Goal: Information Seeking & Learning: Learn about a topic

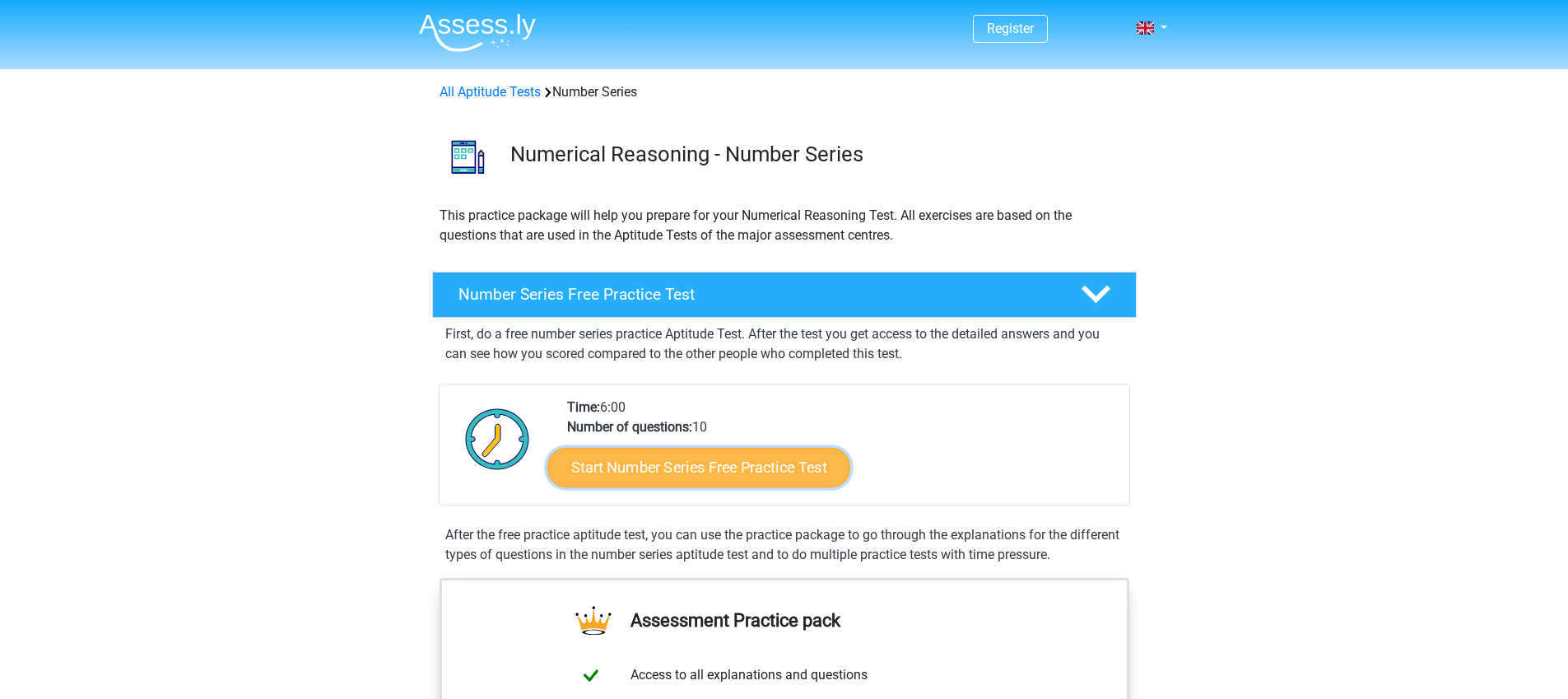
click at [720, 463] on link "Start Number Series Free Practice Test" at bounding box center [698, 467] width 303 height 40
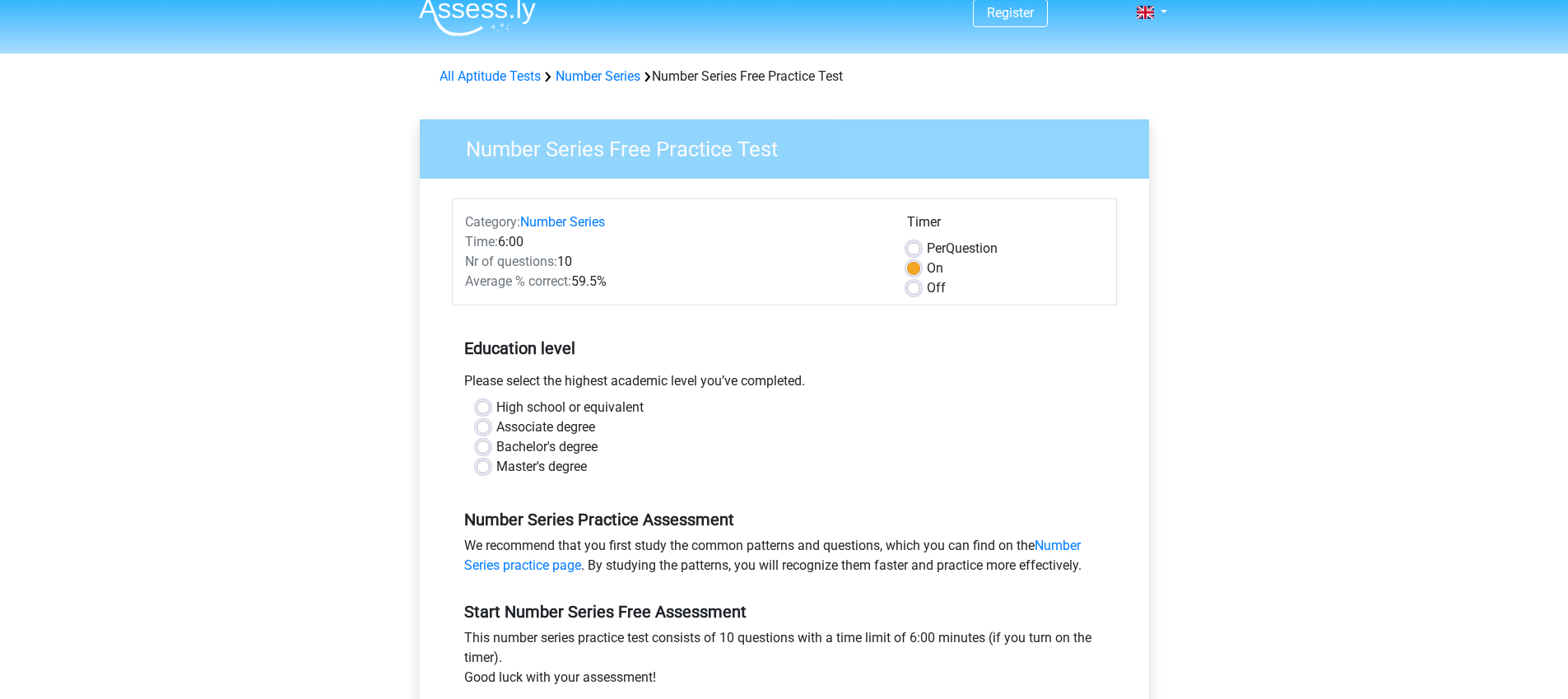
scroll to position [17, 0]
click at [561, 427] on label "Associate degree" at bounding box center [545, 427] width 99 height 20
click at [489, 427] on input "Associate degree" at bounding box center [483, 425] width 13 height 17
radio input "true"
click at [534, 446] on label "Bachelor's degree" at bounding box center [546, 446] width 102 height 20
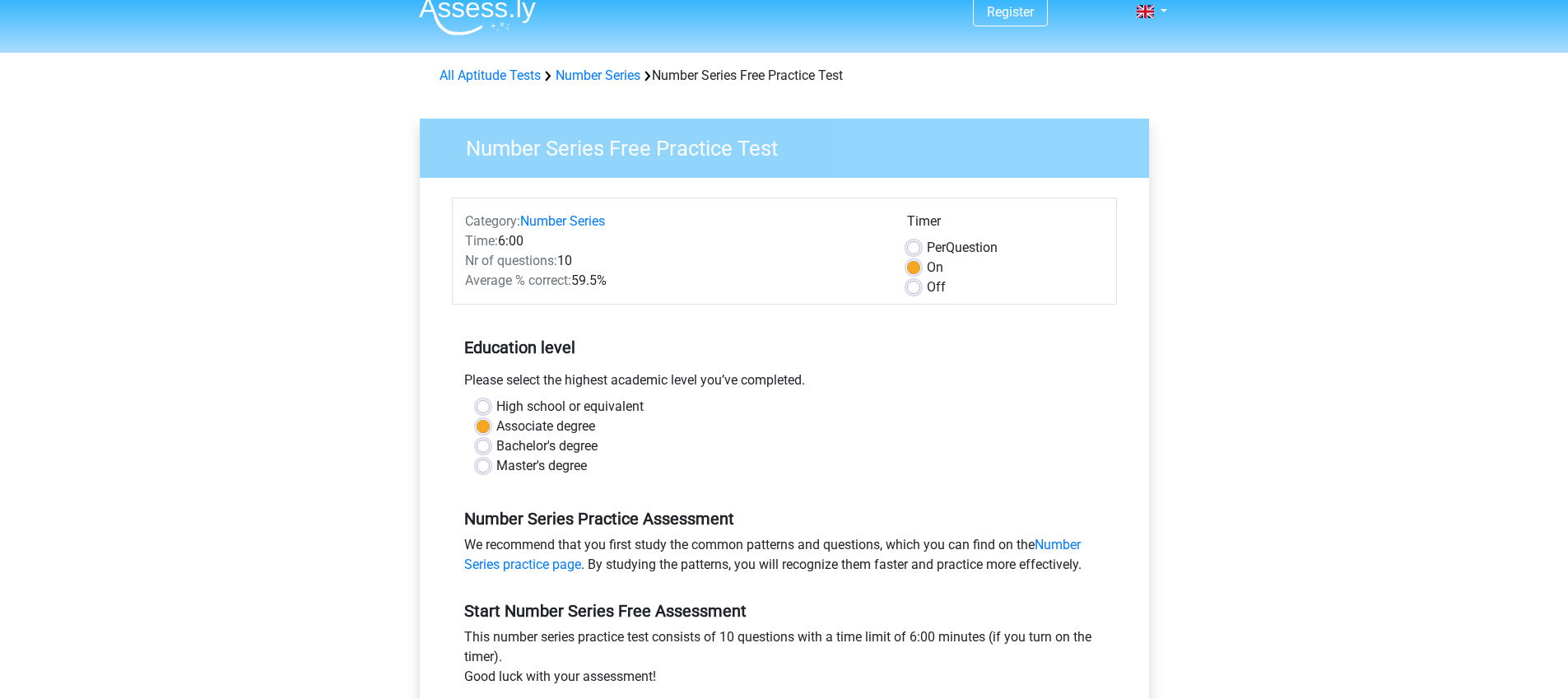
click at [489, 446] on input "Bachelor's degree" at bounding box center [483, 445] width 13 height 17
radio input "true"
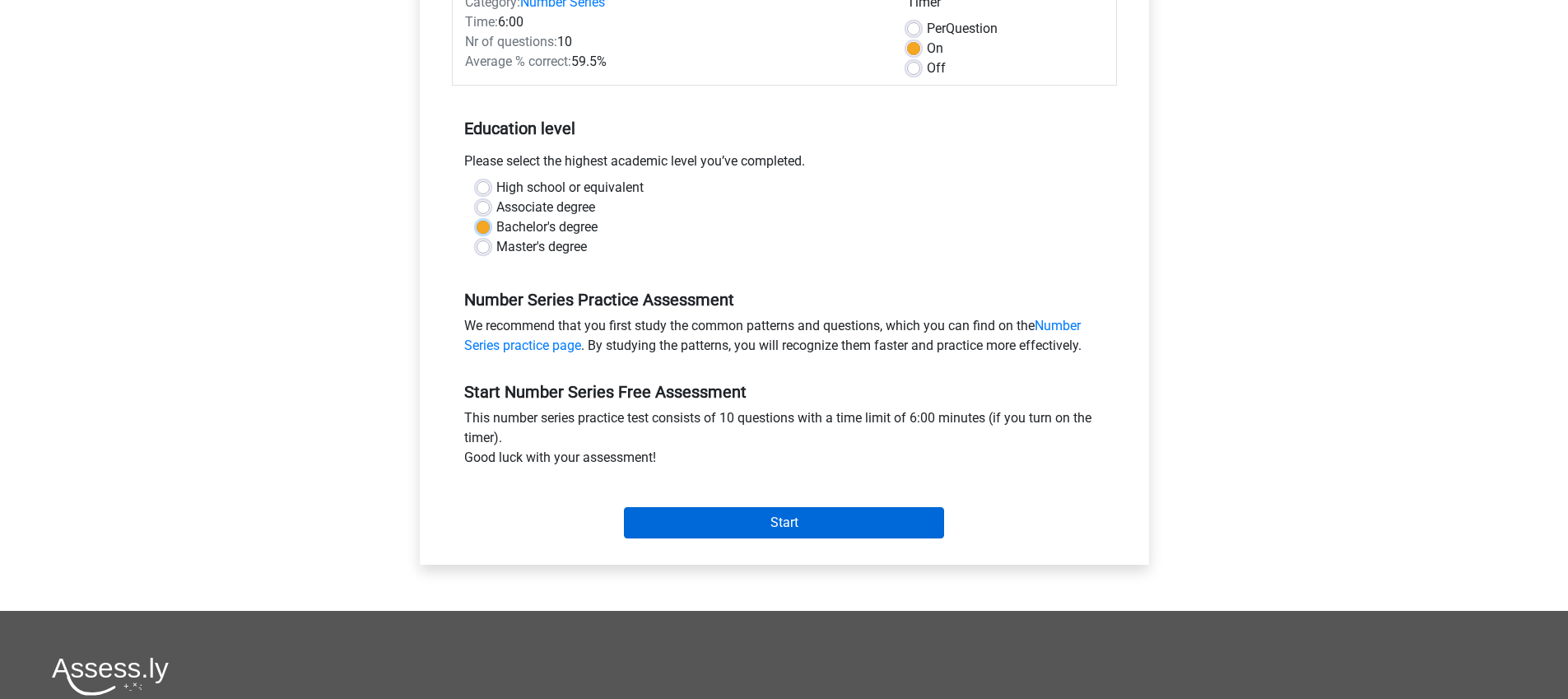
scroll to position [245, 0]
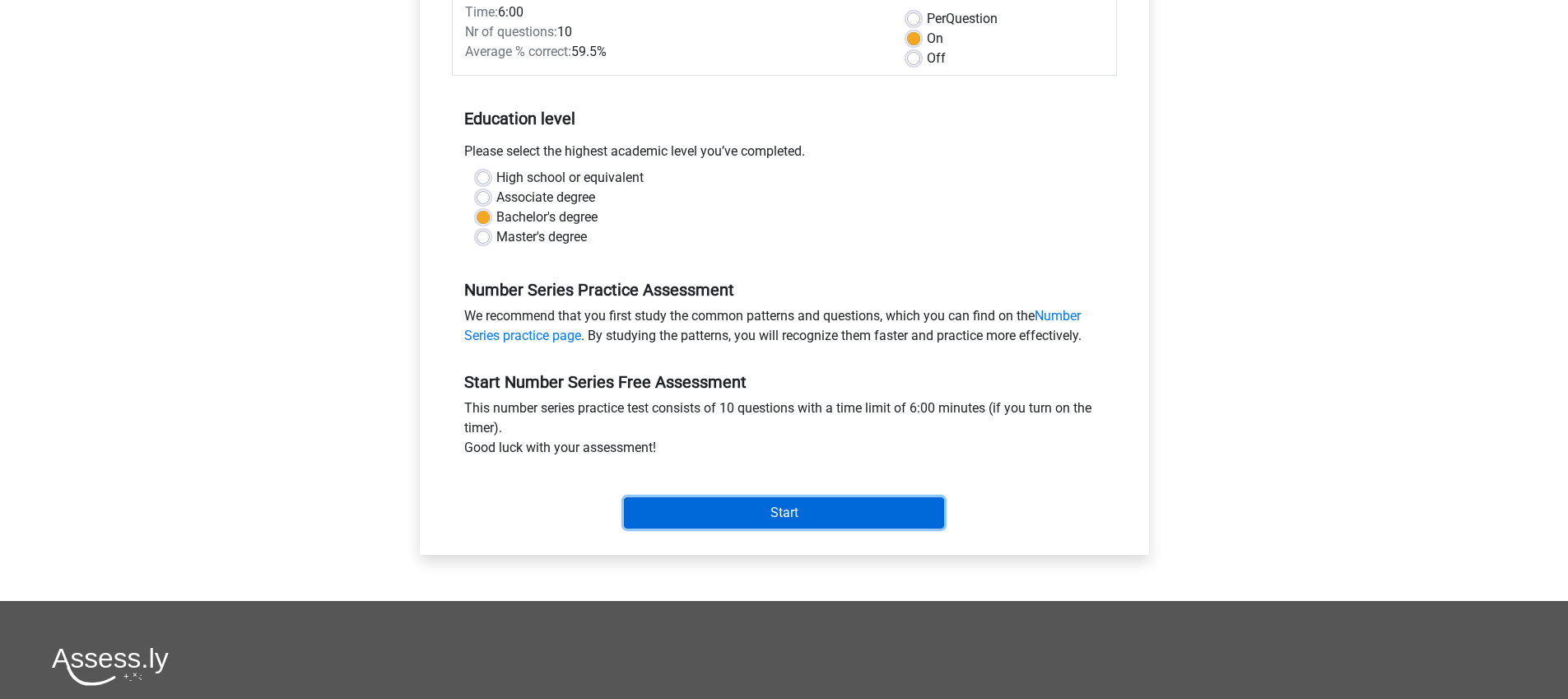
click at [783, 510] on input "Start" at bounding box center [784, 512] width 320 height 31
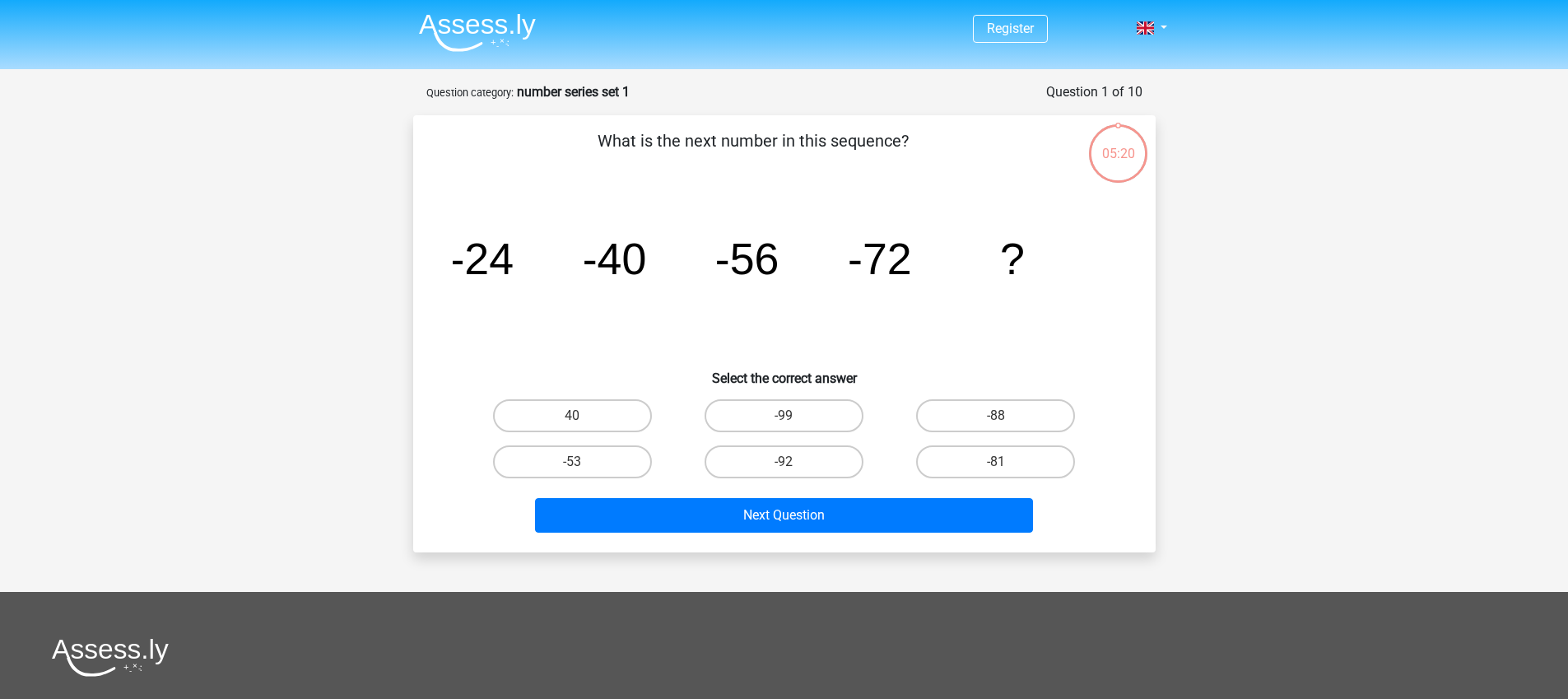
click at [996, 418] on input "-88" at bounding box center [1001, 421] width 11 height 11
radio input "true"
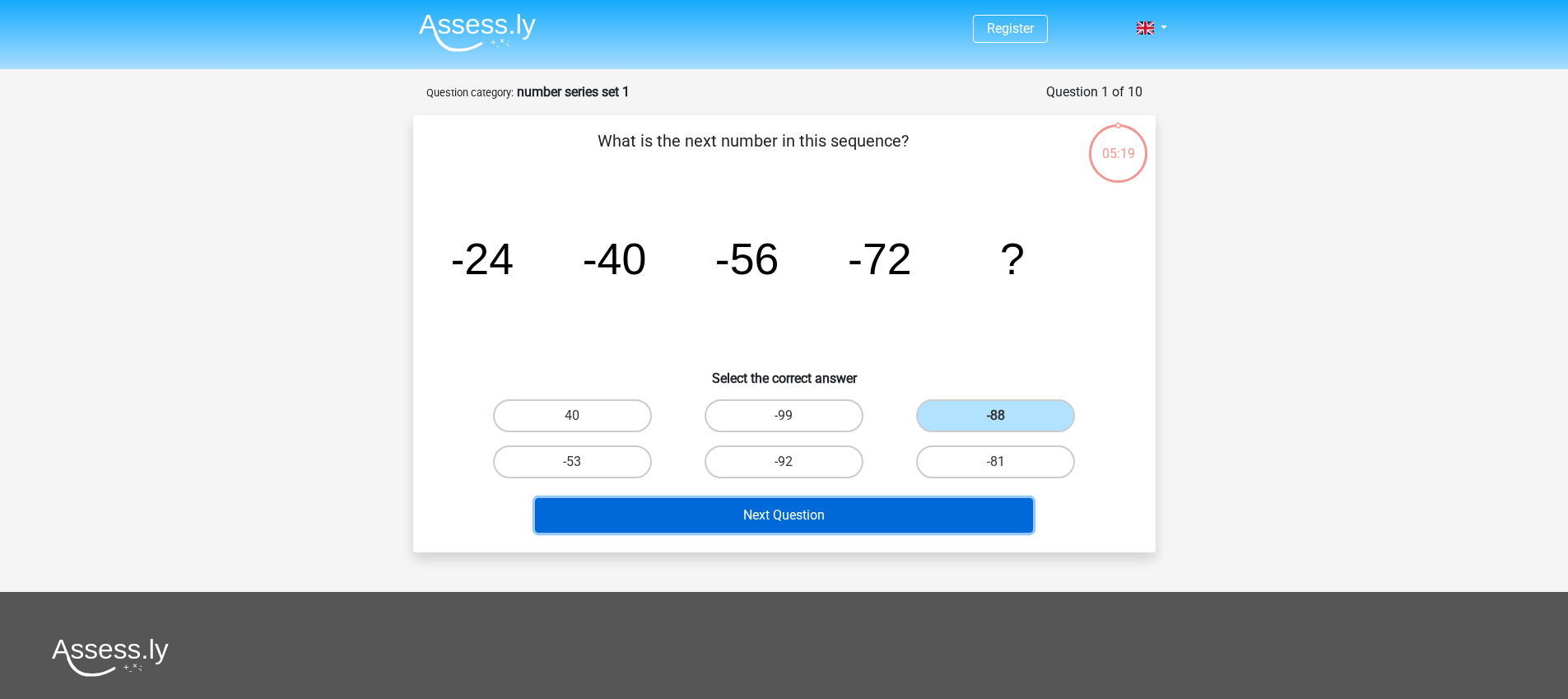
click at [802, 524] on button "Next Question" at bounding box center [783, 515] width 498 height 35
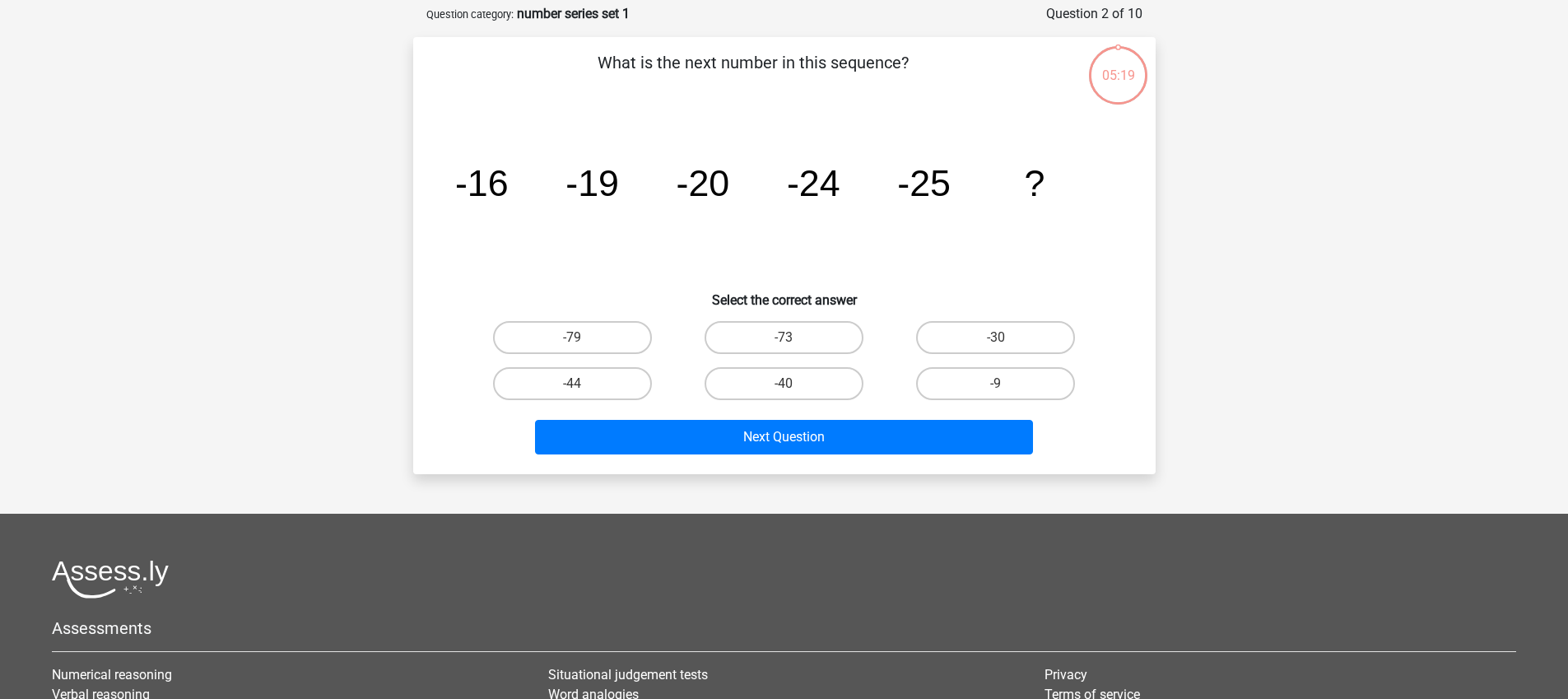
scroll to position [83, 0]
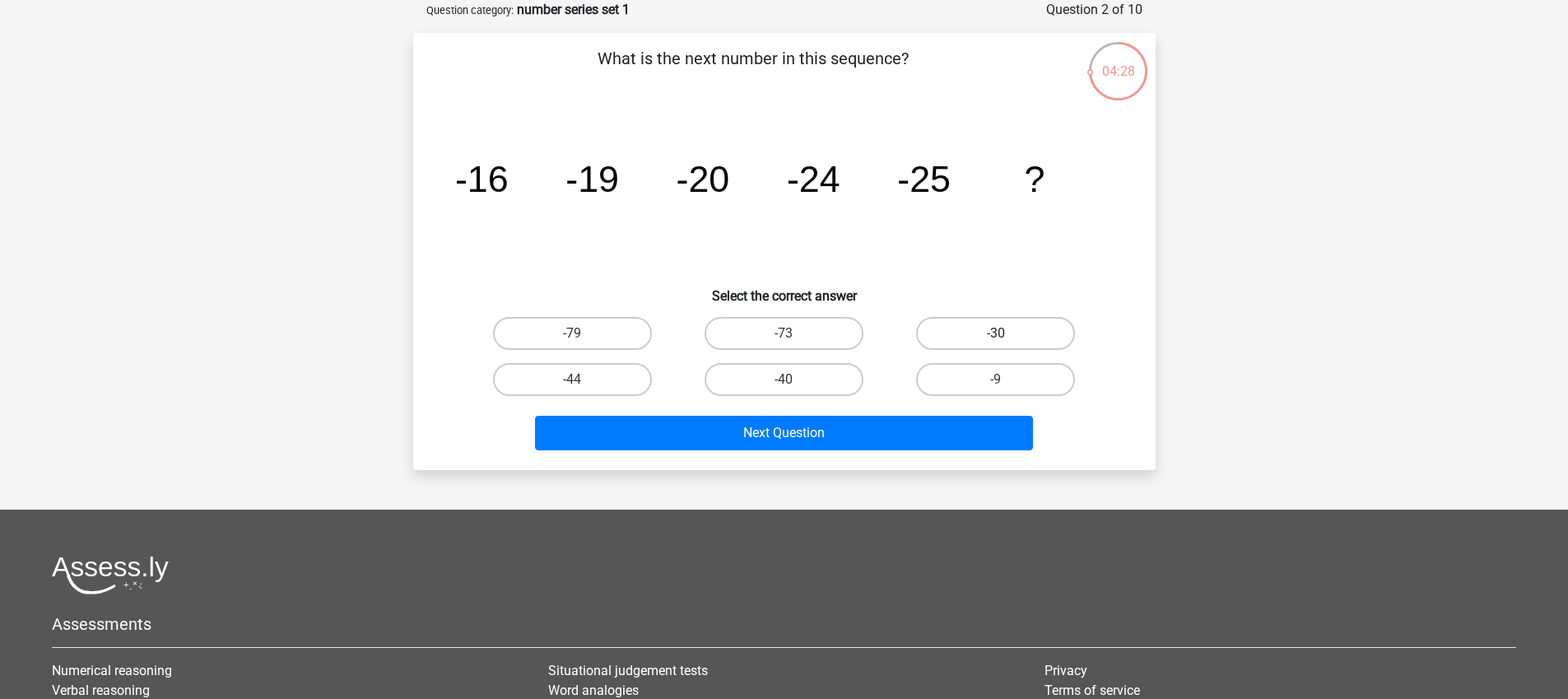
click at [1005, 330] on label "-30" at bounding box center [995, 333] width 158 height 33
click at [1005, 333] on input "-30" at bounding box center [1001, 338] width 11 height 11
radio input "true"
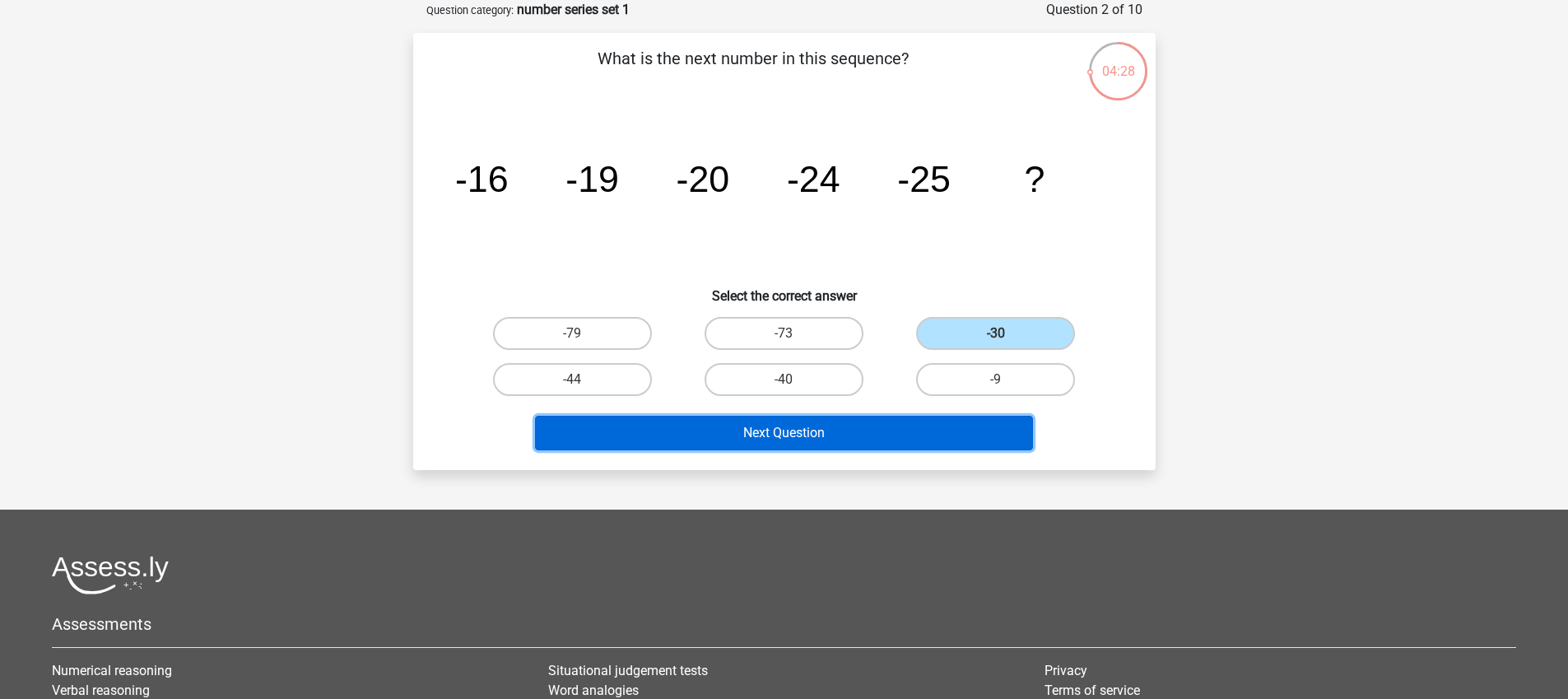
click at [802, 422] on button "Next Question" at bounding box center [783, 433] width 498 height 35
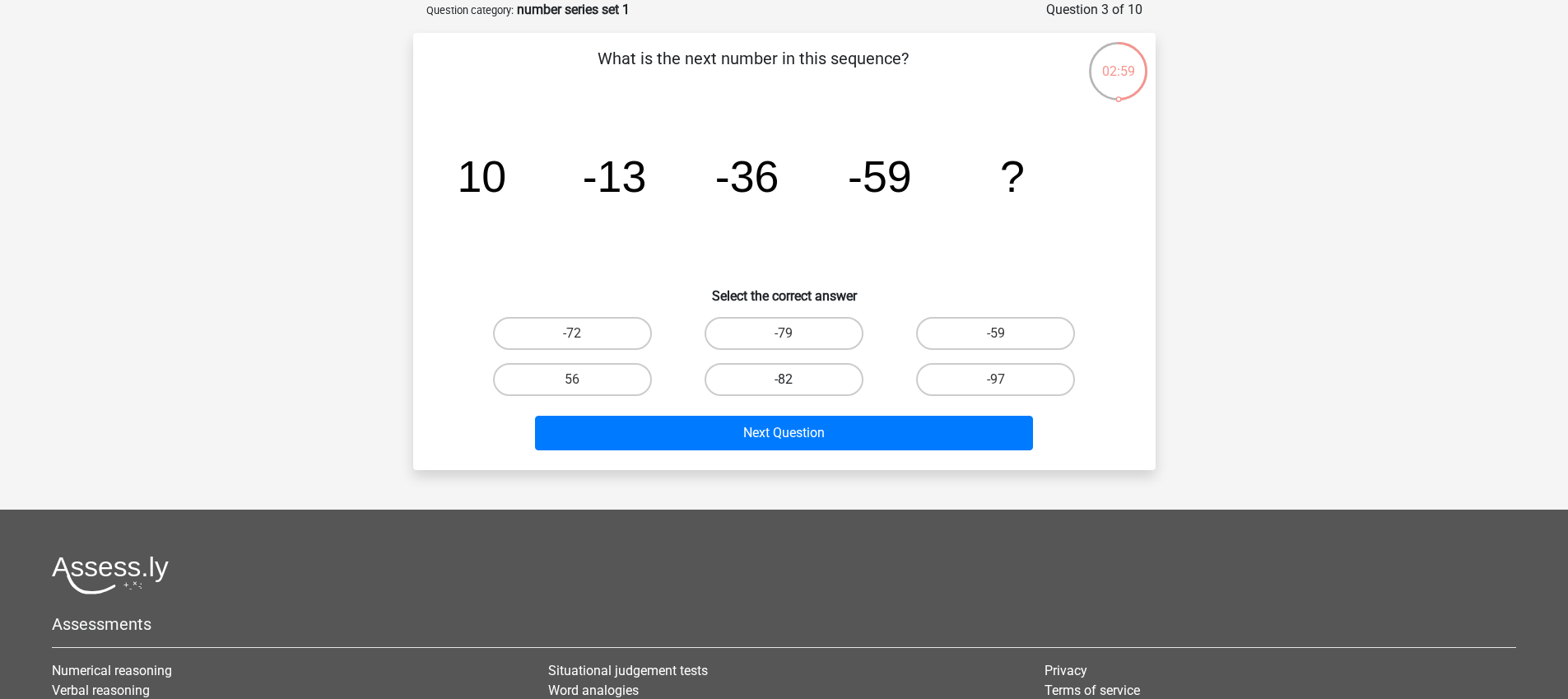
click at [822, 382] on label "-82" at bounding box center [784, 380] width 158 height 33
click at [794, 382] on input "-82" at bounding box center [788, 385] width 11 height 11
radio input "true"
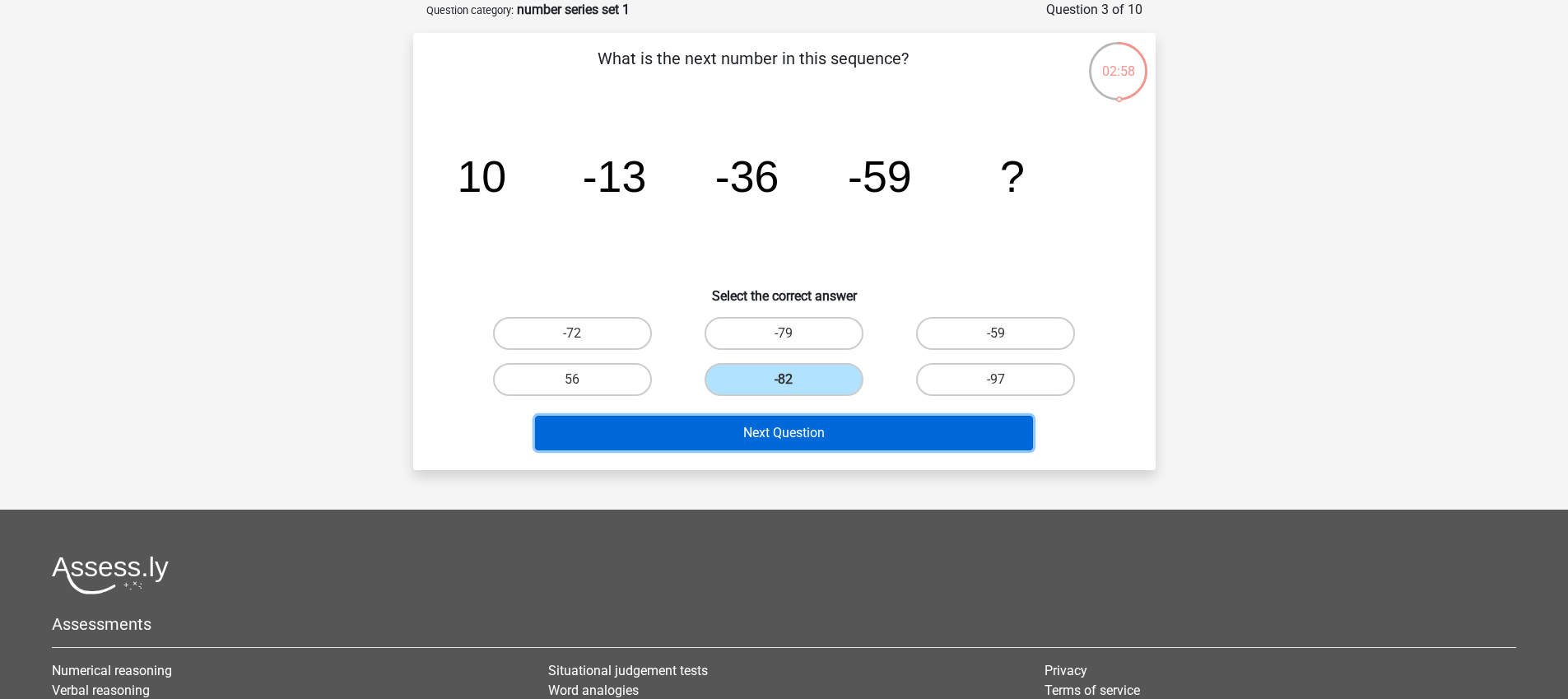
click at [792, 437] on button "Next Question" at bounding box center [783, 433] width 498 height 35
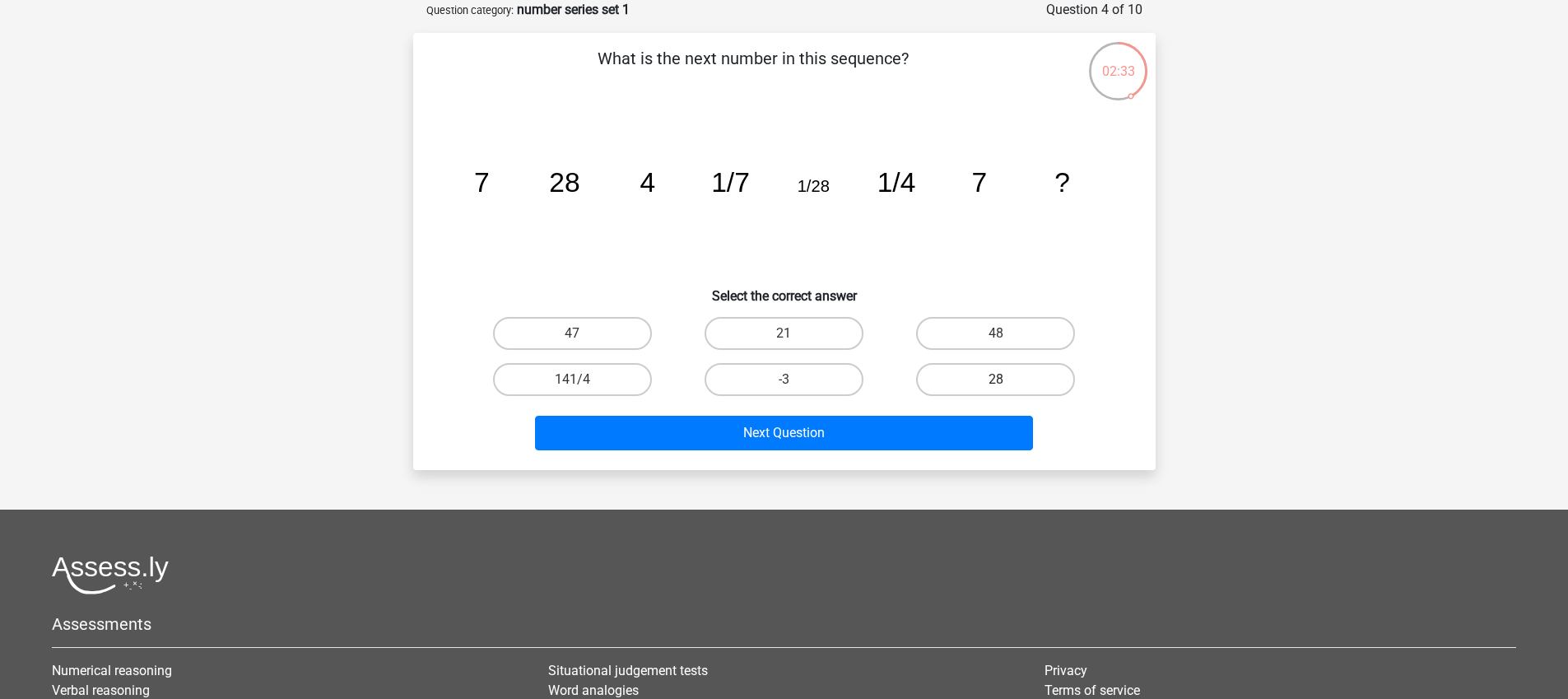
click at [957, 370] on label "28" at bounding box center [995, 380] width 158 height 33
click at [996, 380] on input "28" at bounding box center [1001, 385] width 11 height 11
radio input "true"
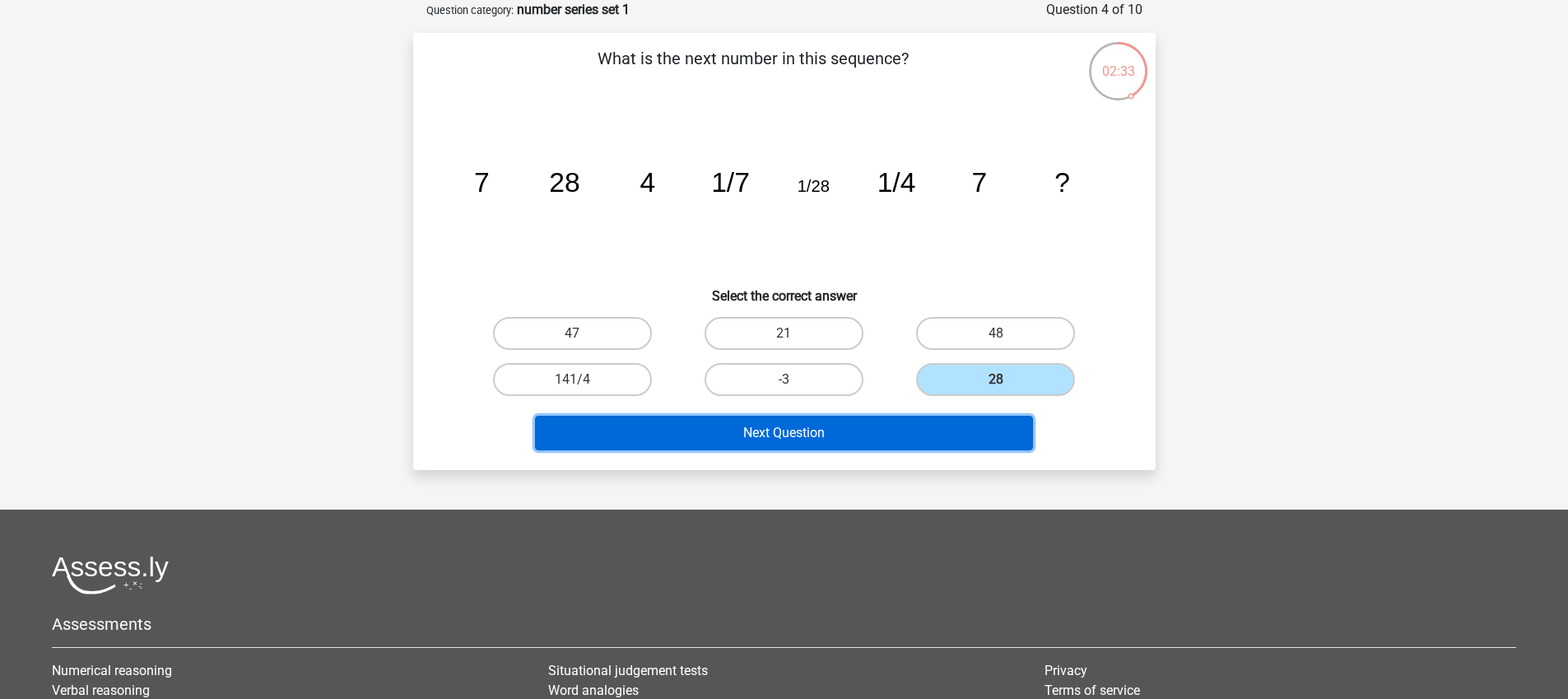
click at [820, 435] on button "Next Question" at bounding box center [783, 433] width 498 height 35
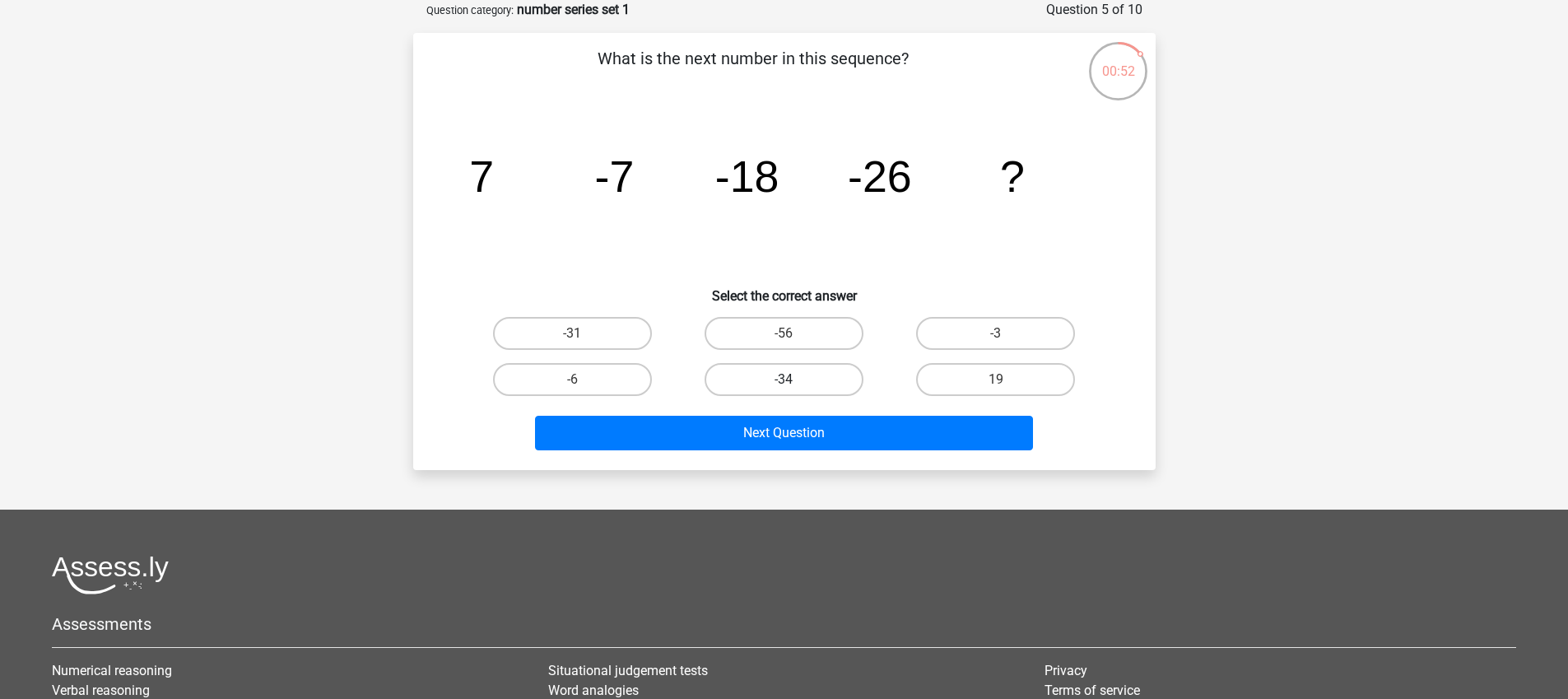
click at [781, 383] on label "-34" at bounding box center [784, 380] width 158 height 33
click at [783, 383] on input "-34" at bounding box center [788, 385] width 11 height 11
radio input "true"
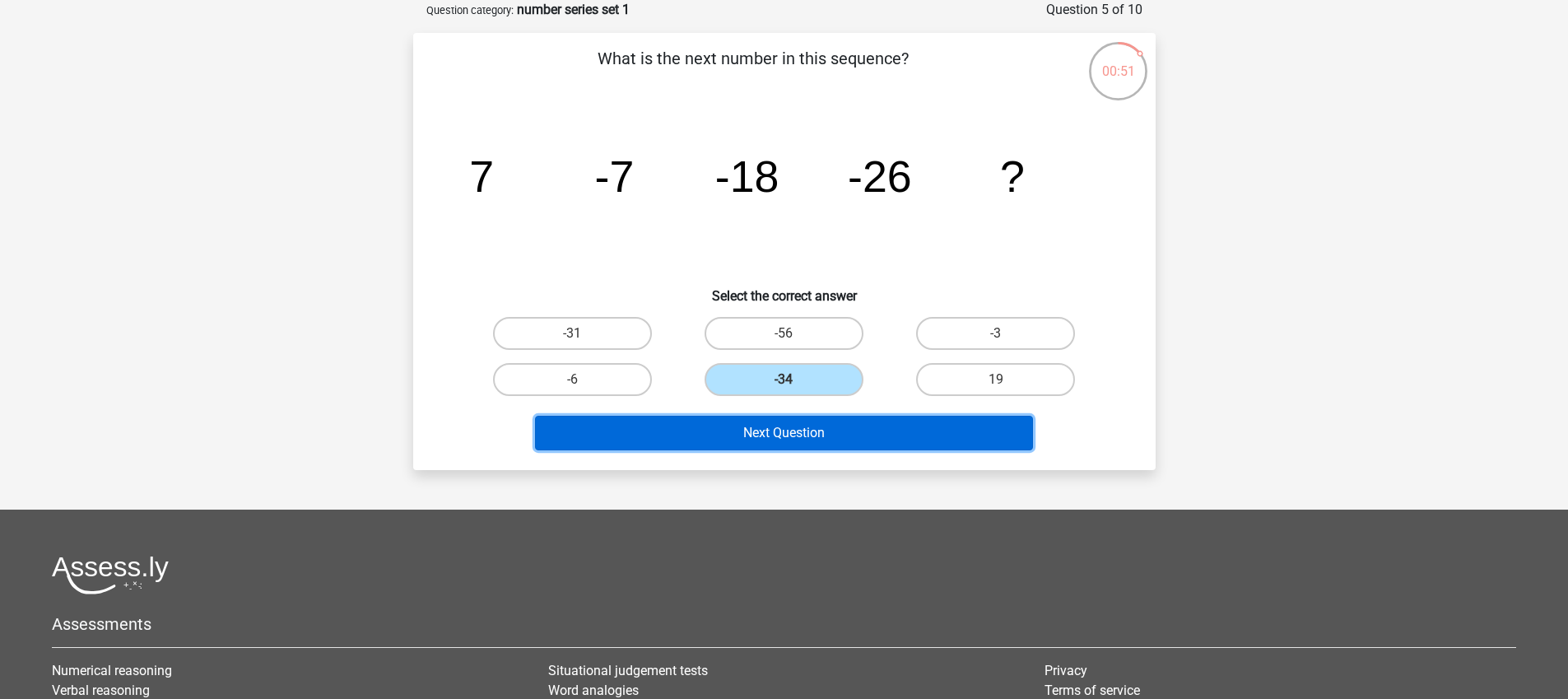
click at [807, 443] on button "Next Question" at bounding box center [783, 433] width 498 height 35
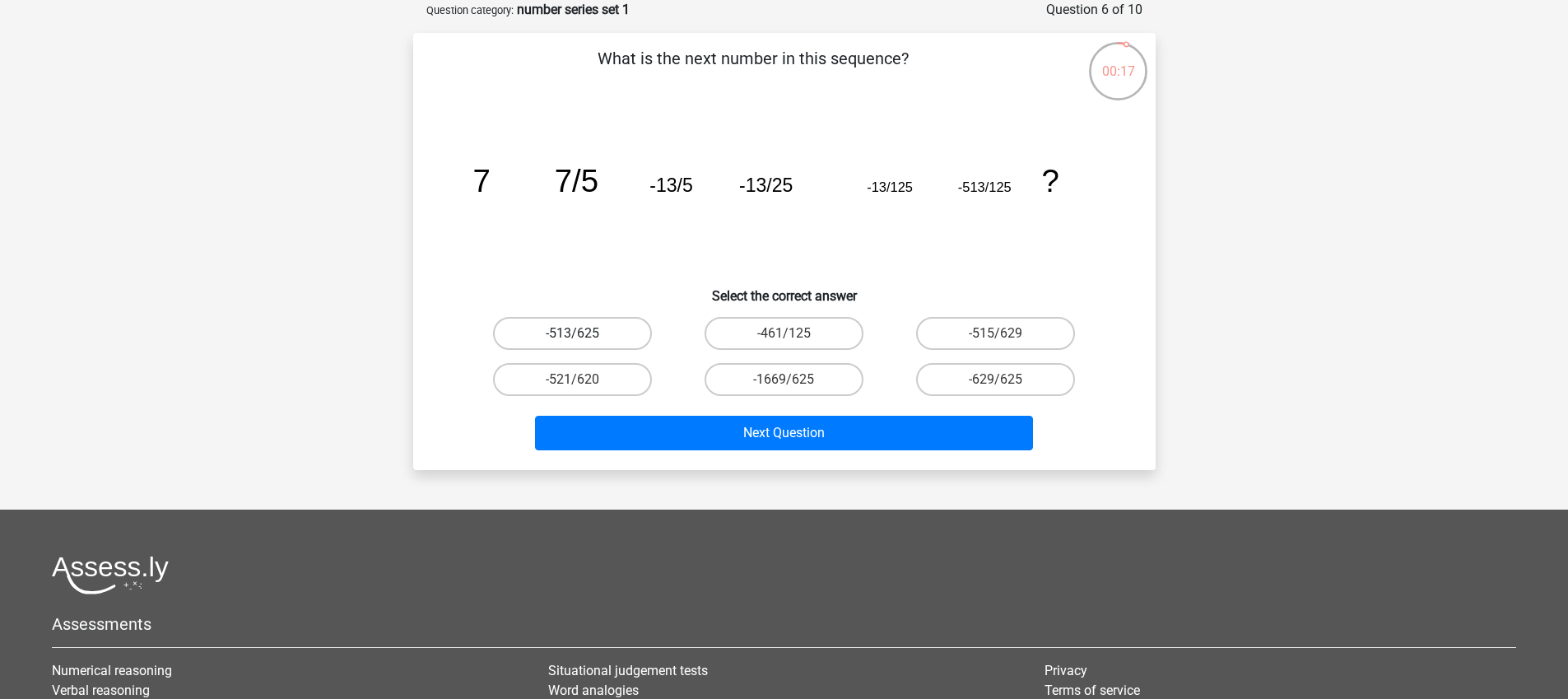
click at [602, 330] on label "-513/625" at bounding box center [572, 333] width 158 height 33
click at [583, 333] on input "-513/625" at bounding box center [577, 338] width 11 height 11
radio input "true"
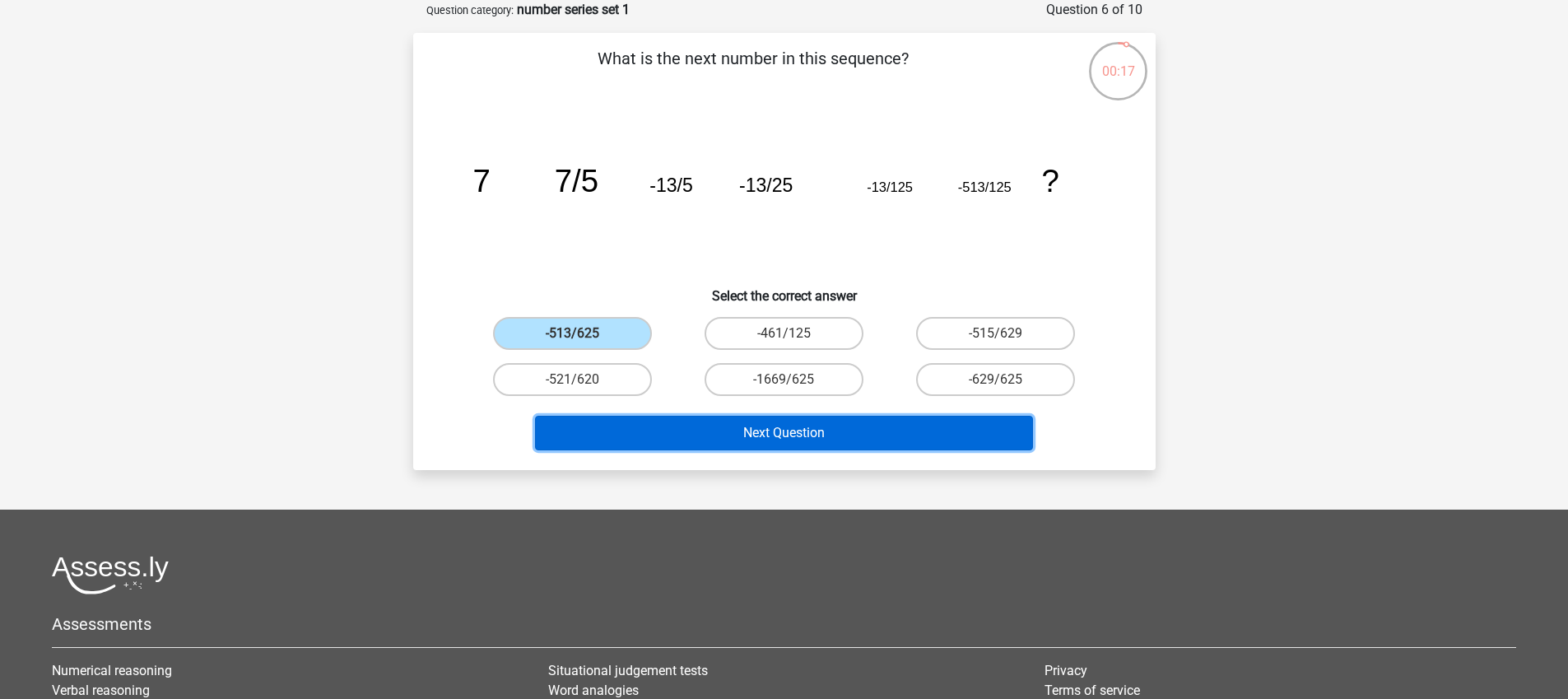
click at [771, 430] on button "Next Question" at bounding box center [783, 433] width 498 height 35
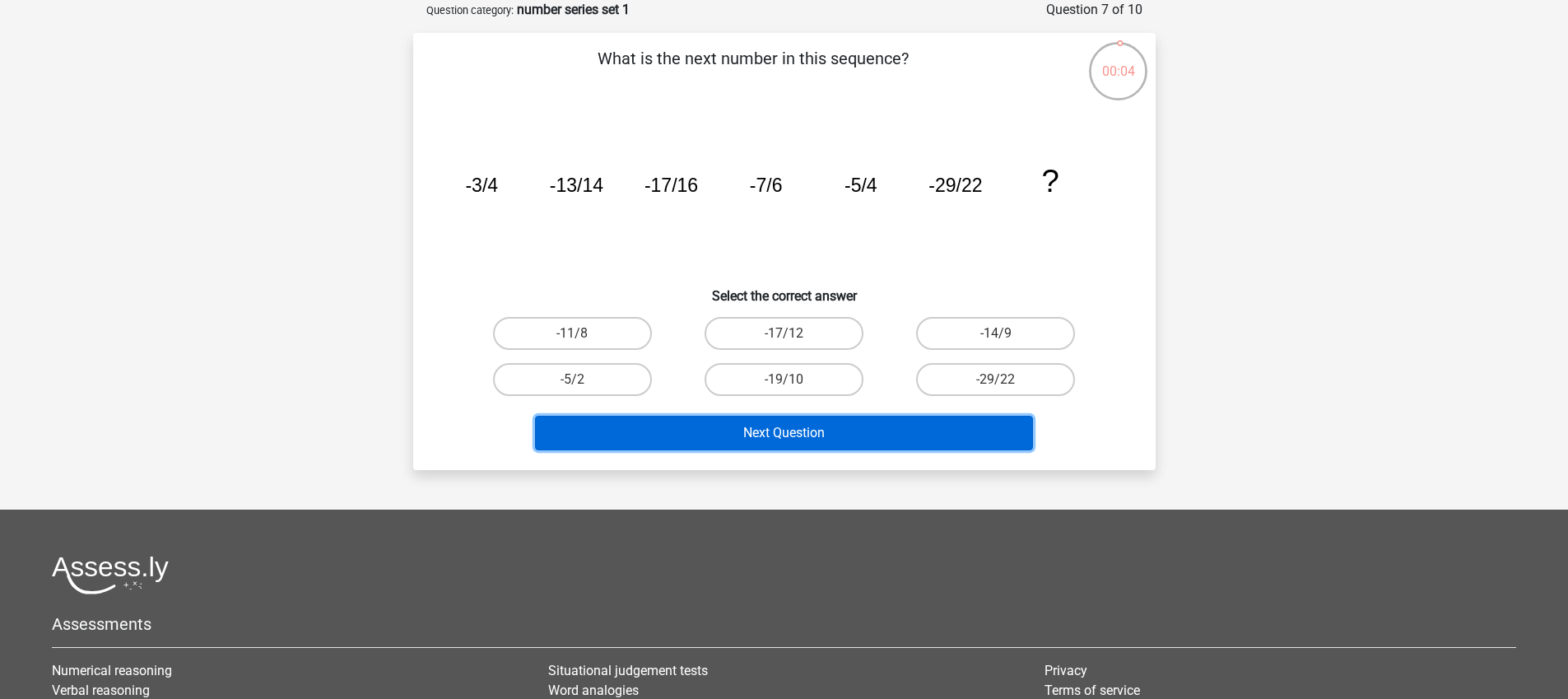
click at [771, 430] on button "Next Question" at bounding box center [783, 433] width 498 height 35
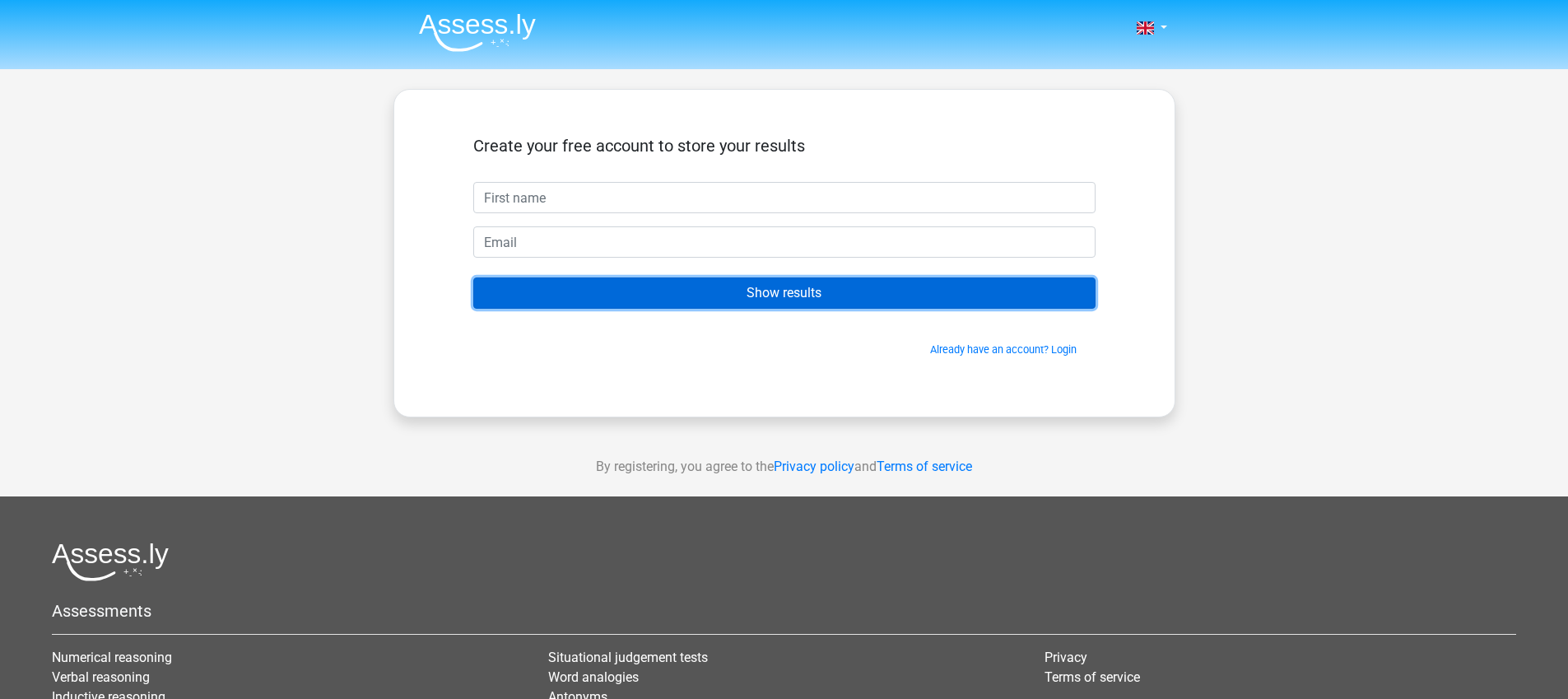
click at [767, 295] on input "Show results" at bounding box center [784, 293] width 622 height 31
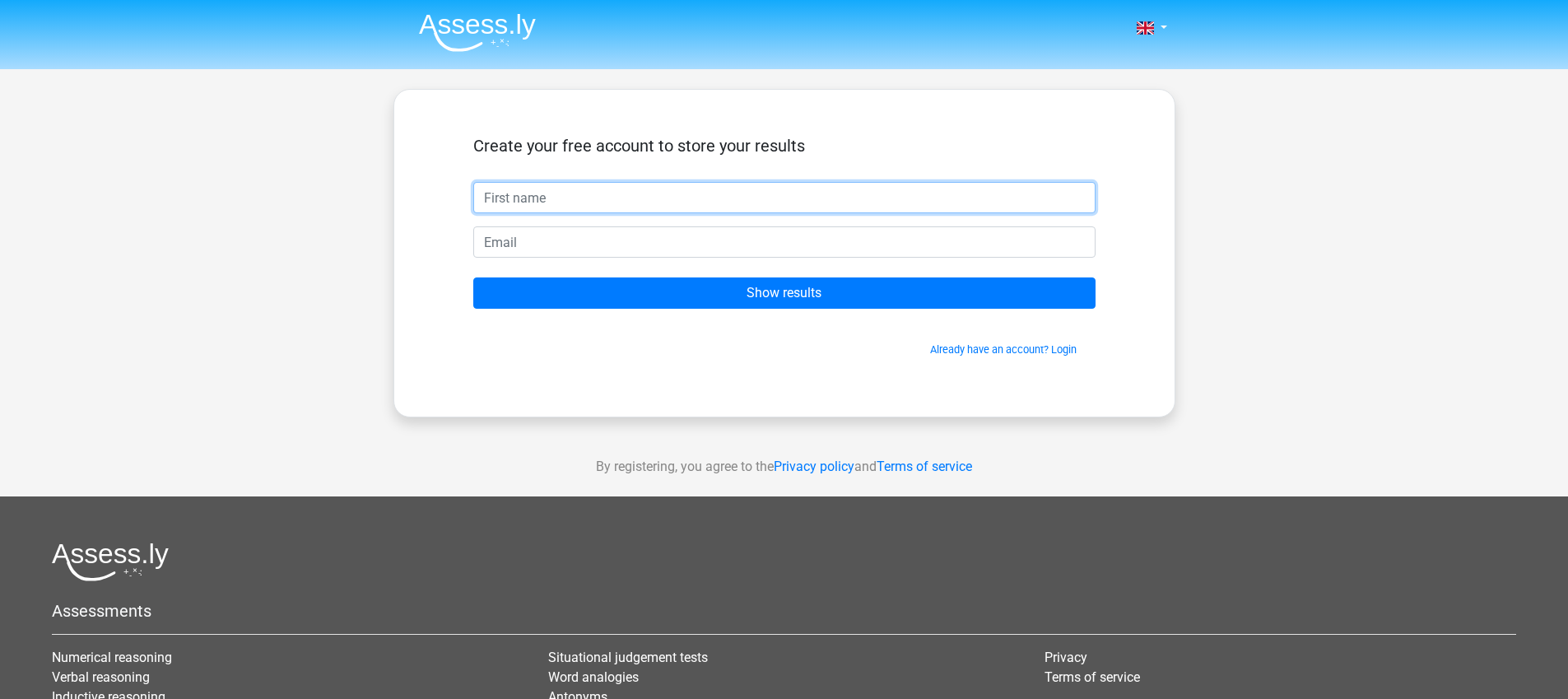
click at [536, 200] on input "text" at bounding box center [784, 197] width 622 height 31
type input "Alba"
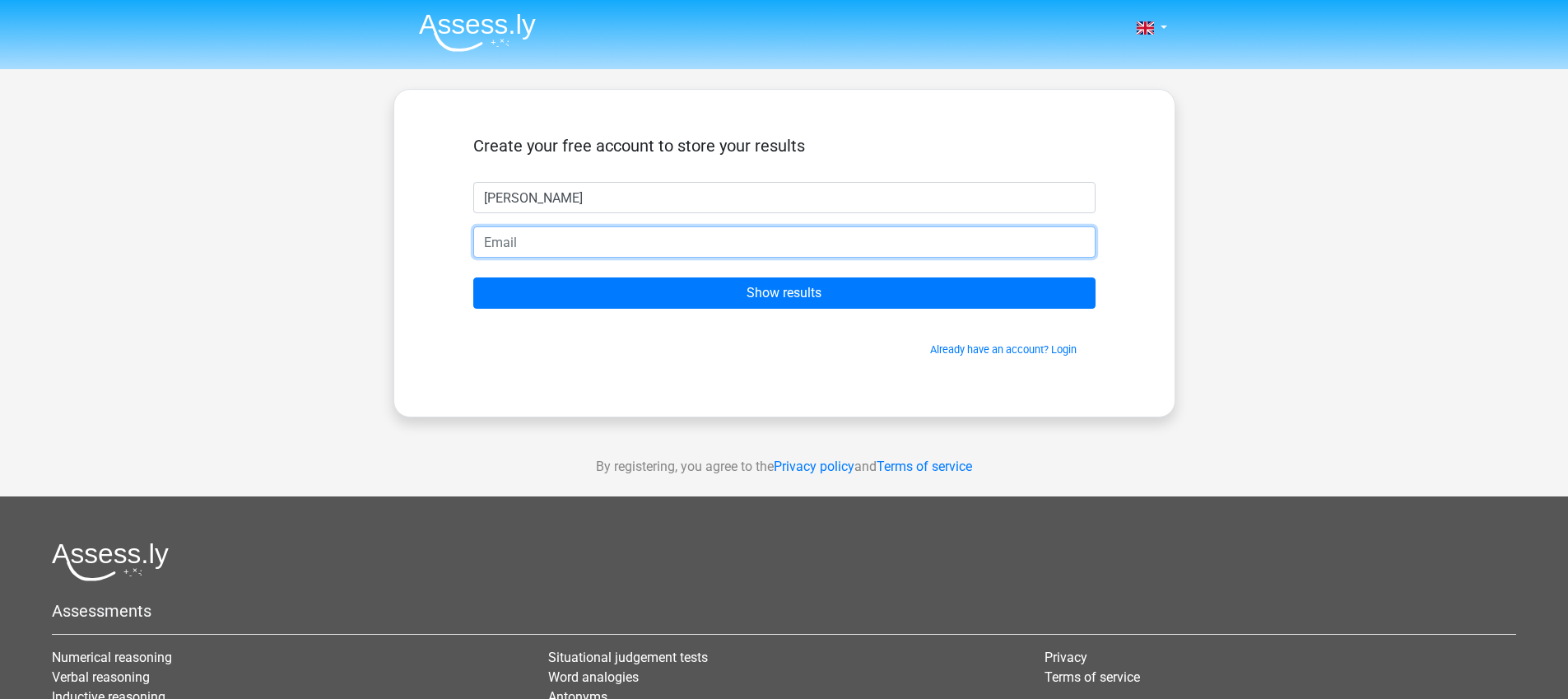
click at [555, 245] on input "email" at bounding box center [784, 242] width 622 height 31
type input "[PERSON_NAME][EMAIL_ADDRESS][DOMAIN_NAME]"
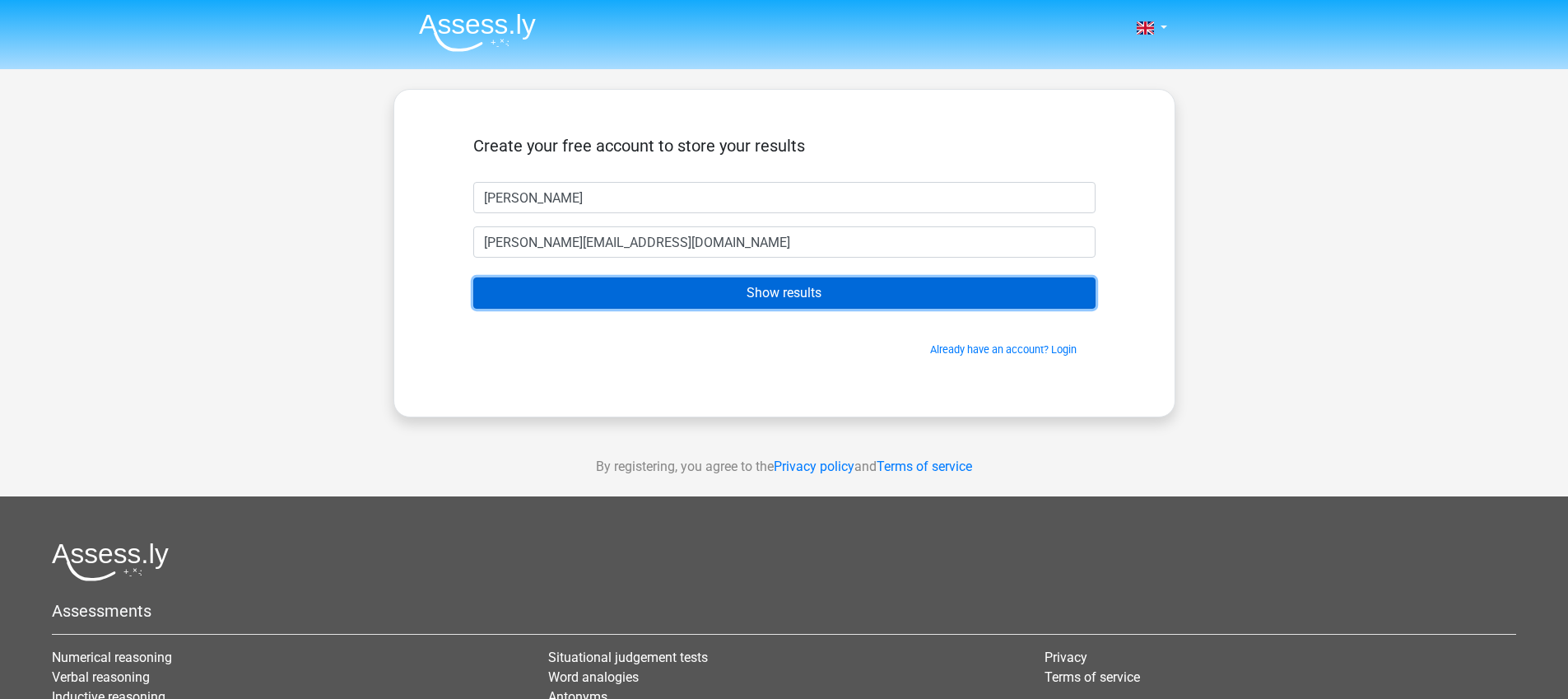
click at [758, 294] on input "Show results" at bounding box center [784, 293] width 622 height 31
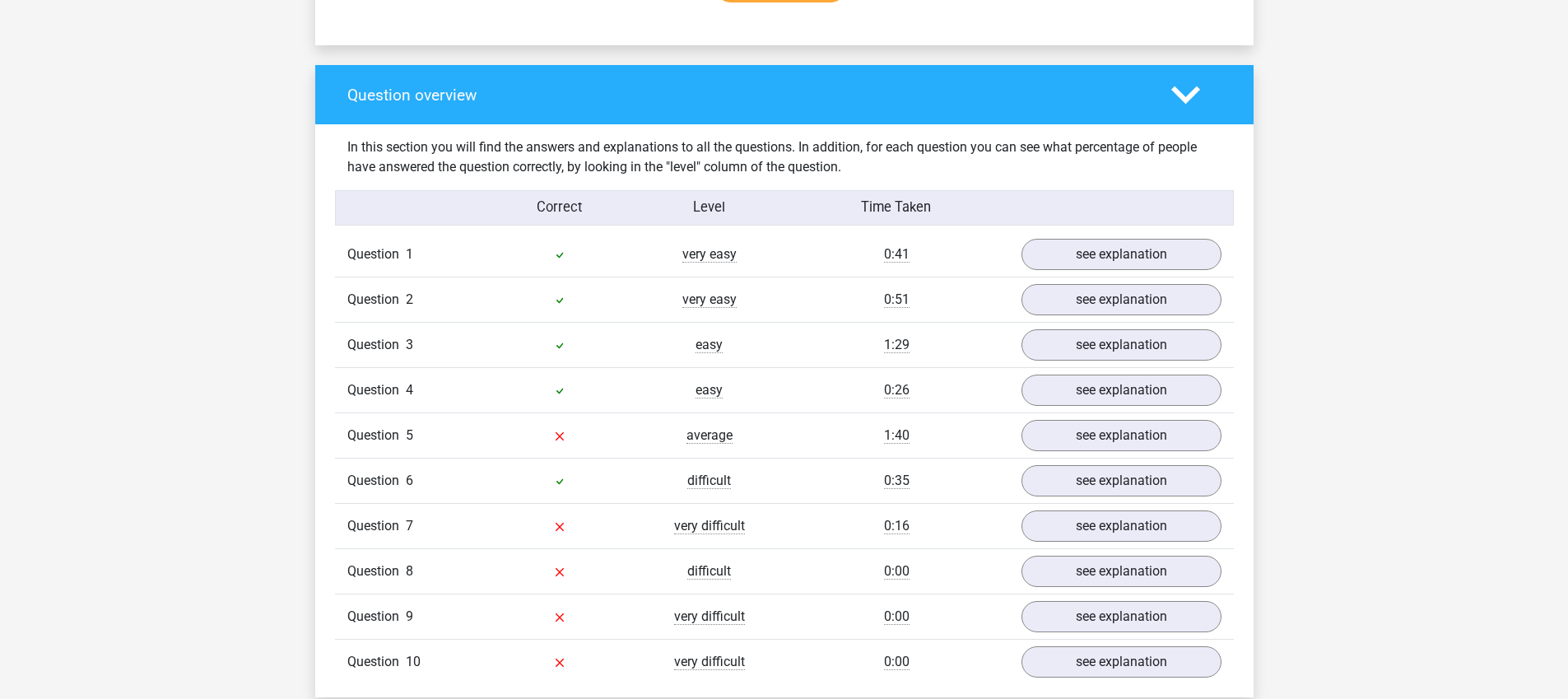
scroll to position [1188, 0]
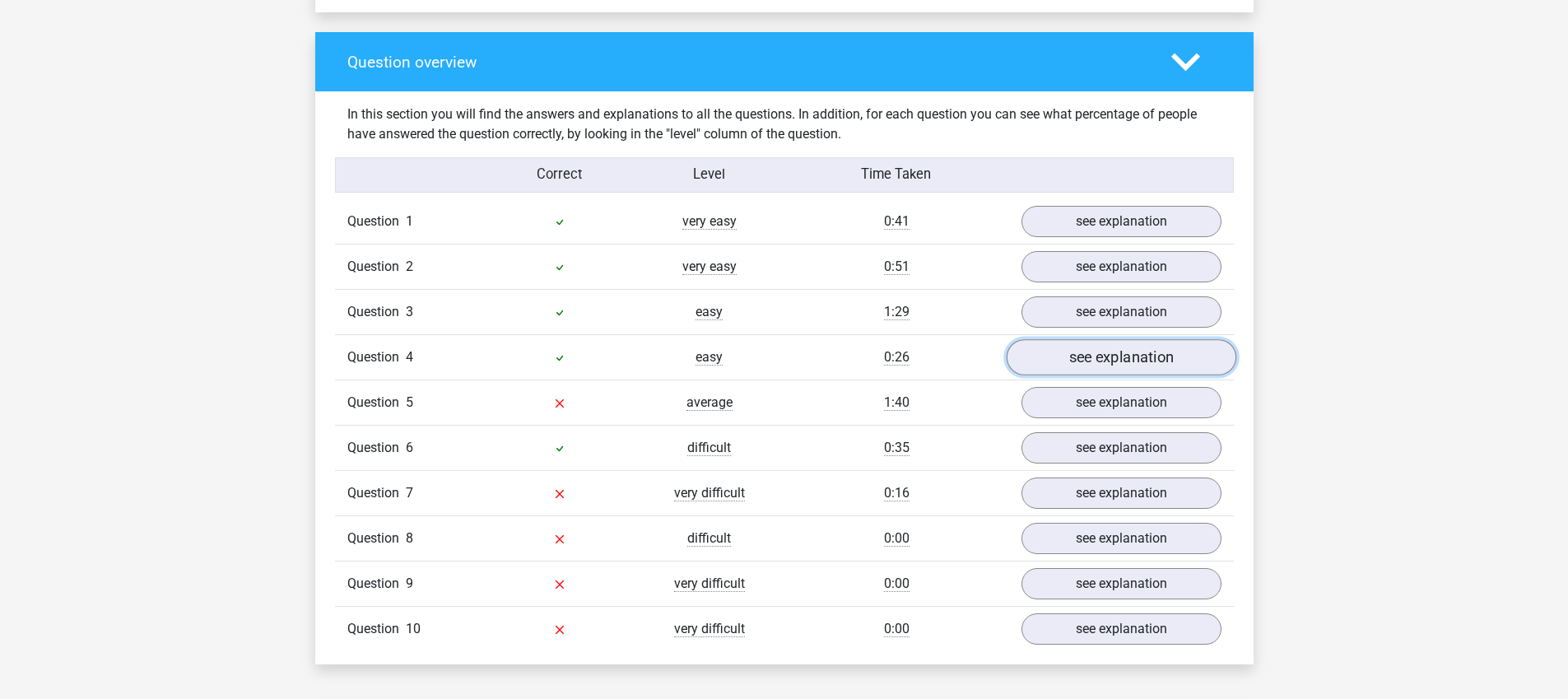
click at [1064, 365] on link "see explanation" at bounding box center [1121, 357] width 229 height 36
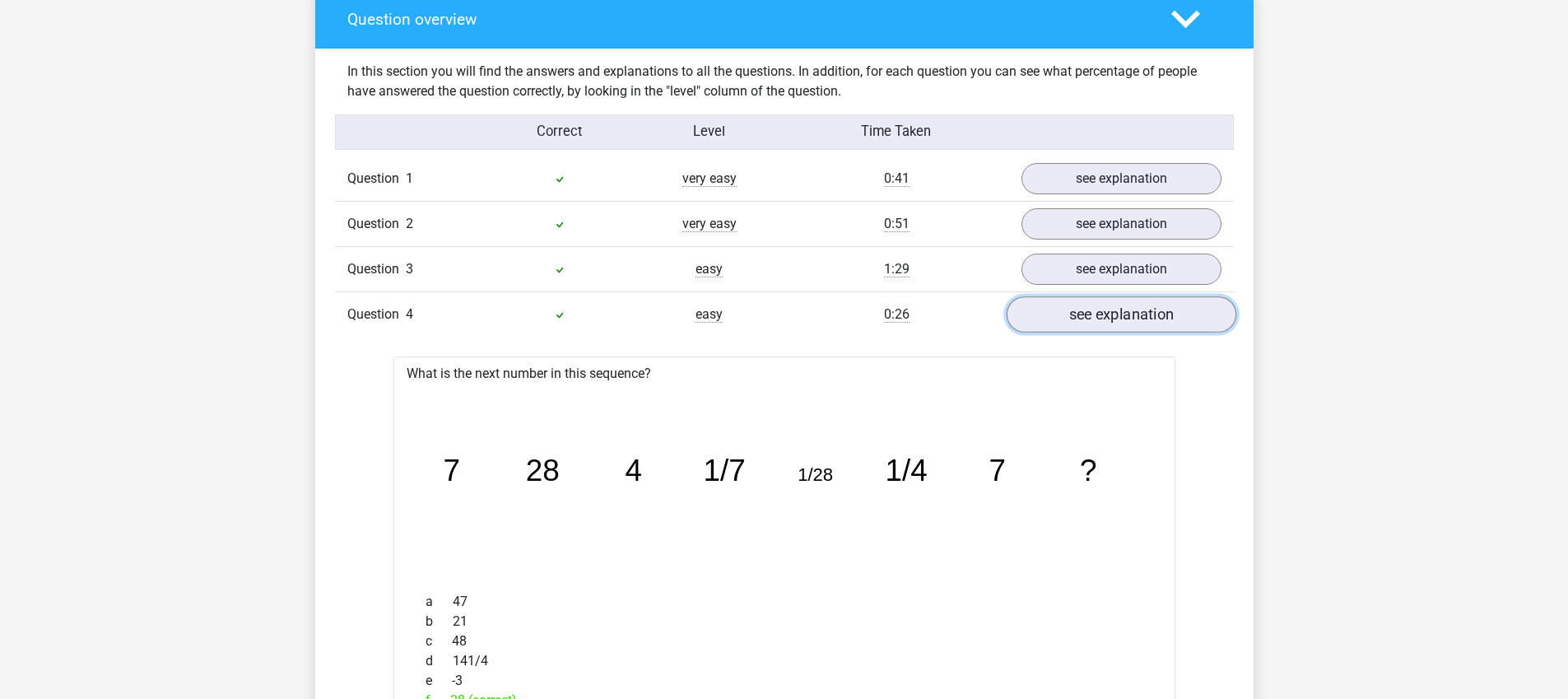
scroll to position [1161, 0]
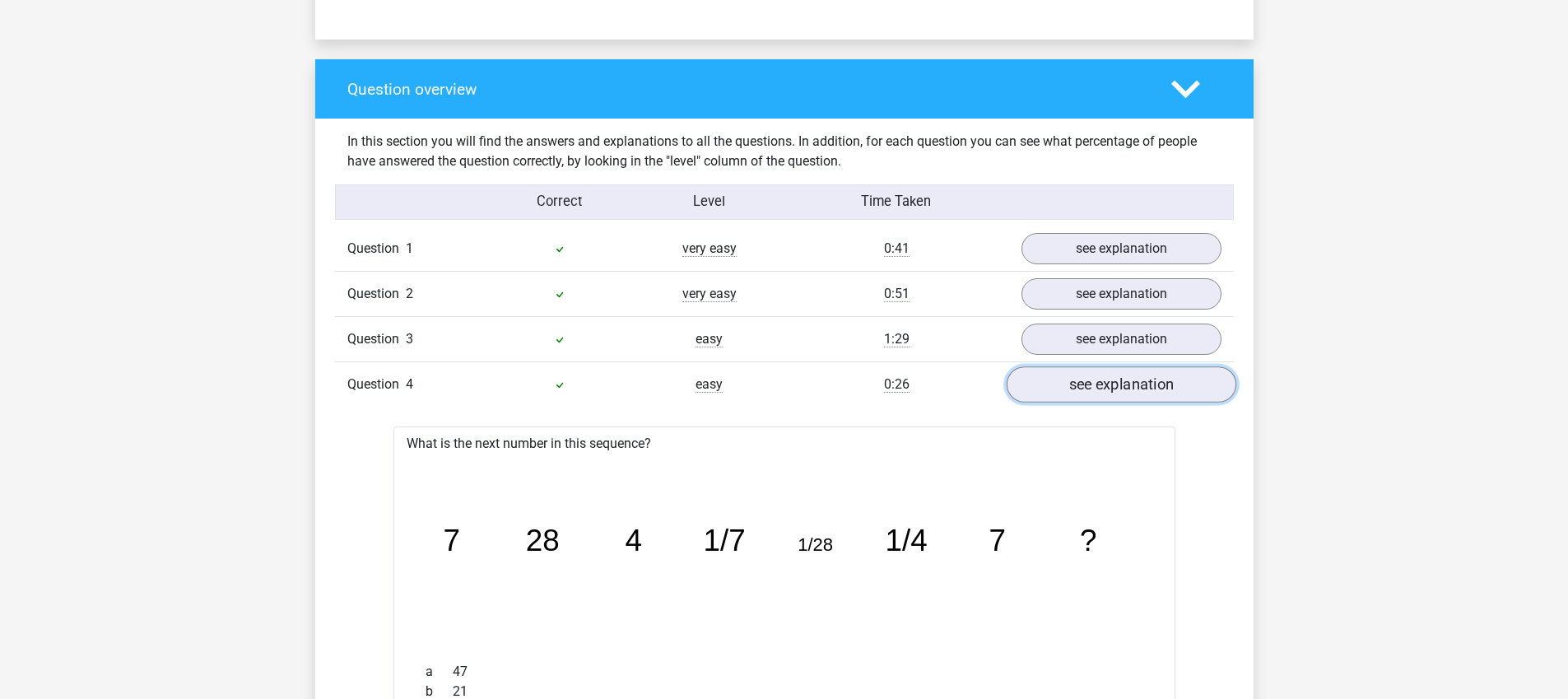
click at [1112, 382] on link "see explanation" at bounding box center [1121, 385] width 229 height 36
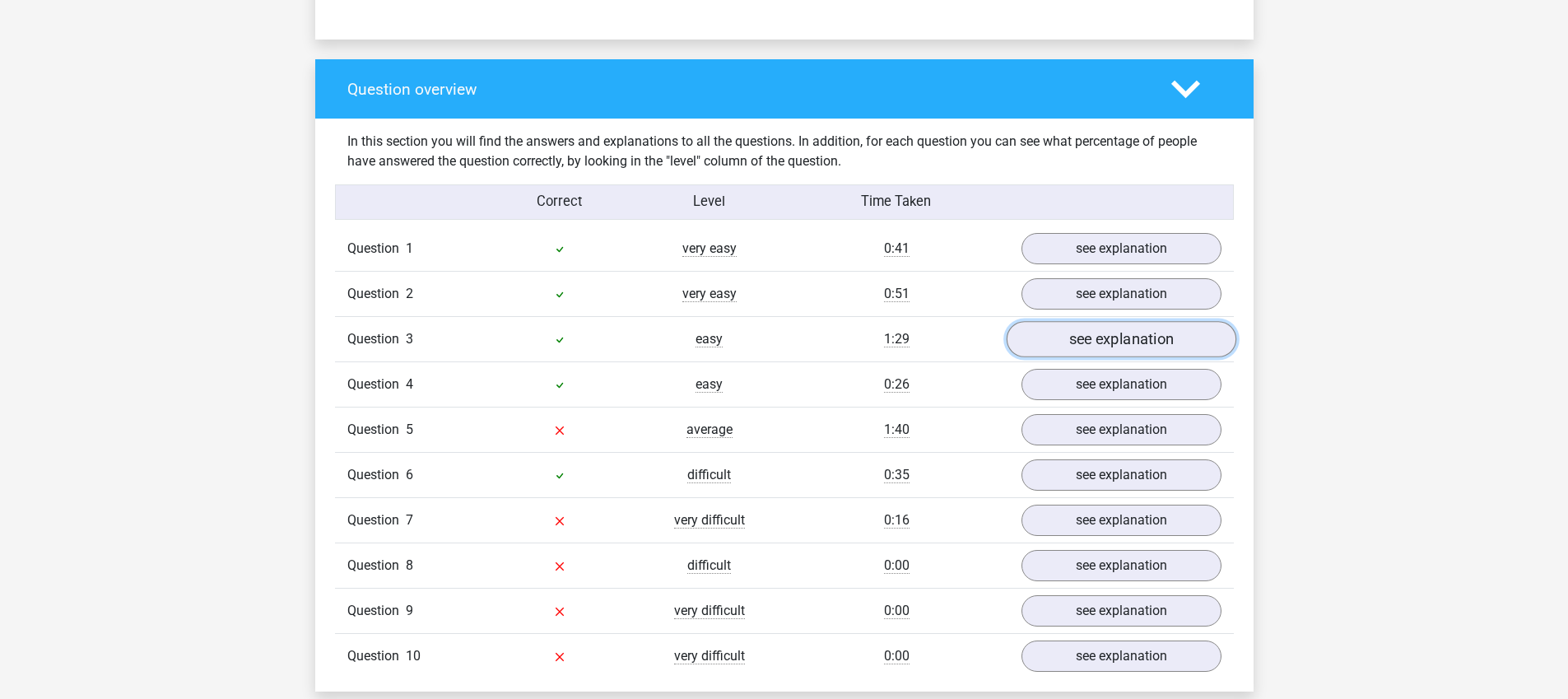
click at [1102, 335] on link "see explanation" at bounding box center [1121, 339] width 229 height 36
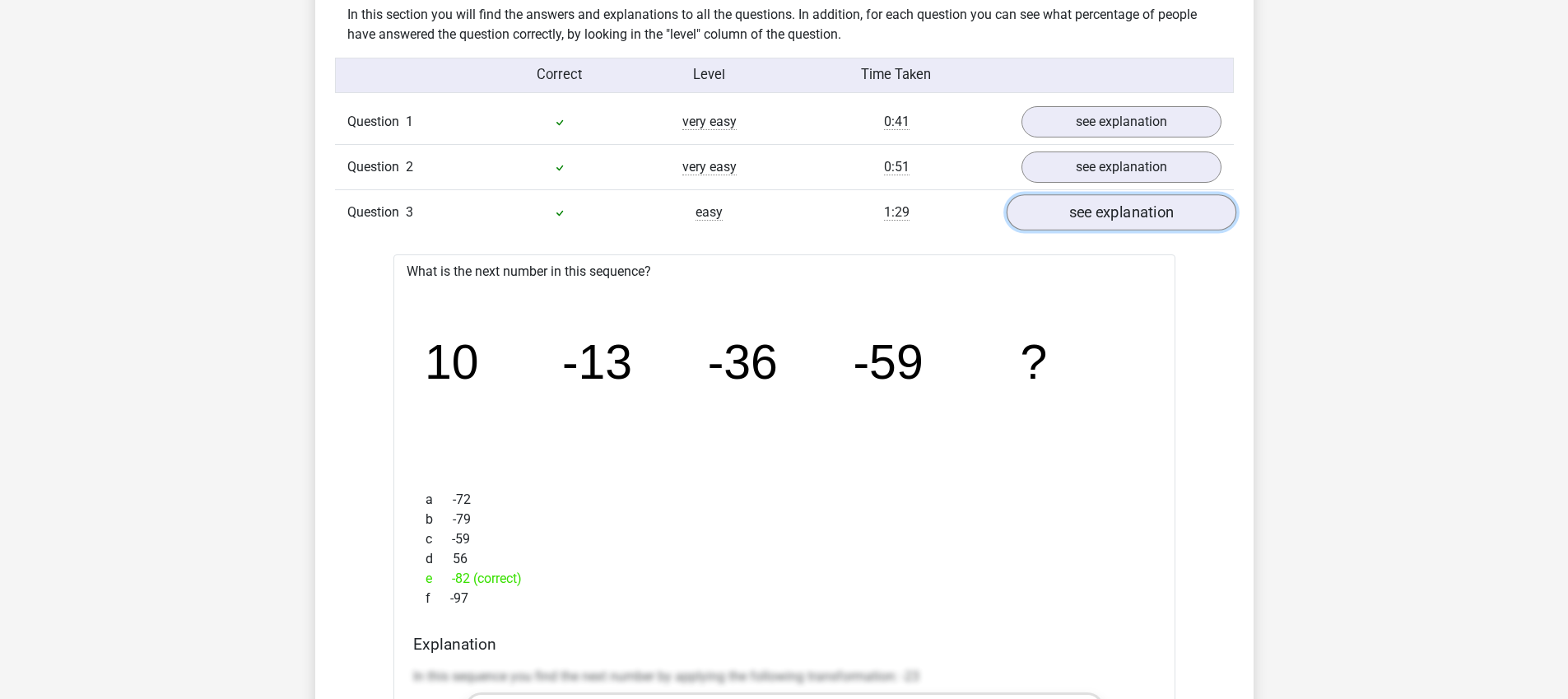
scroll to position [1256, 0]
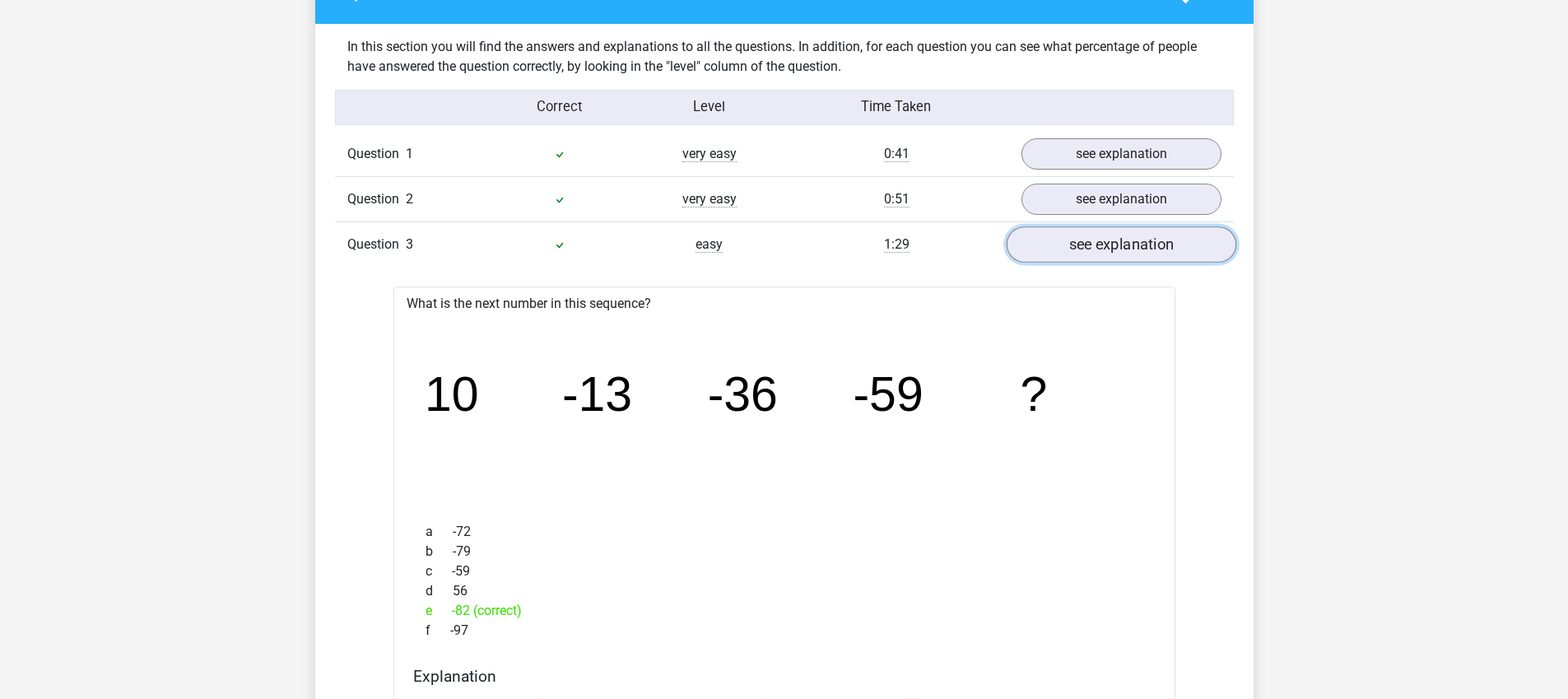
click at [1108, 249] on link "see explanation" at bounding box center [1121, 244] width 229 height 36
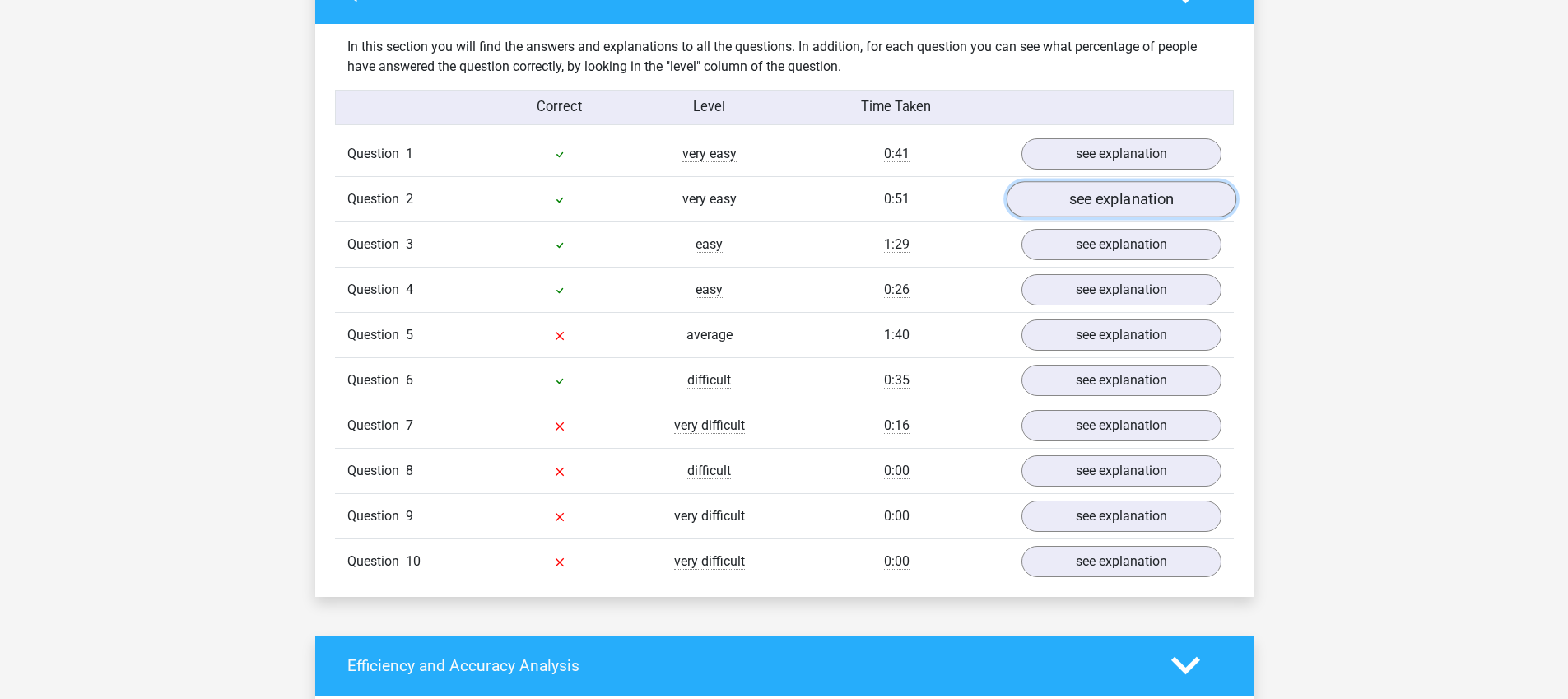
click at [1111, 200] on link "see explanation" at bounding box center [1121, 199] width 229 height 36
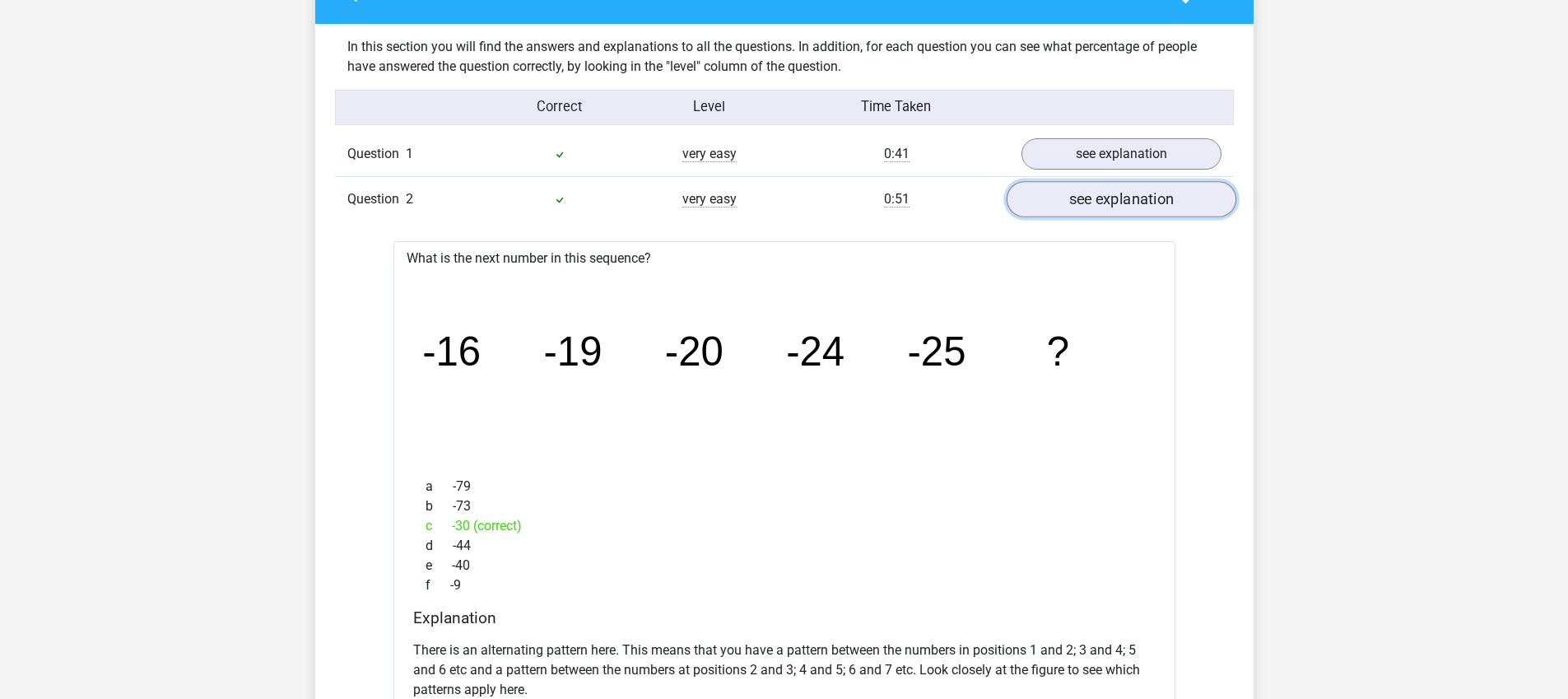
click at [1111, 200] on link "see explanation" at bounding box center [1121, 199] width 229 height 36
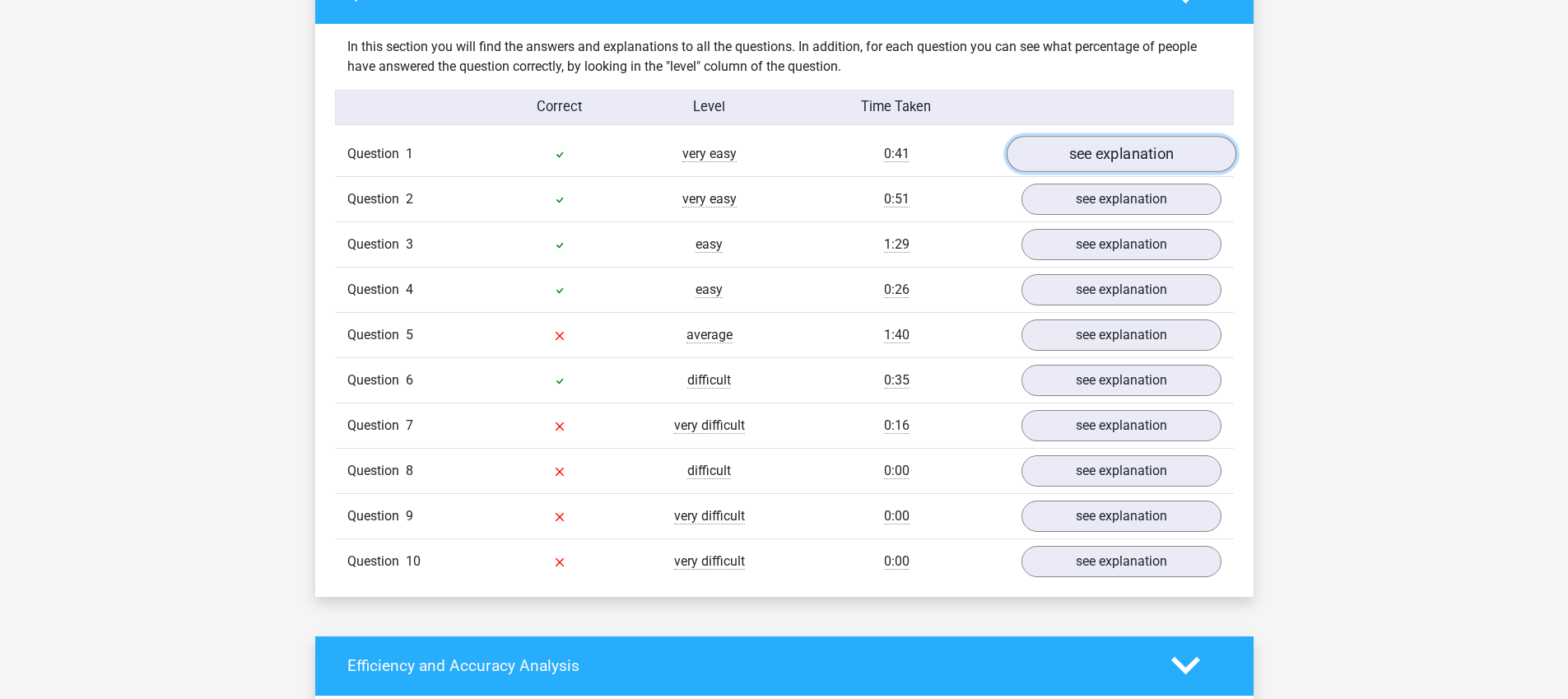
click at [1097, 152] on link "see explanation" at bounding box center [1121, 154] width 229 height 36
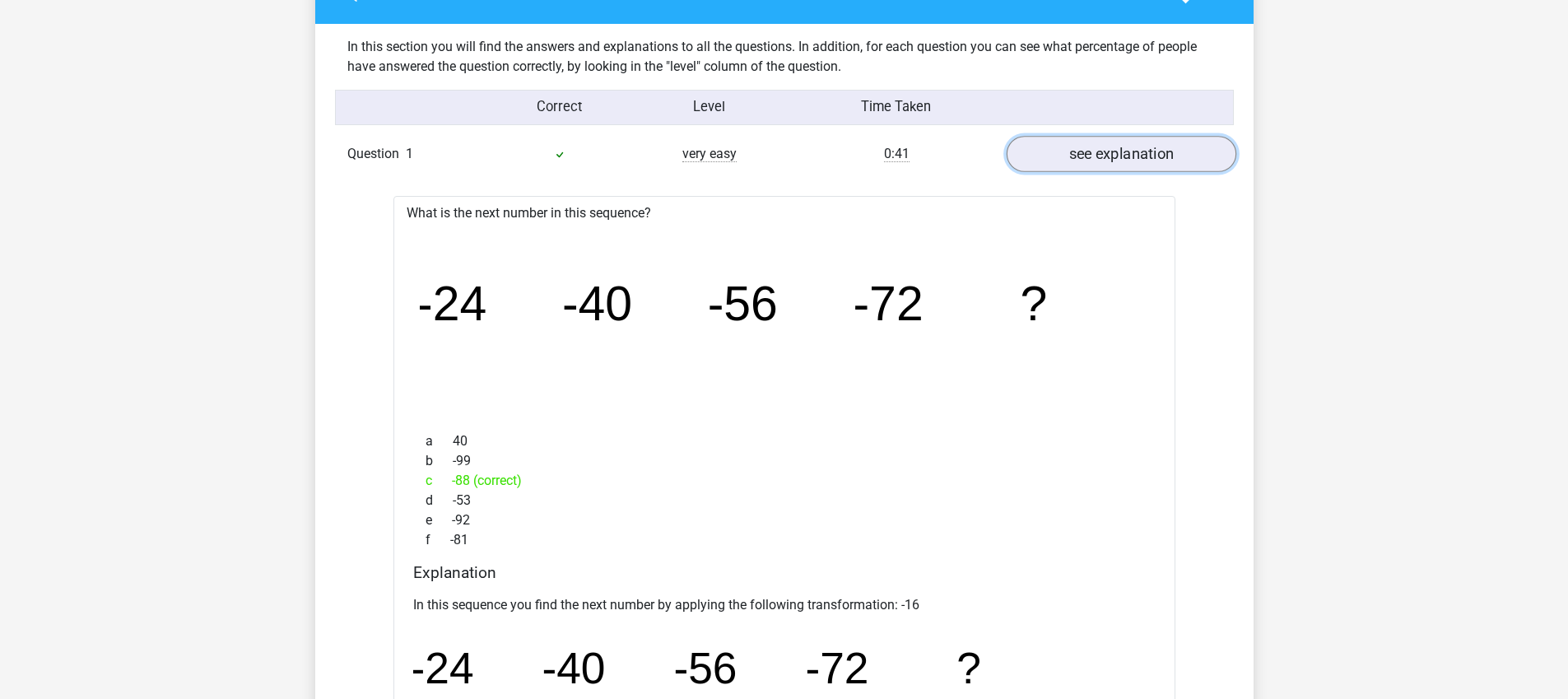
click at [1097, 152] on link "see explanation" at bounding box center [1121, 154] width 229 height 36
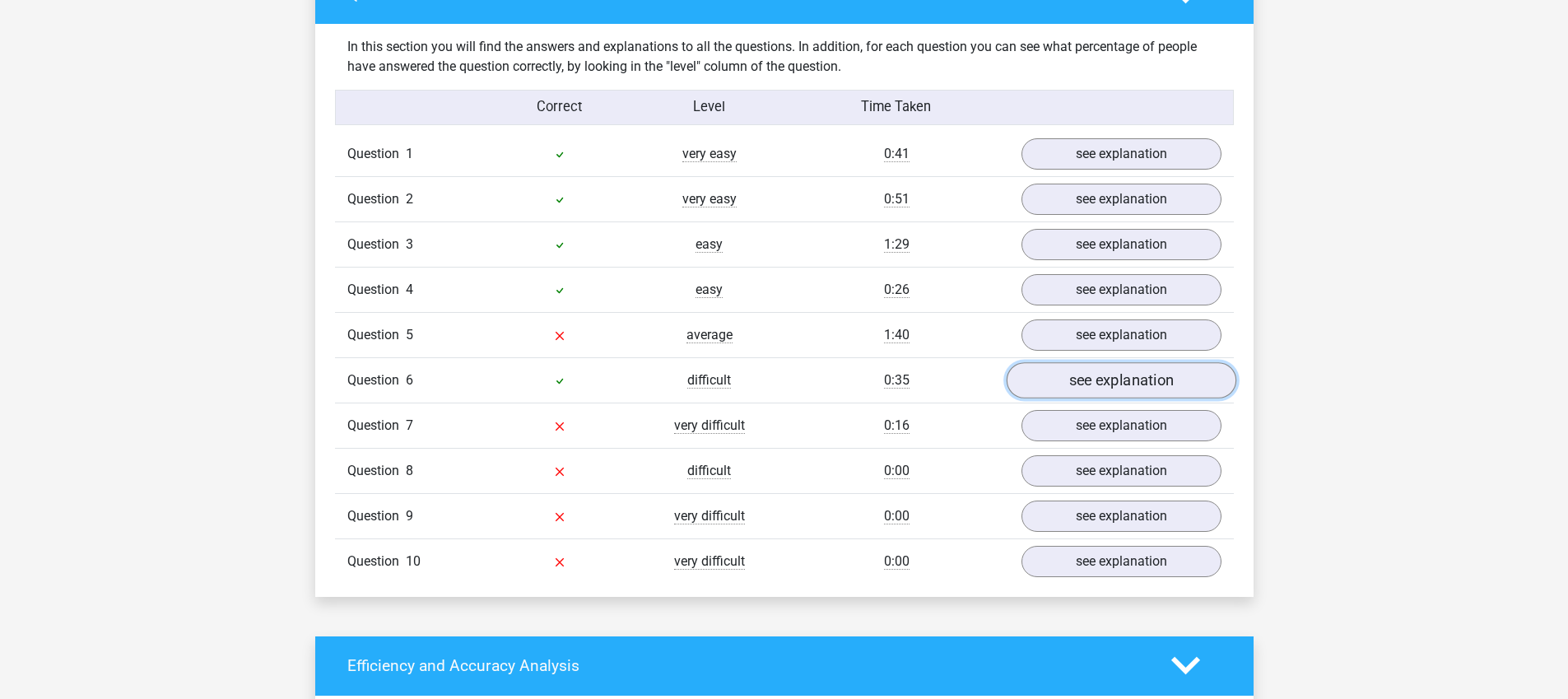
click at [1112, 376] on link "see explanation" at bounding box center [1121, 380] width 229 height 36
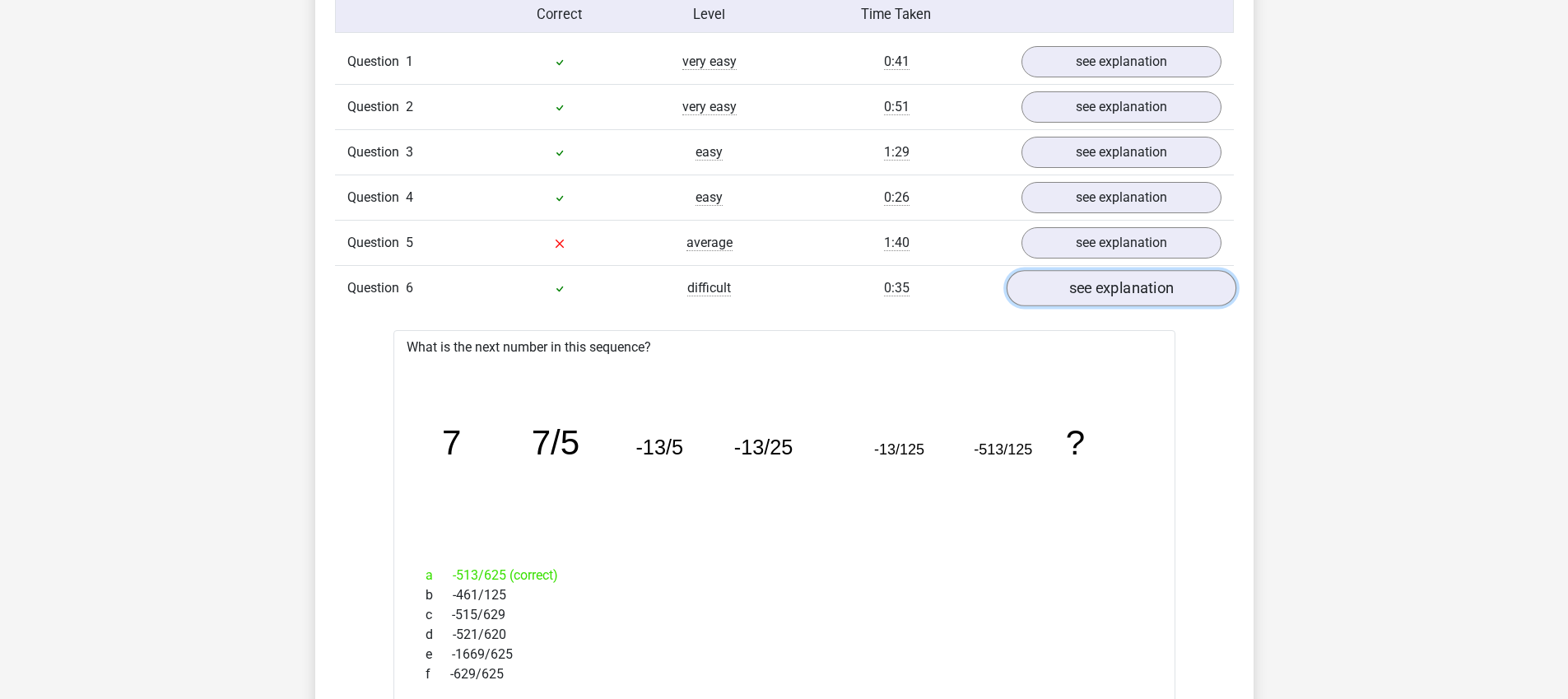
scroll to position [1438, 0]
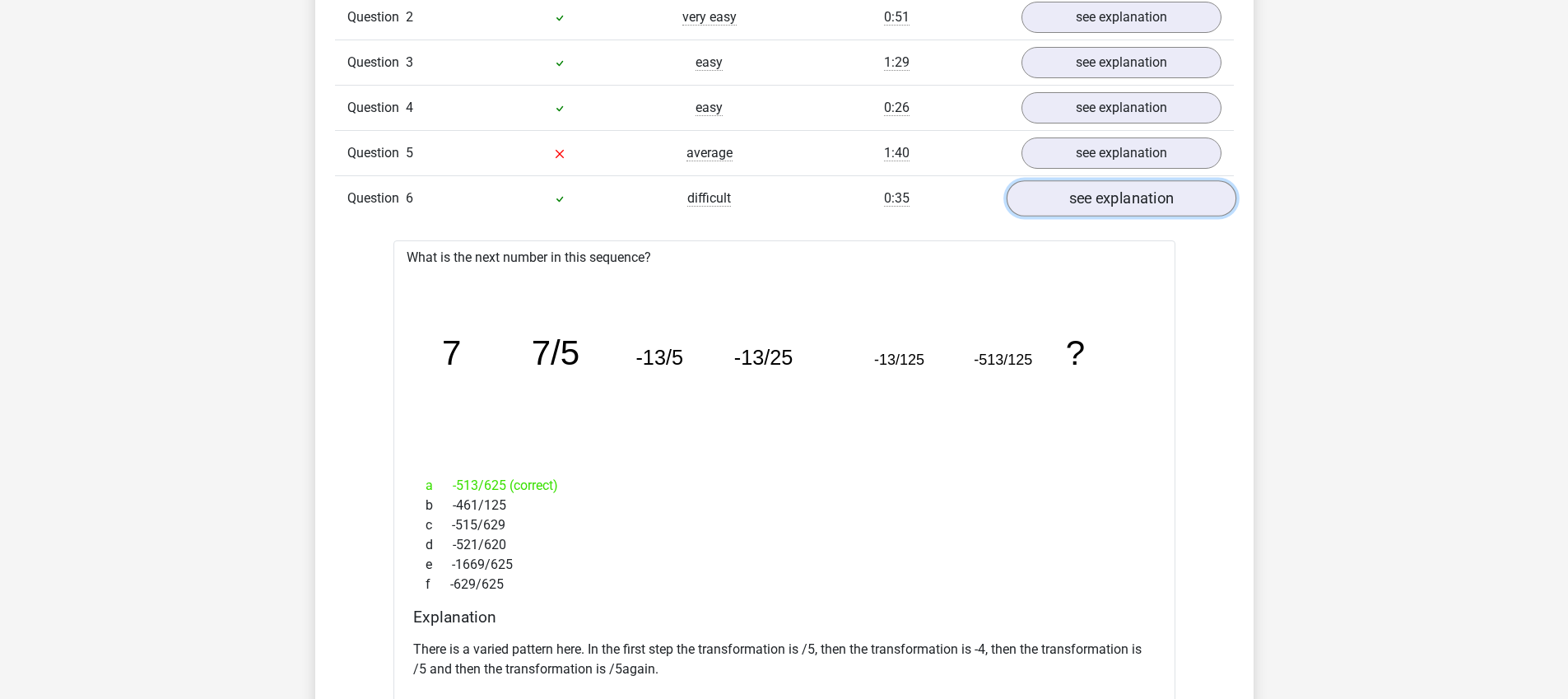
click at [1098, 194] on link "see explanation" at bounding box center [1121, 198] width 229 height 36
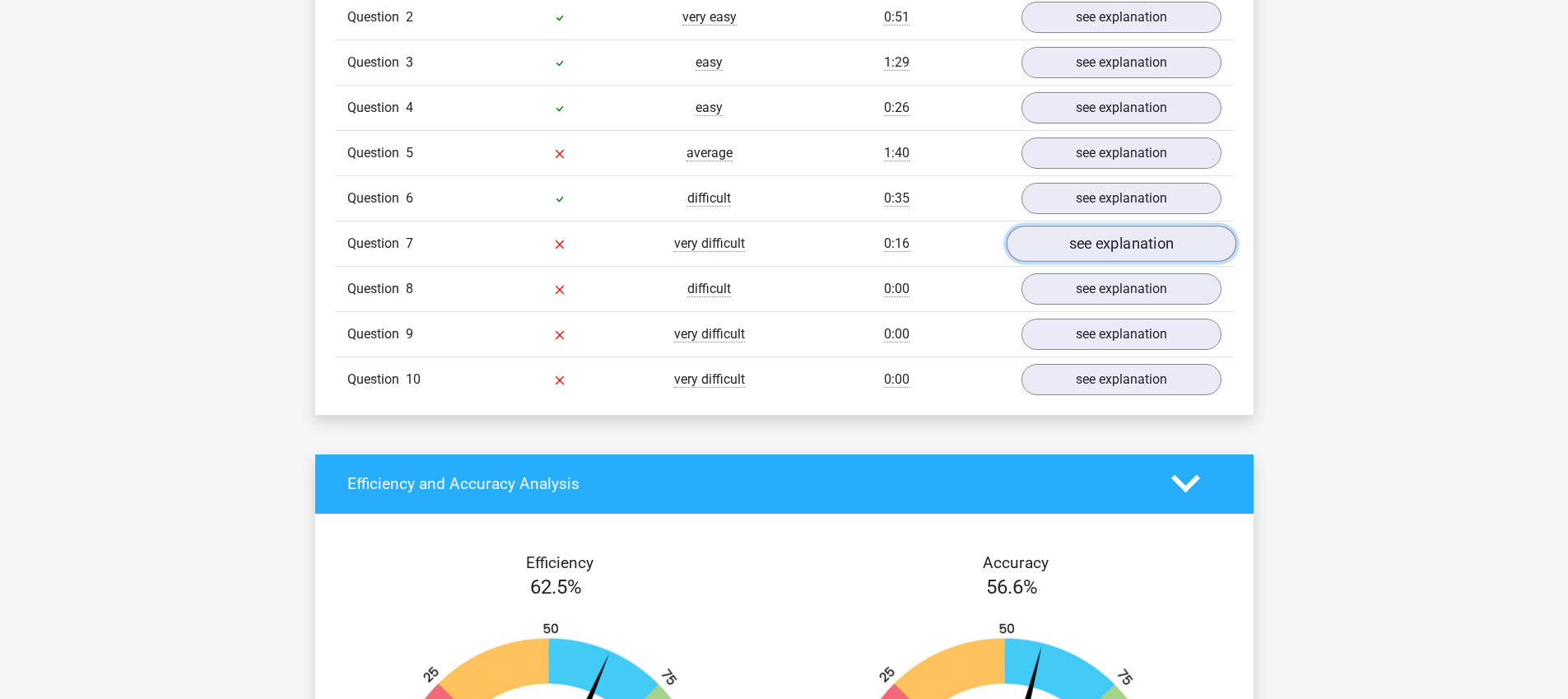
click at [1097, 238] on link "see explanation" at bounding box center [1121, 243] width 229 height 36
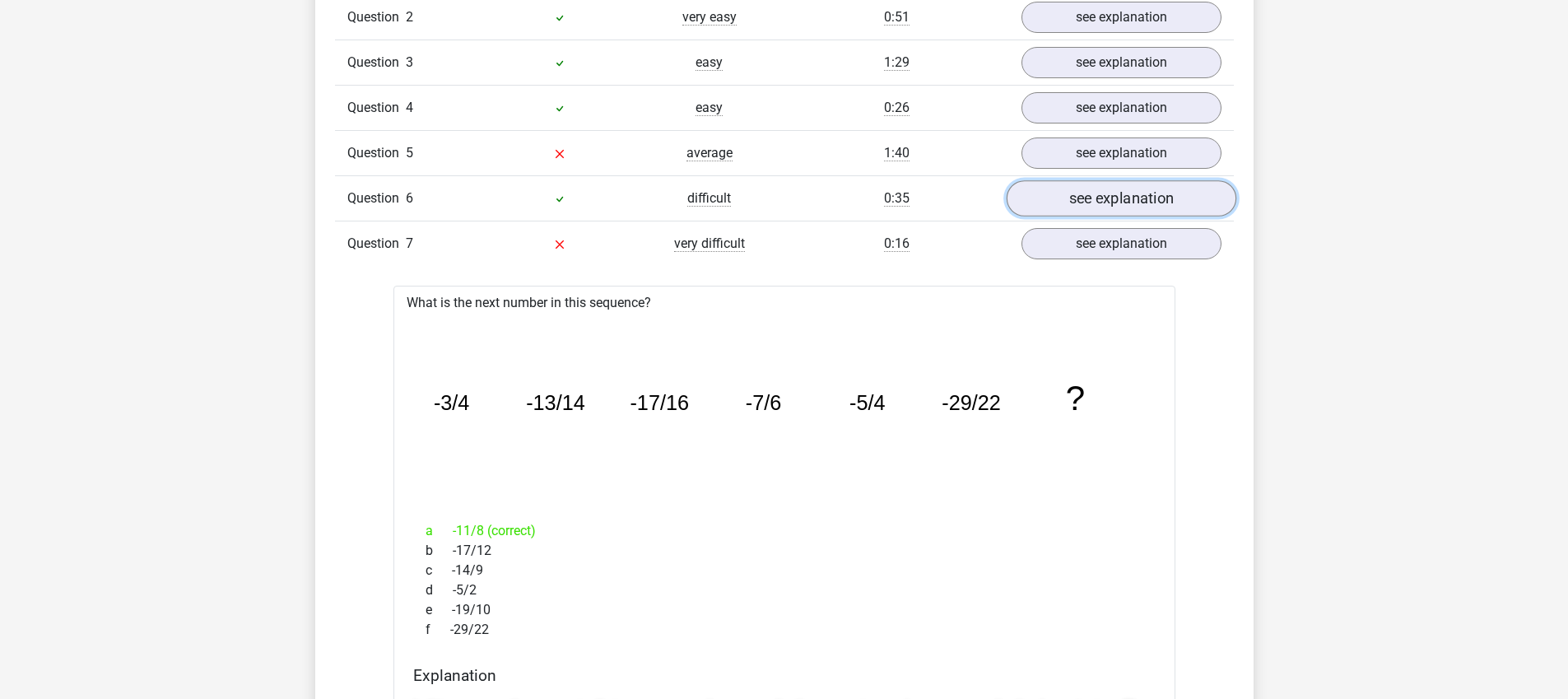
click at [1078, 201] on link "see explanation" at bounding box center [1121, 198] width 229 height 36
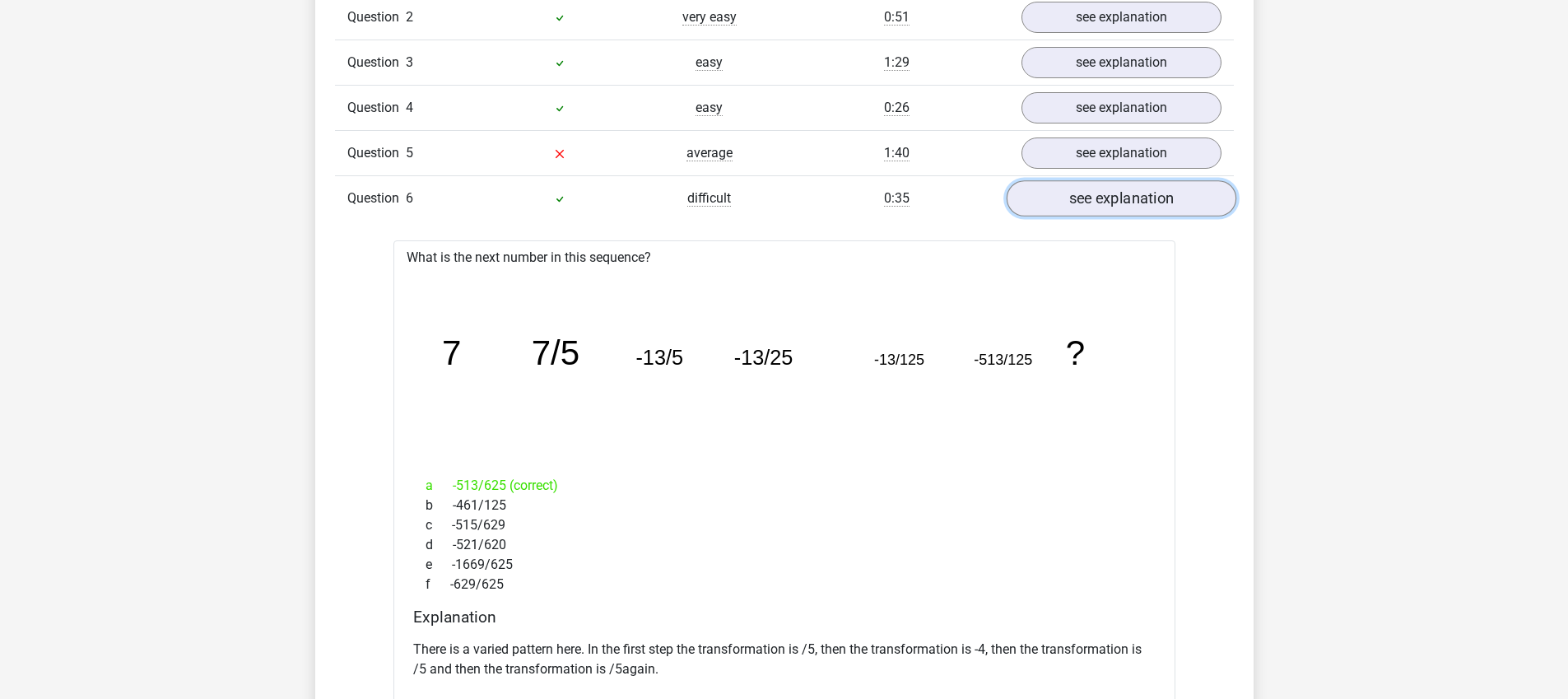
click at [1078, 201] on link "see explanation" at bounding box center [1121, 198] width 229 height 36
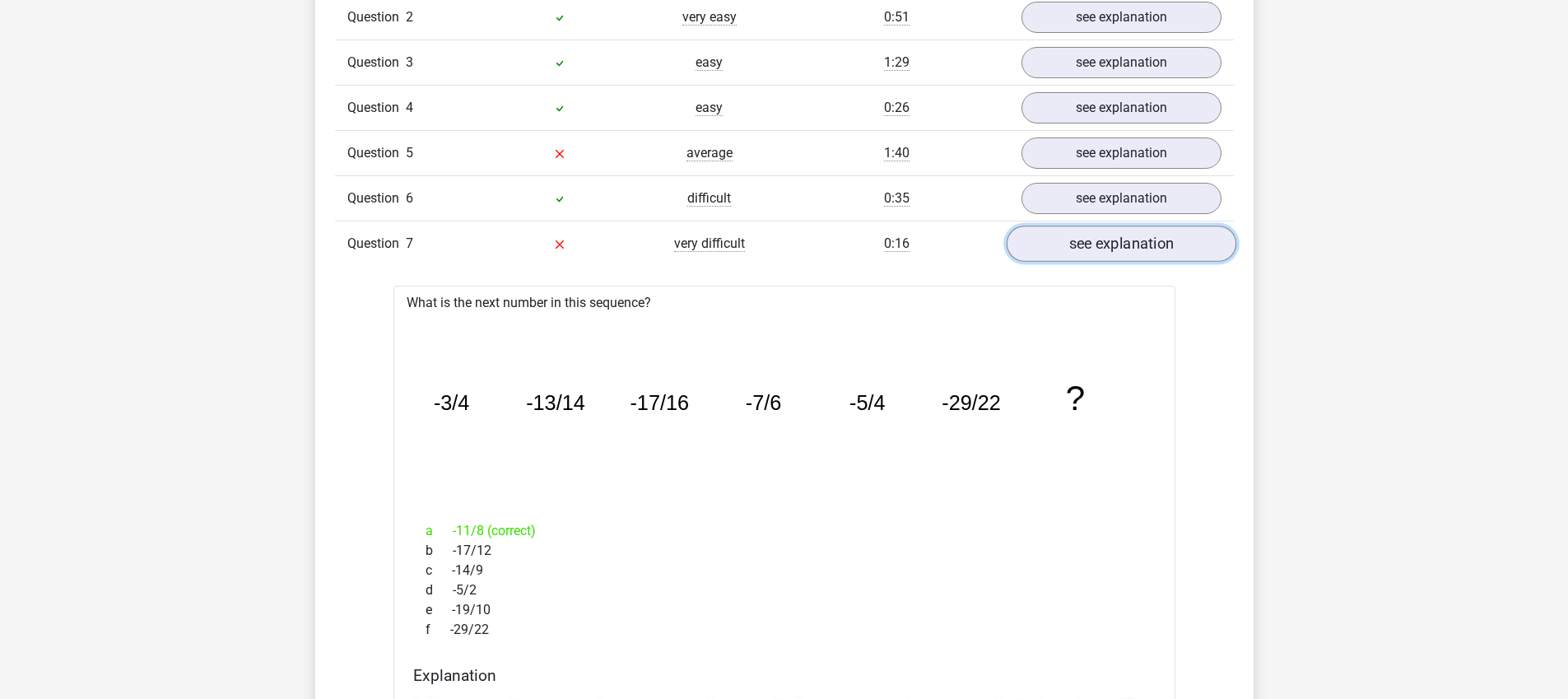
click at [1079, 239] on link "see explanation" at bounding box center [1121, 243] width 229 height 36
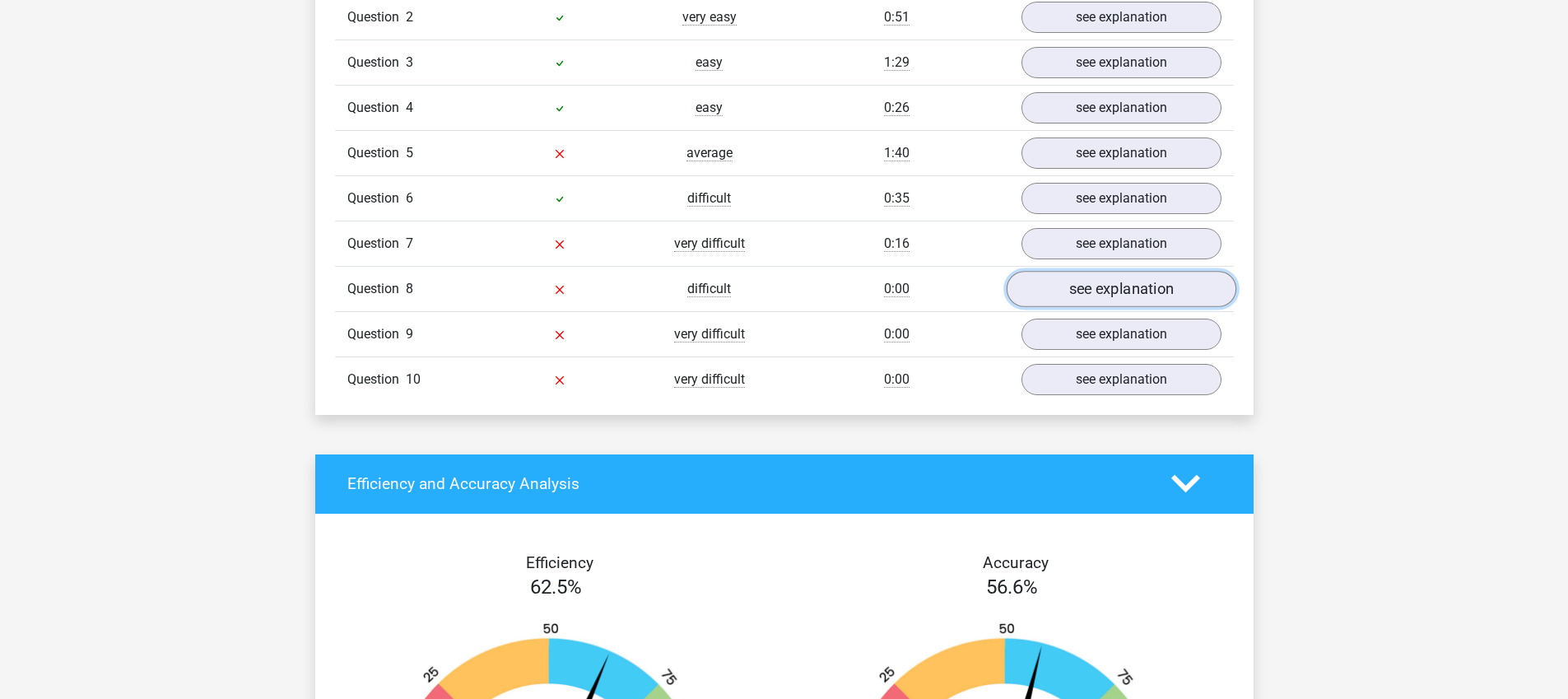
click at [1077, 291] on link "see explanation" at bounding box center [1121, 289] width 229 height 36
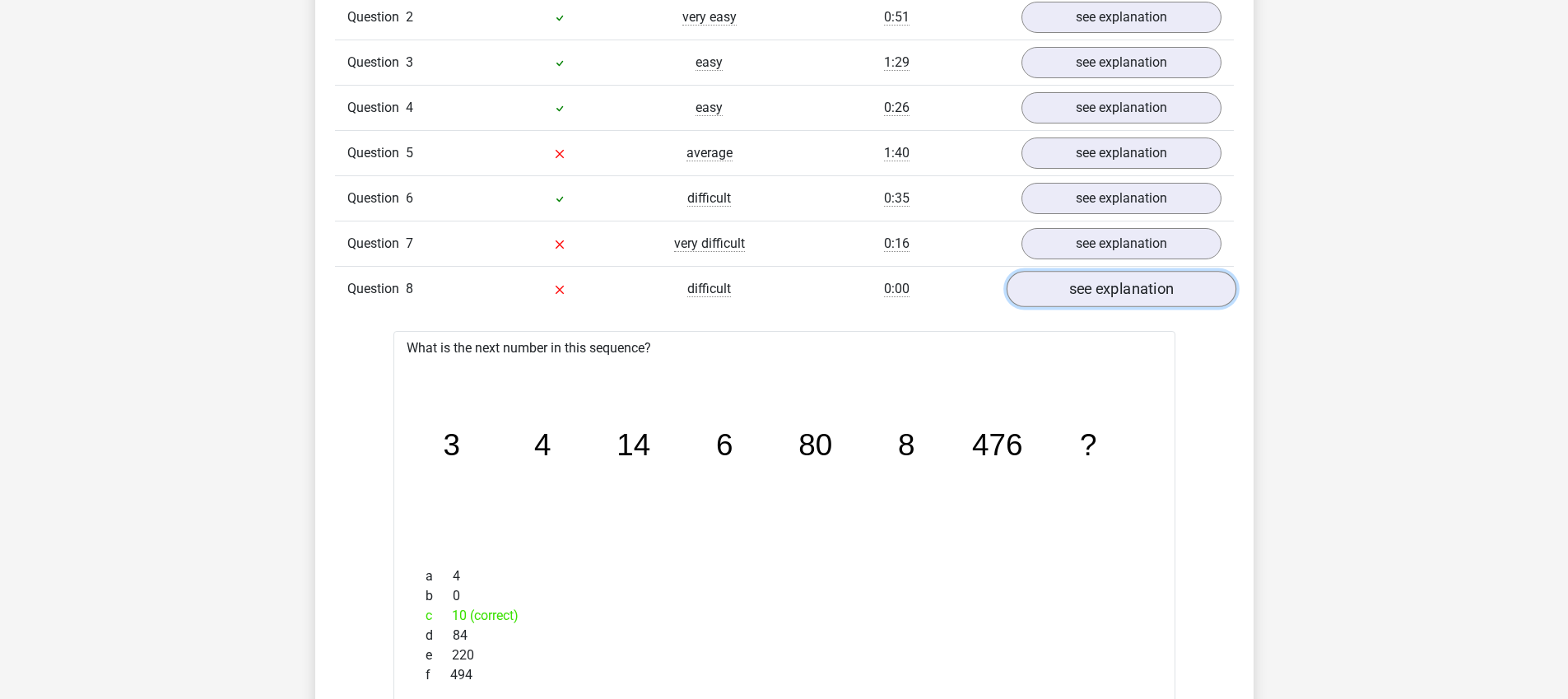
click at [1077, 291] on link "see explanation" at bounding box center [1121, 289] width 229 height 36
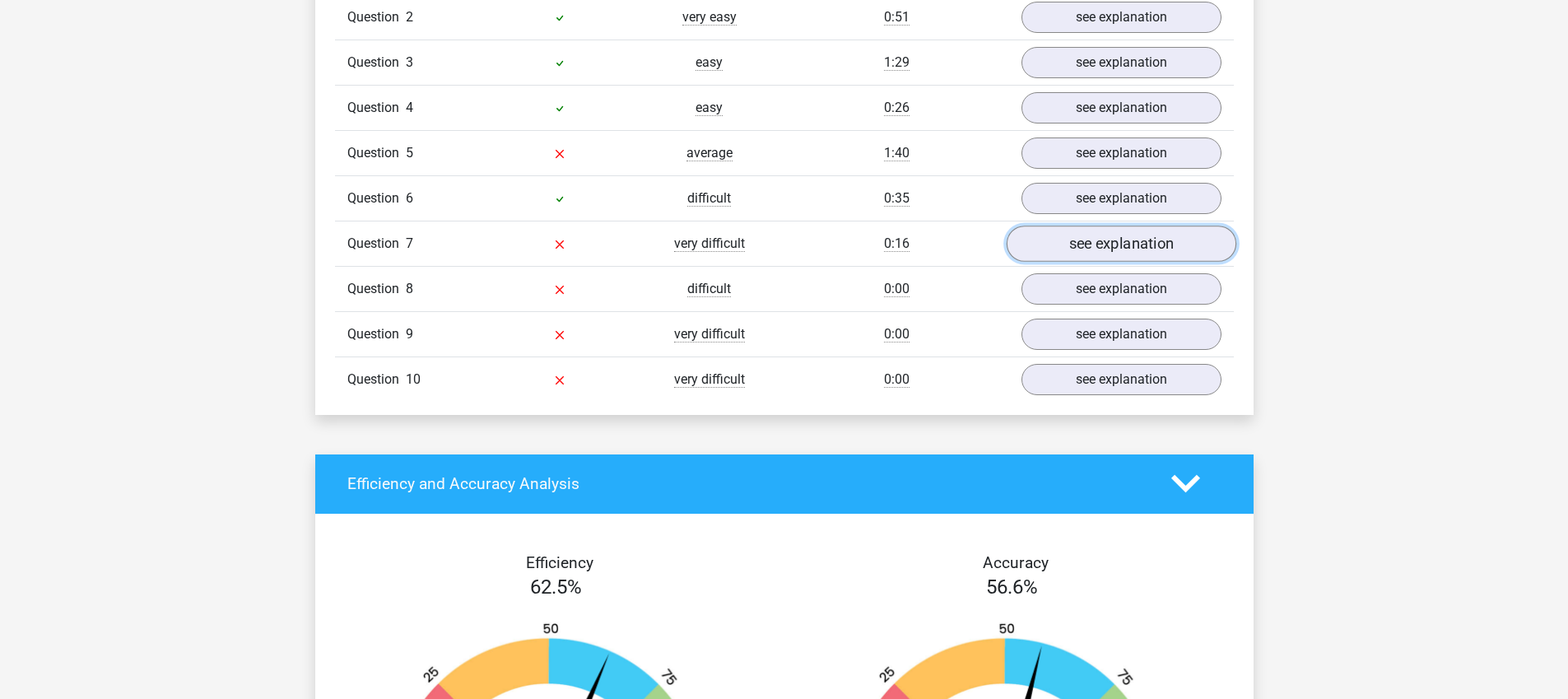
click at [1070, 250] on link "see explanation" at bounding box center [1121, 243] width 229 height 36
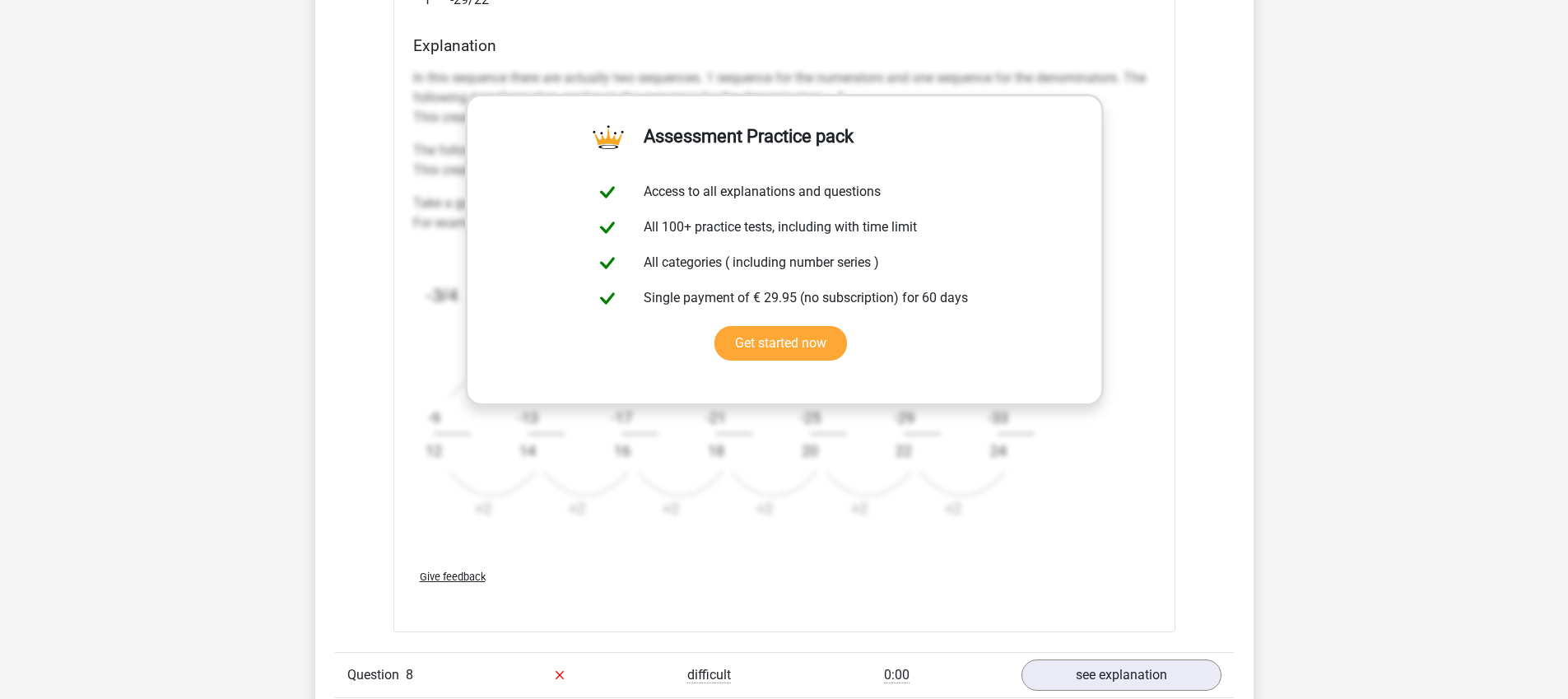
scroll to position [2070, 0]
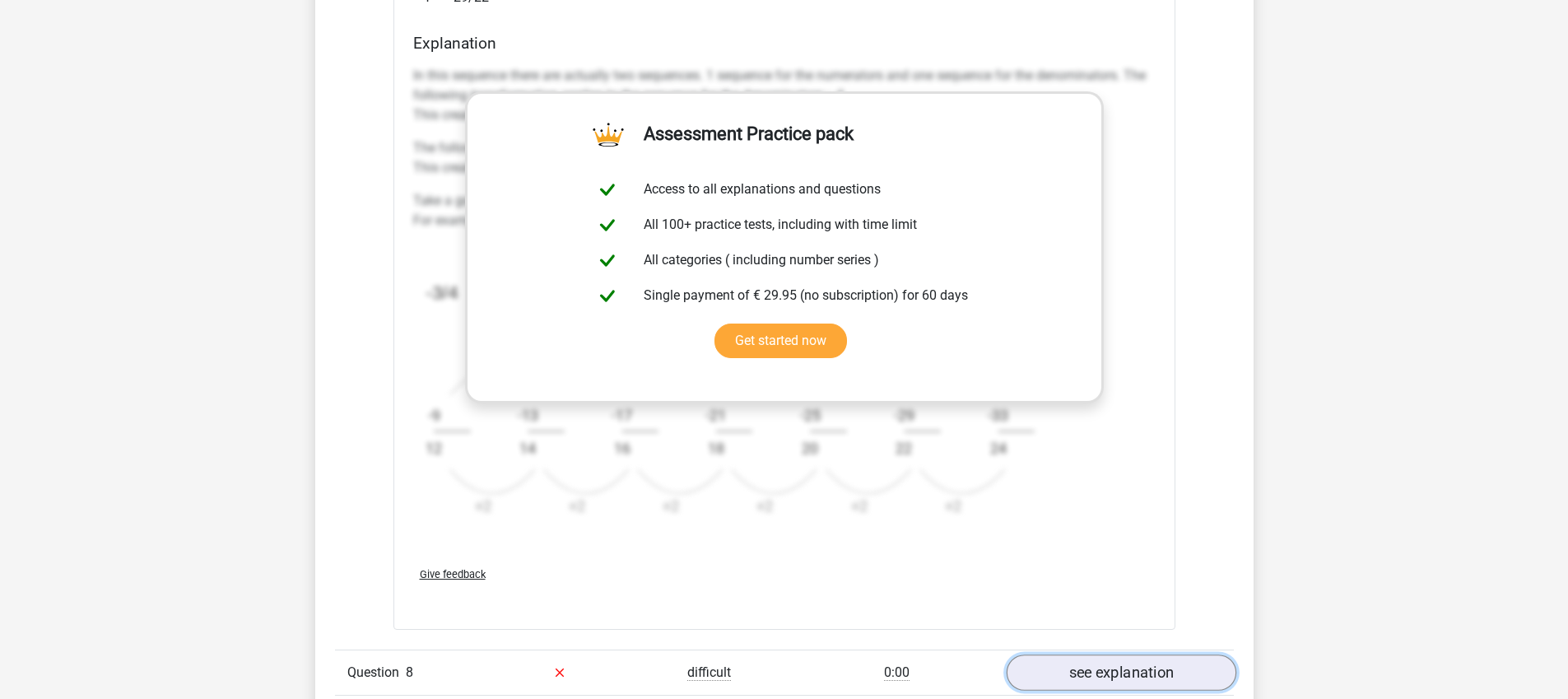
click at [1096, 674] on link "see explanation" at bounding box center [1121, 673] width 229 height 36
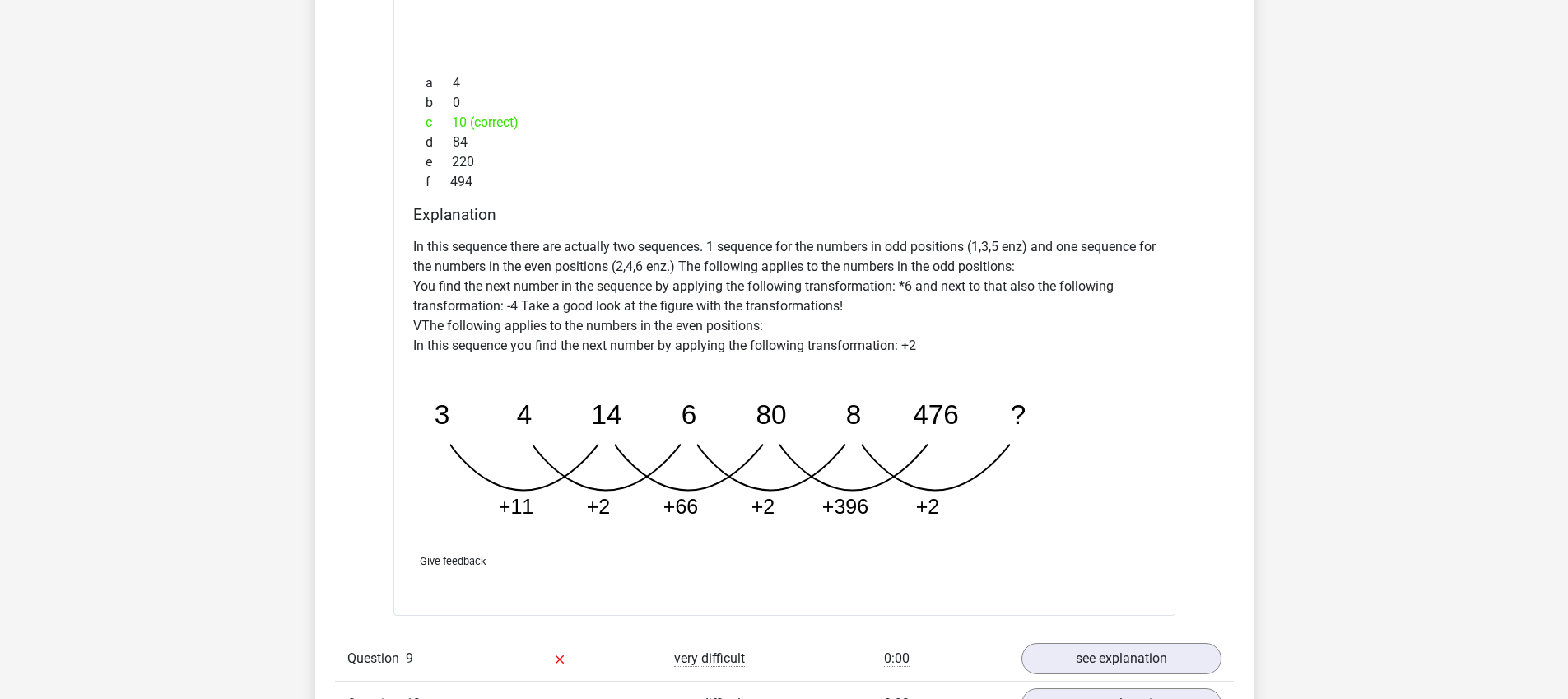
scroll to position [2945, 0]
click at [1131, 669] on link "see explanation" at bounding box center [1121, 660] width 229 height 36
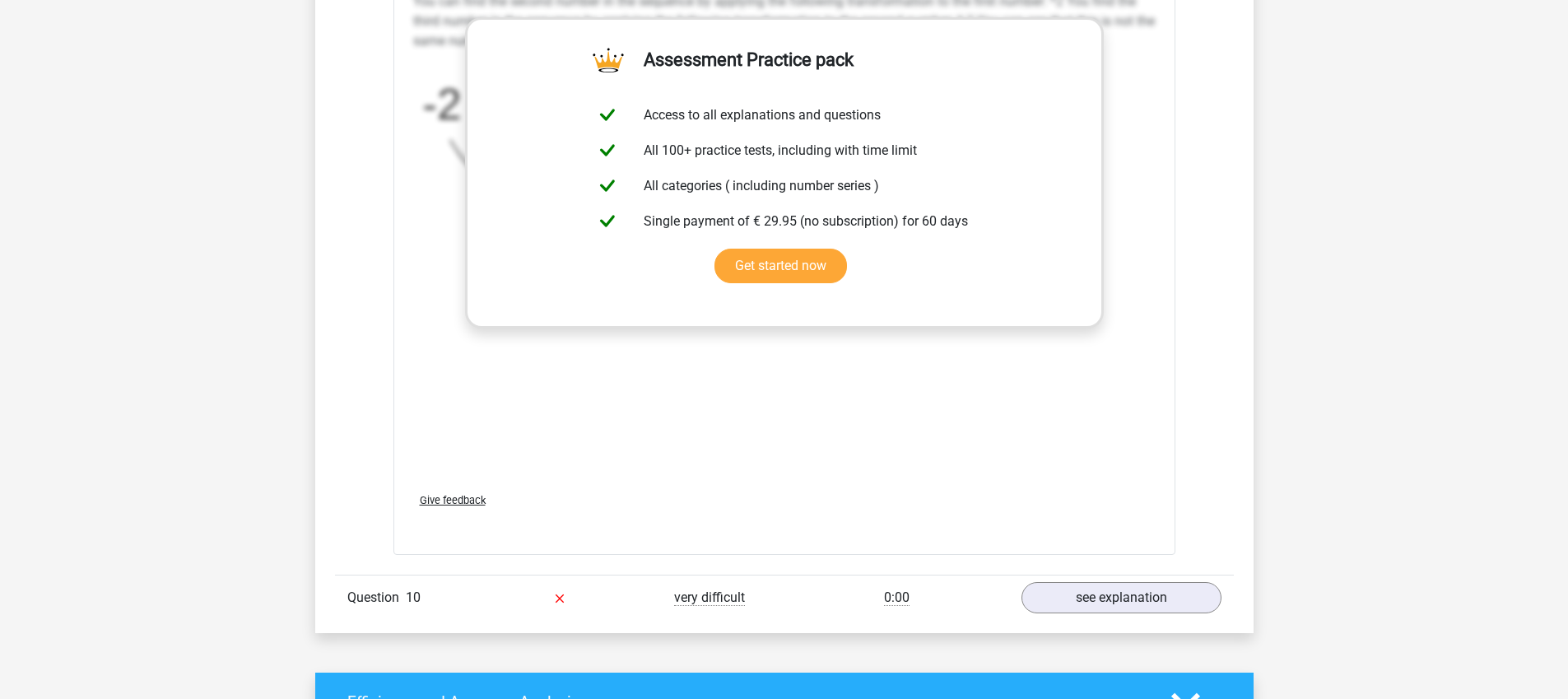
scroll to position [4063, 0]
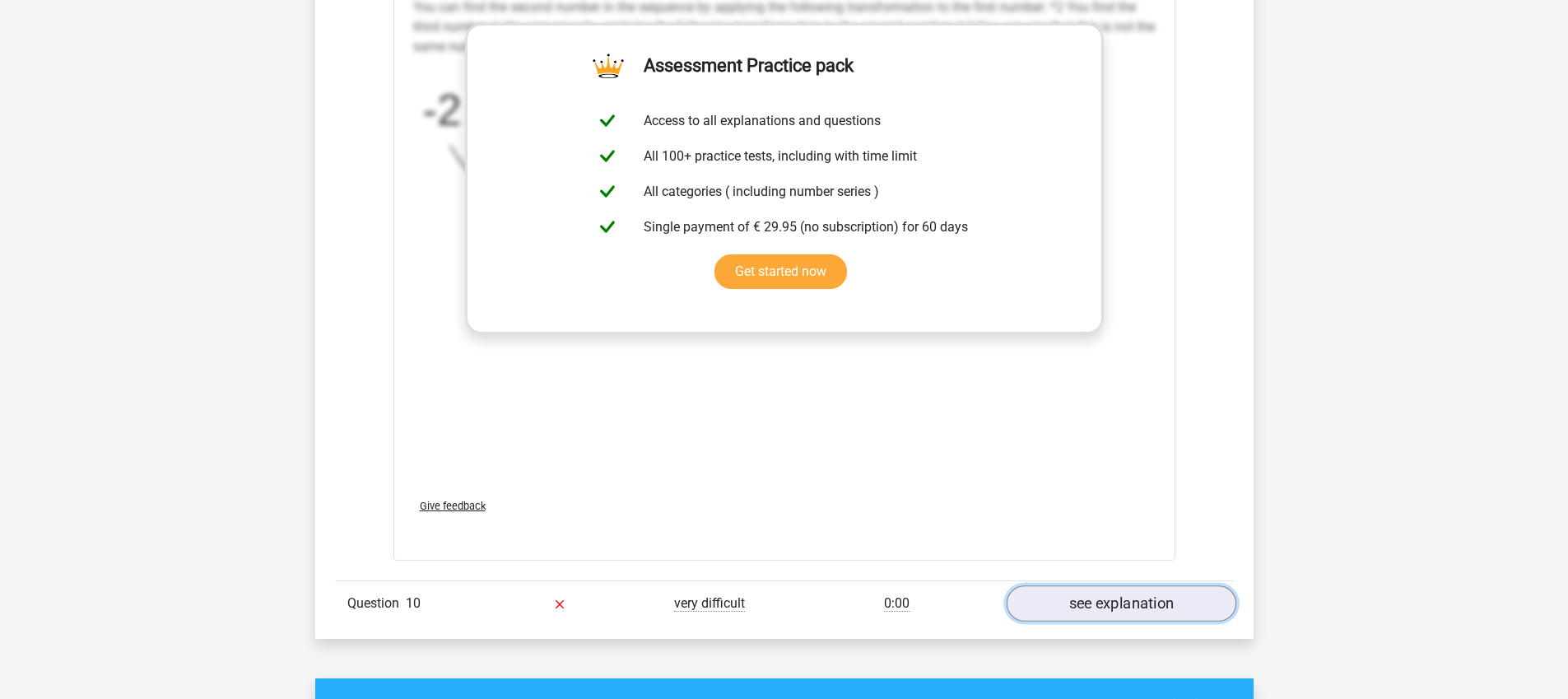
click at [1107, 599] on link "see explanation" at bounding box center [1121, 603] width 229 height 36
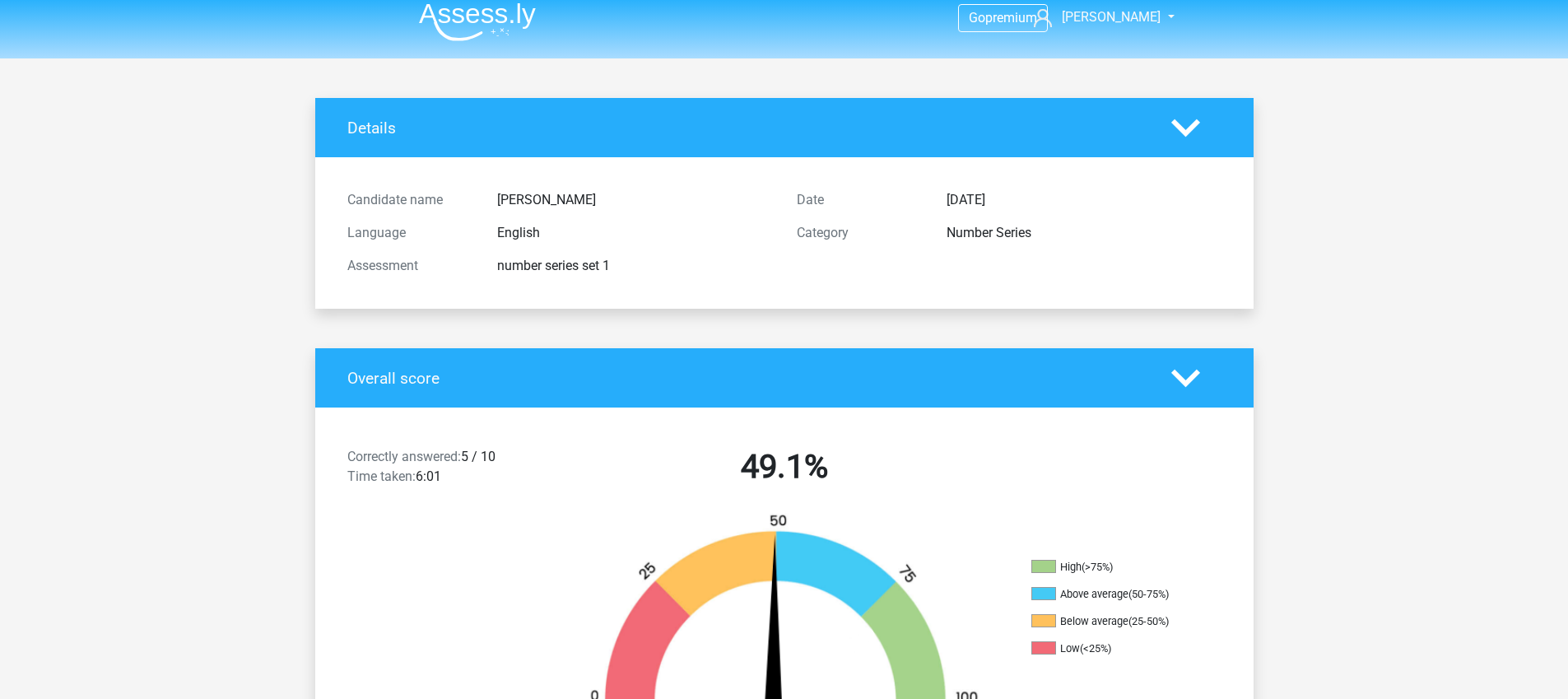
scroll to position [0, 0]
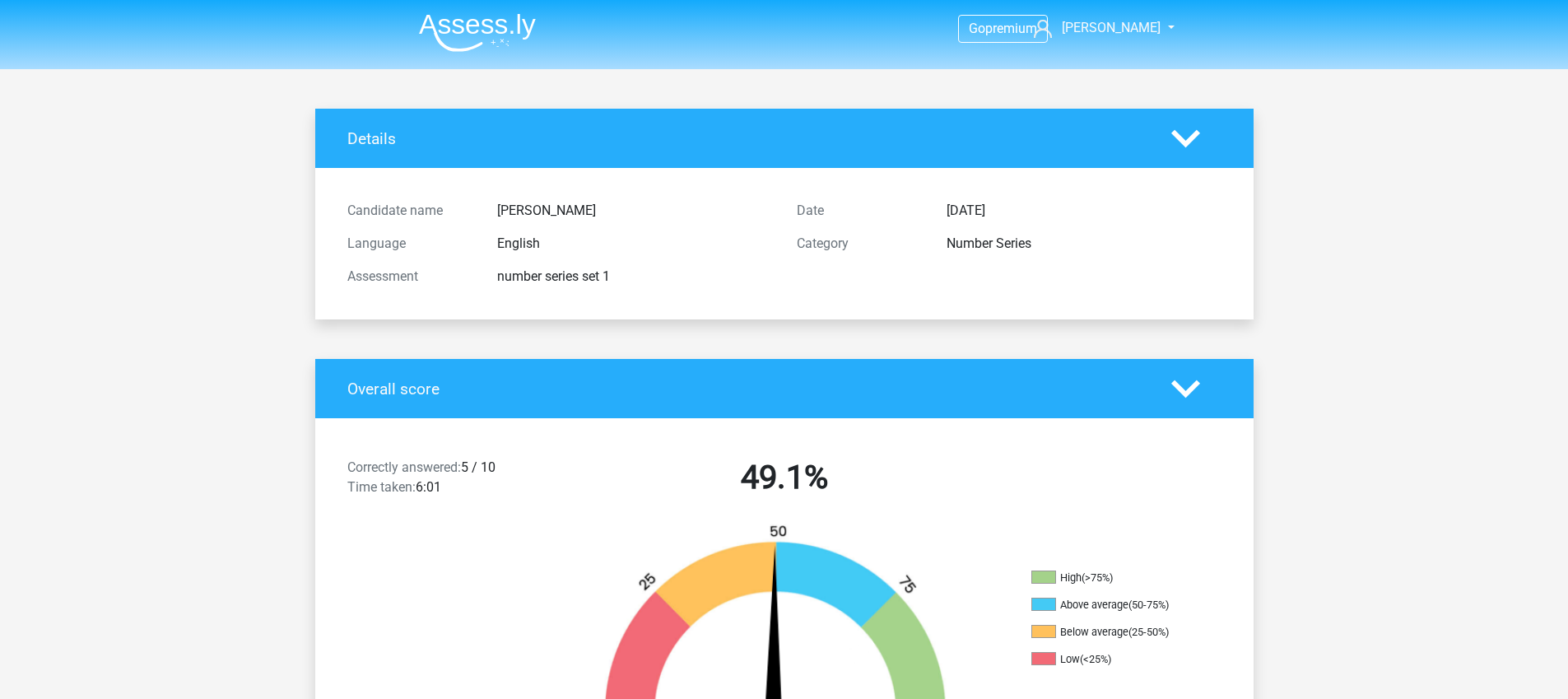
click at [486, 21] on img at bounding box center [478, 32] width 117 height 39
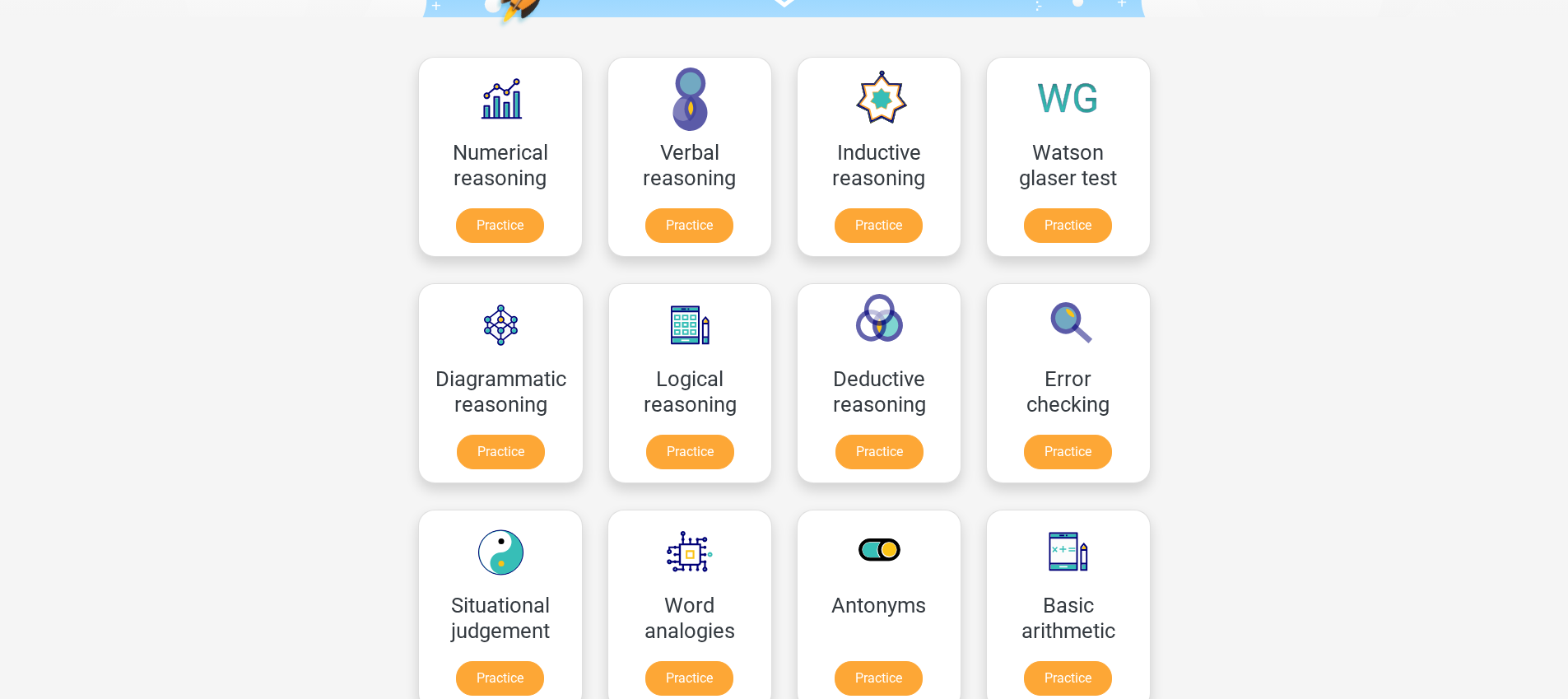
scroll to position [220, 0]
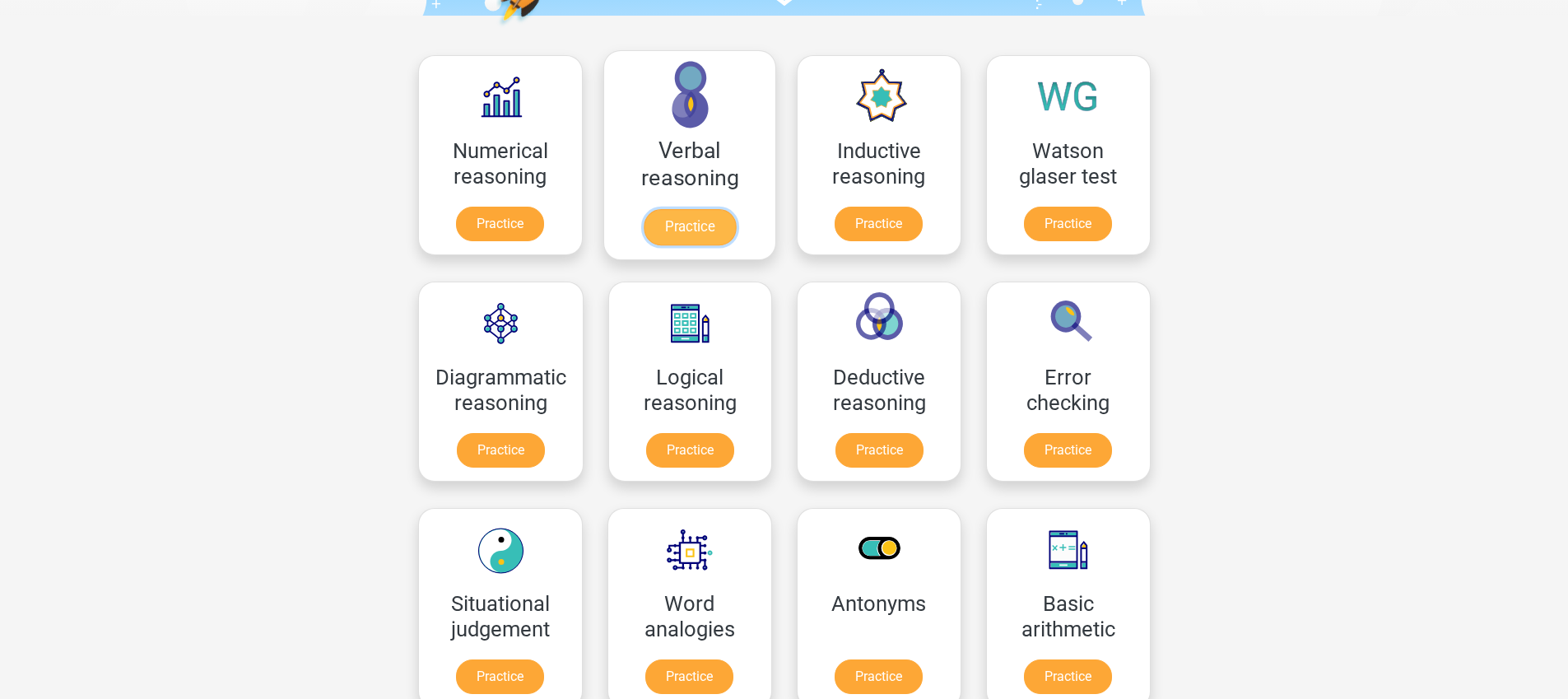
click at [701, 234] on link "Practice" at bounding box center [689, 227] width 92 height 36
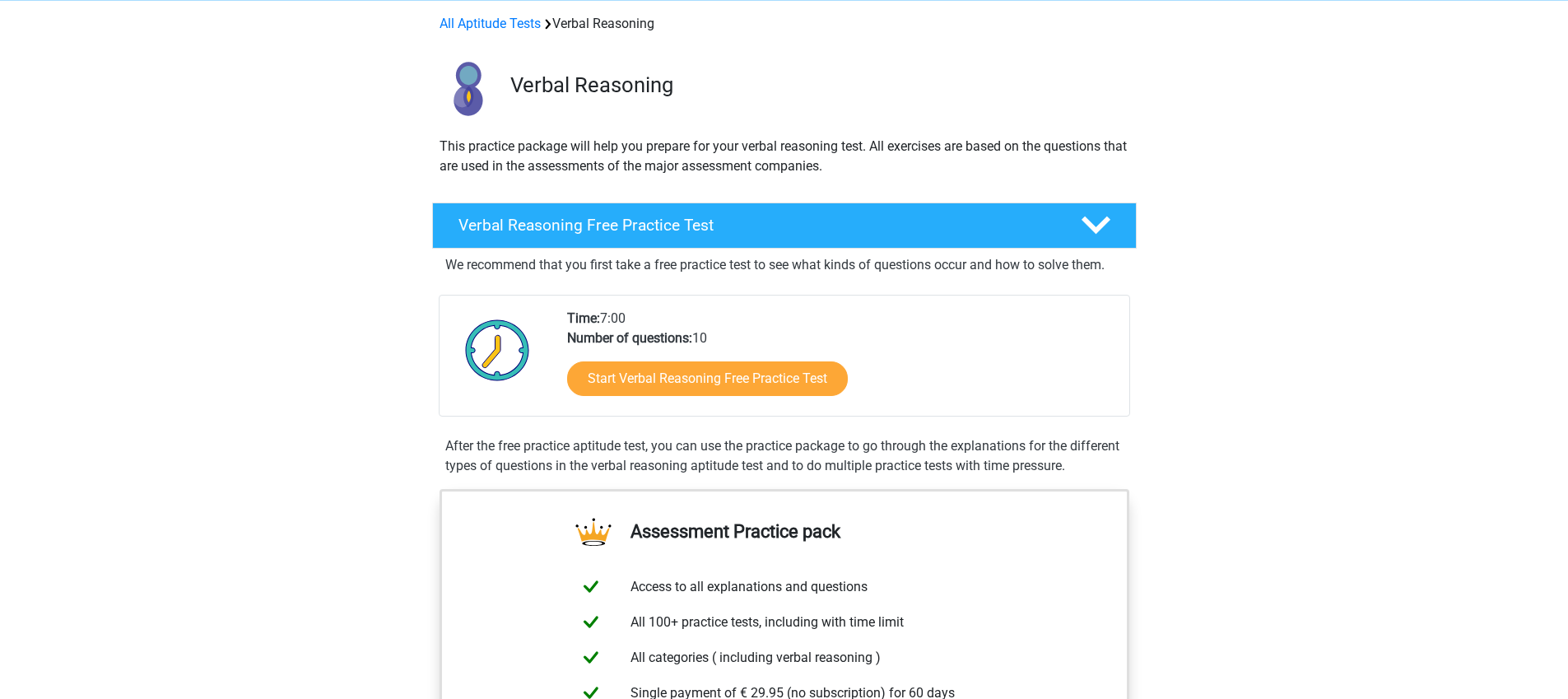
scroll to position [81, 0]
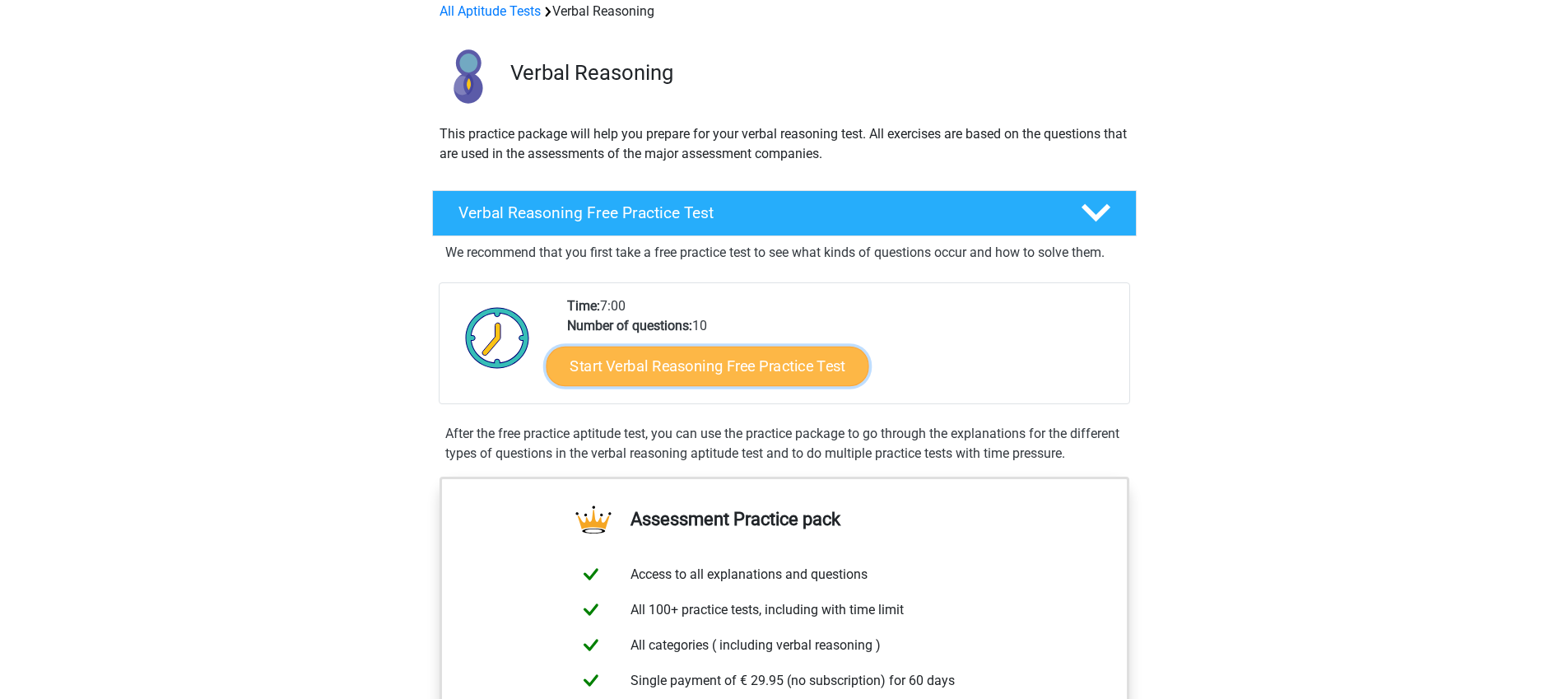
click at [684, 371] on link "Start Verbal Reasoning Free Practice Test" at bounding box center [706, 366] width 323 height 40
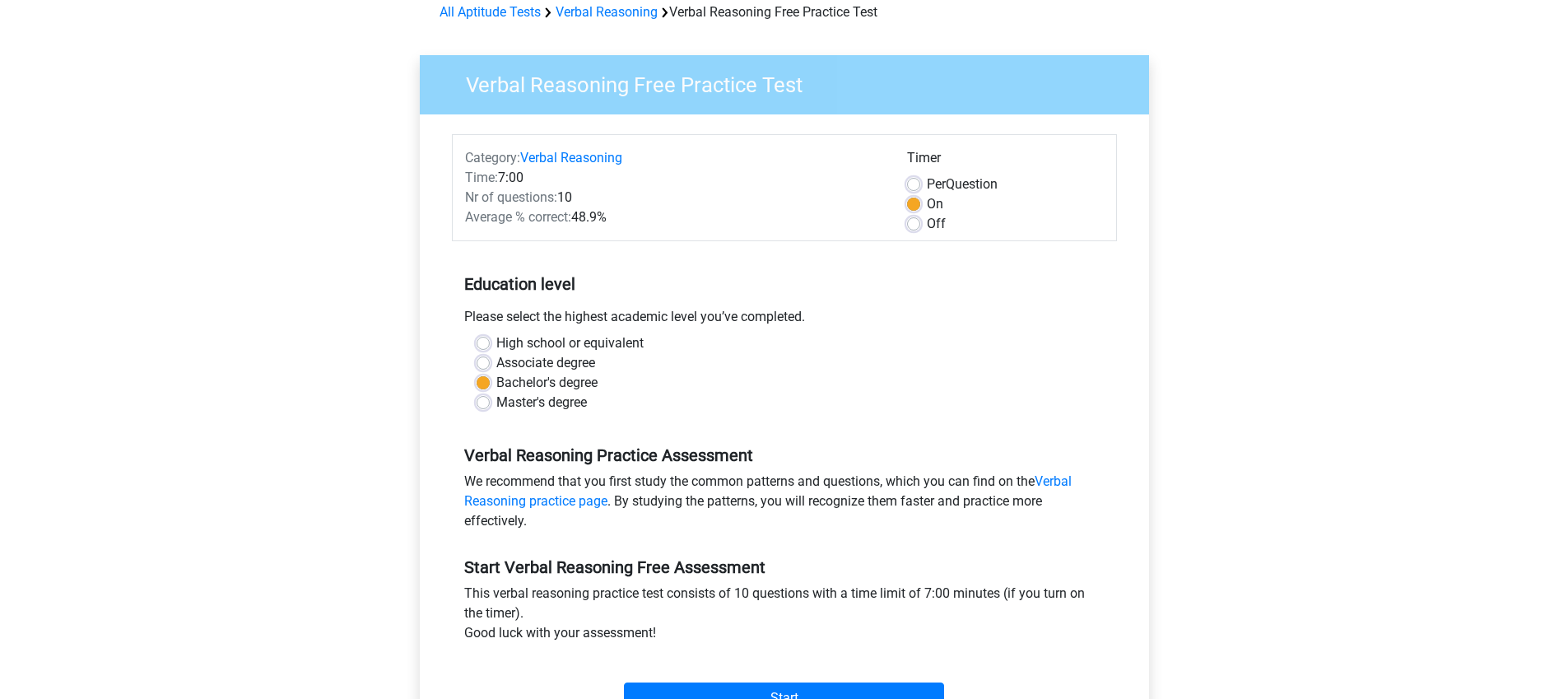
scroll to position [367, 0]
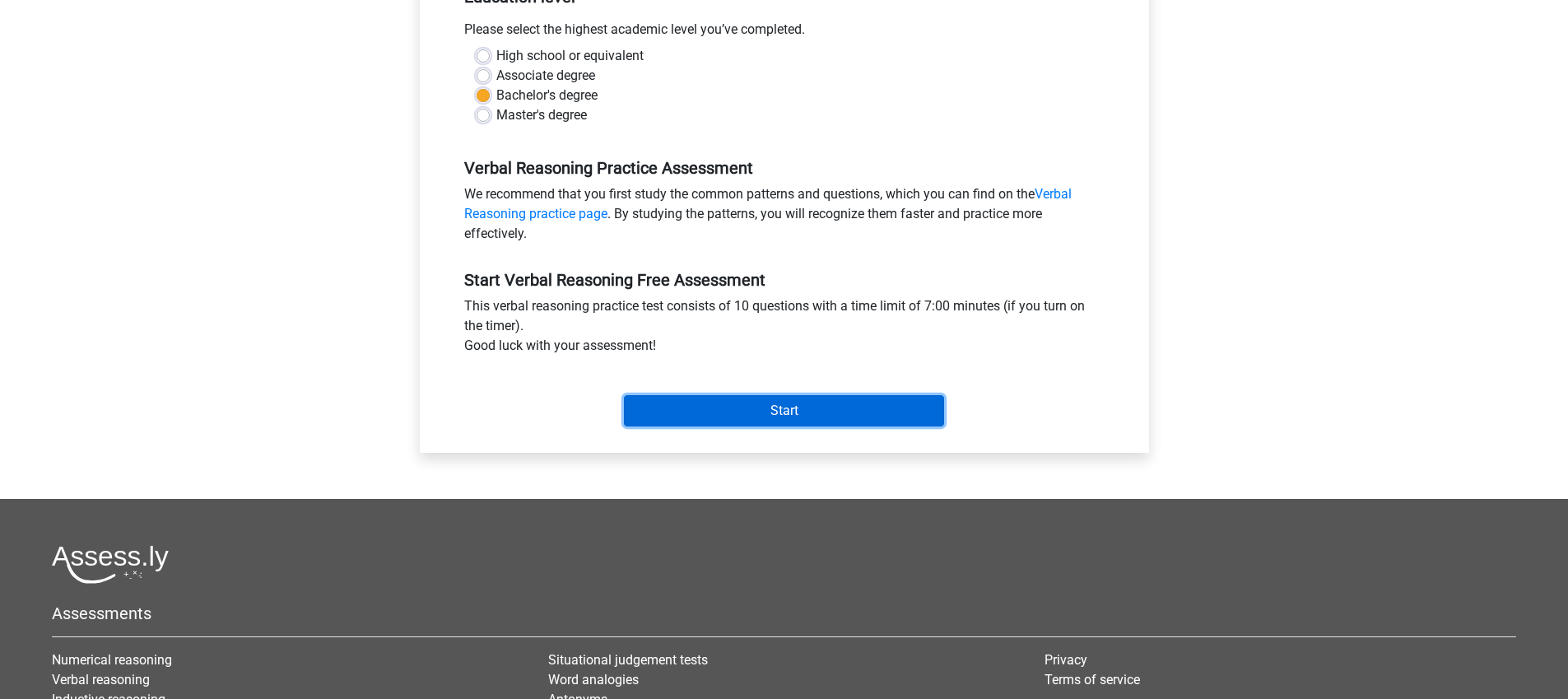
click at [798, 420] on input "Start" at bounding box center [784, 411] width 320 height 31
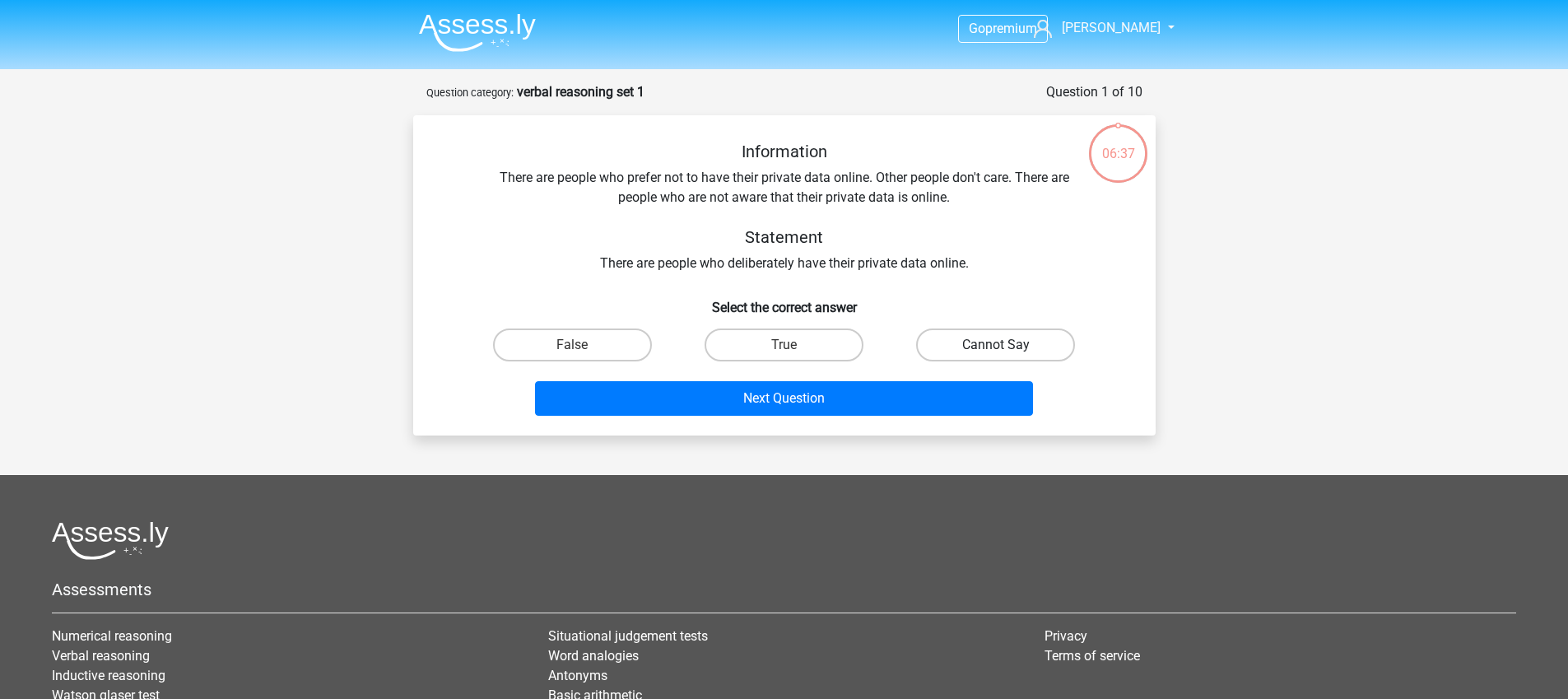
click at [1007, 347] on label "Cannot Say" at bounding box center [995, 345] width 158 height 33
click at [1007, 347] on input "Cannot Say" at bounding box center [1001, 350] width 11 height 11
radio input "true"
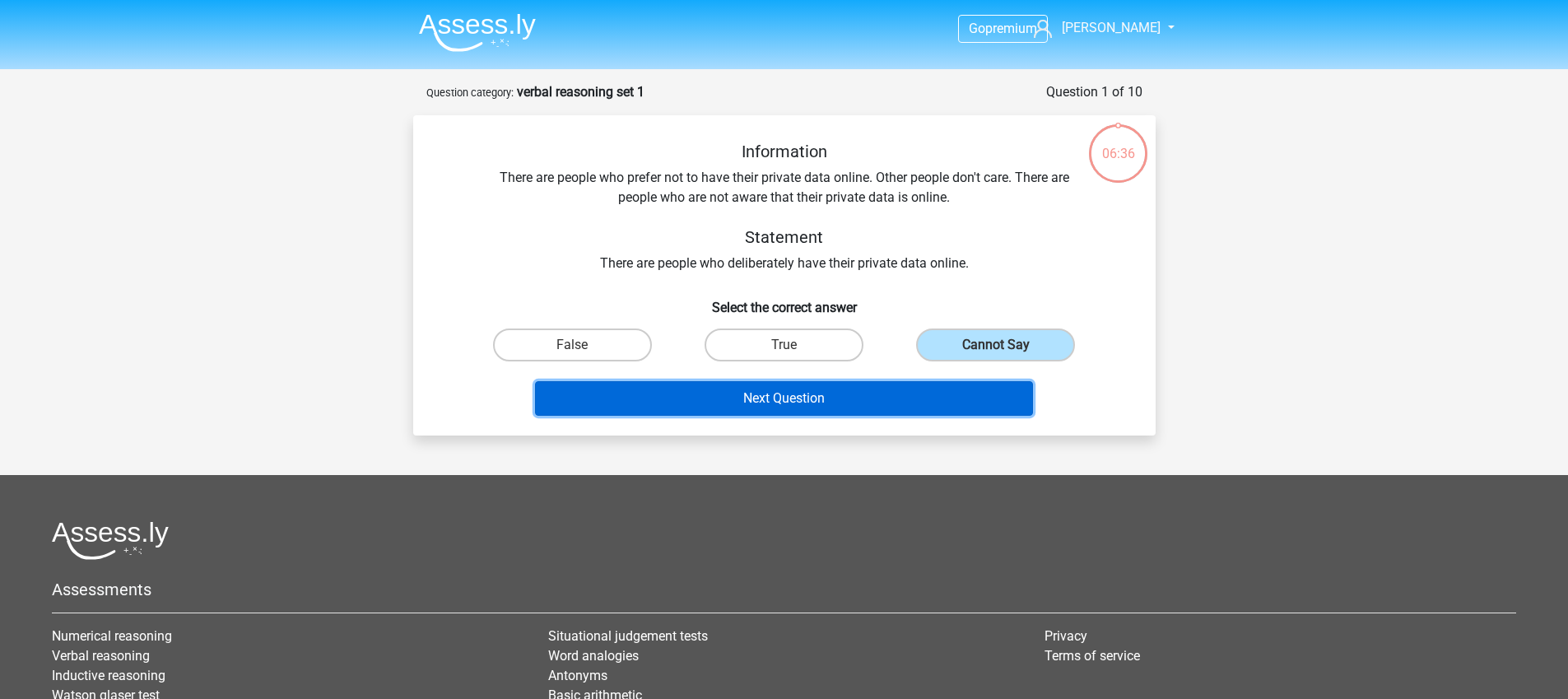
click at [789, 395] on button "Next Question" at bounding box center [783, 399] width 498 height 35
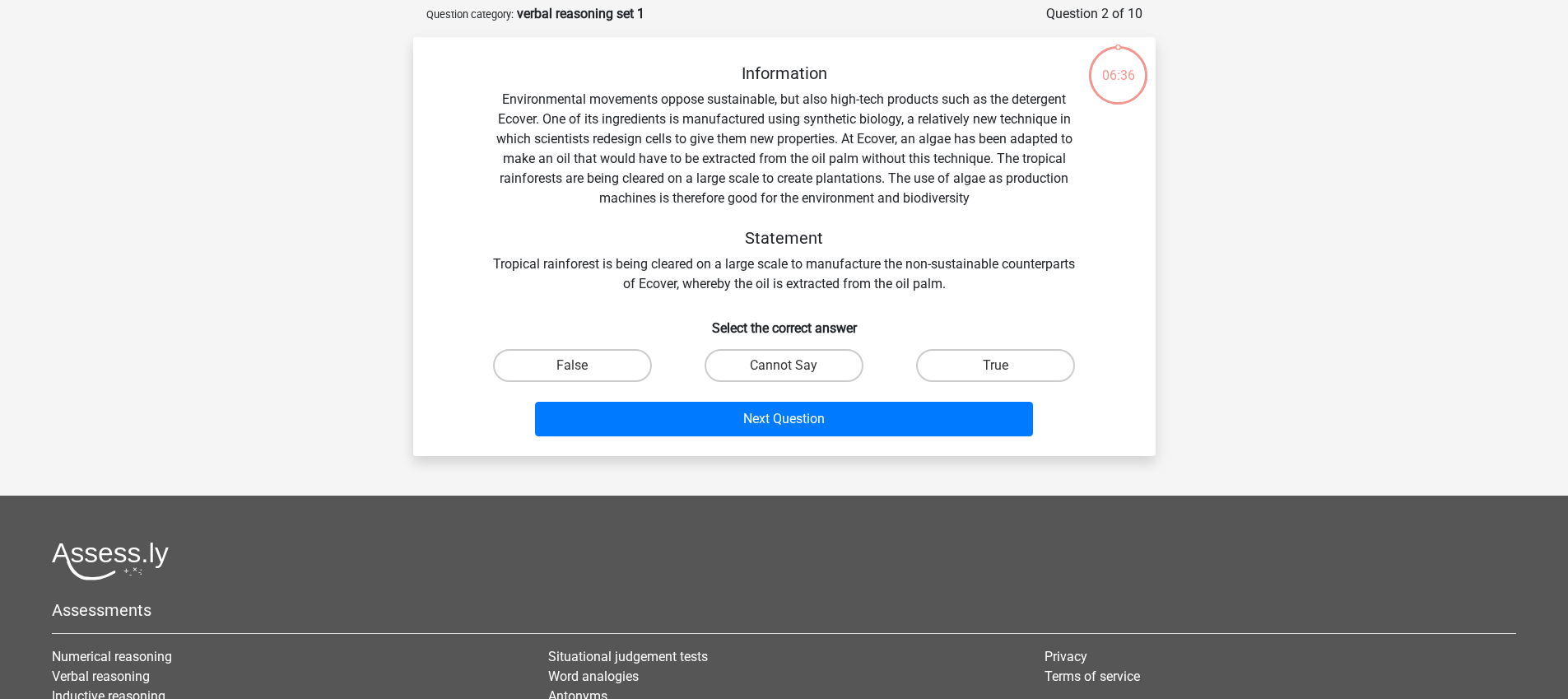
scroll to position [83, 0]
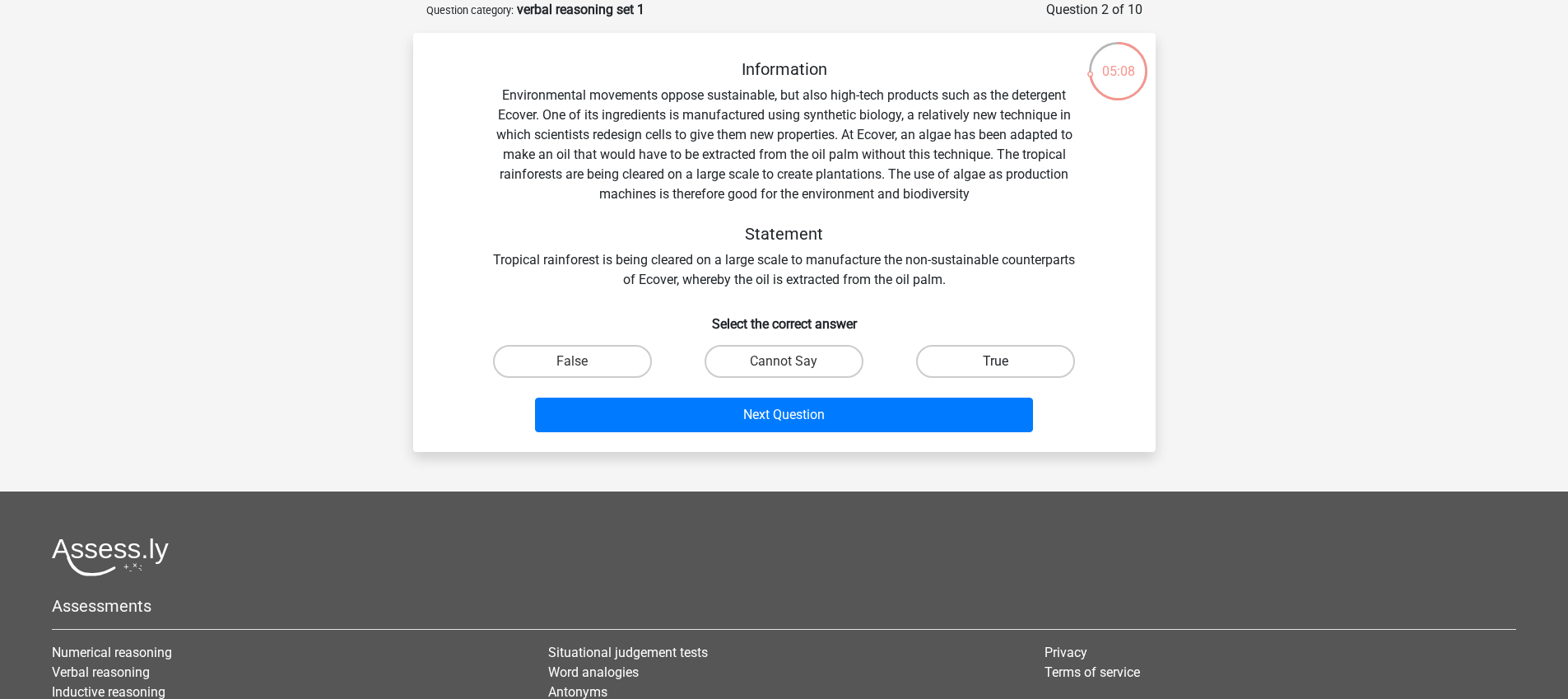
click at [990, 360] on label "True" at bounding box center [995, 361] width 158 height 33
click at [996, 361] on input "True" at bounding box center [1001, 366] width 11 height 11
radio input "true"
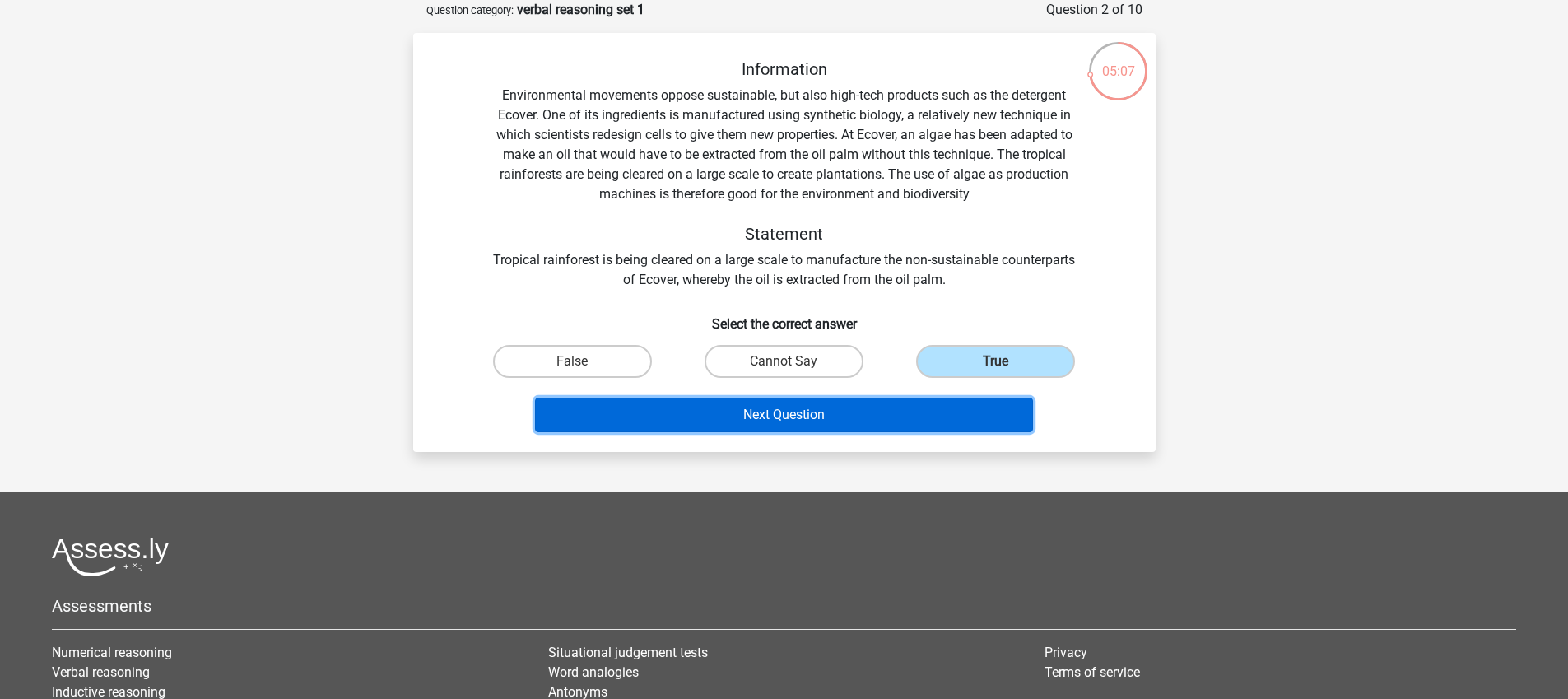
click at [842, 416] on button "Next Question" at bounding box center [783, 415] width 498 height 35
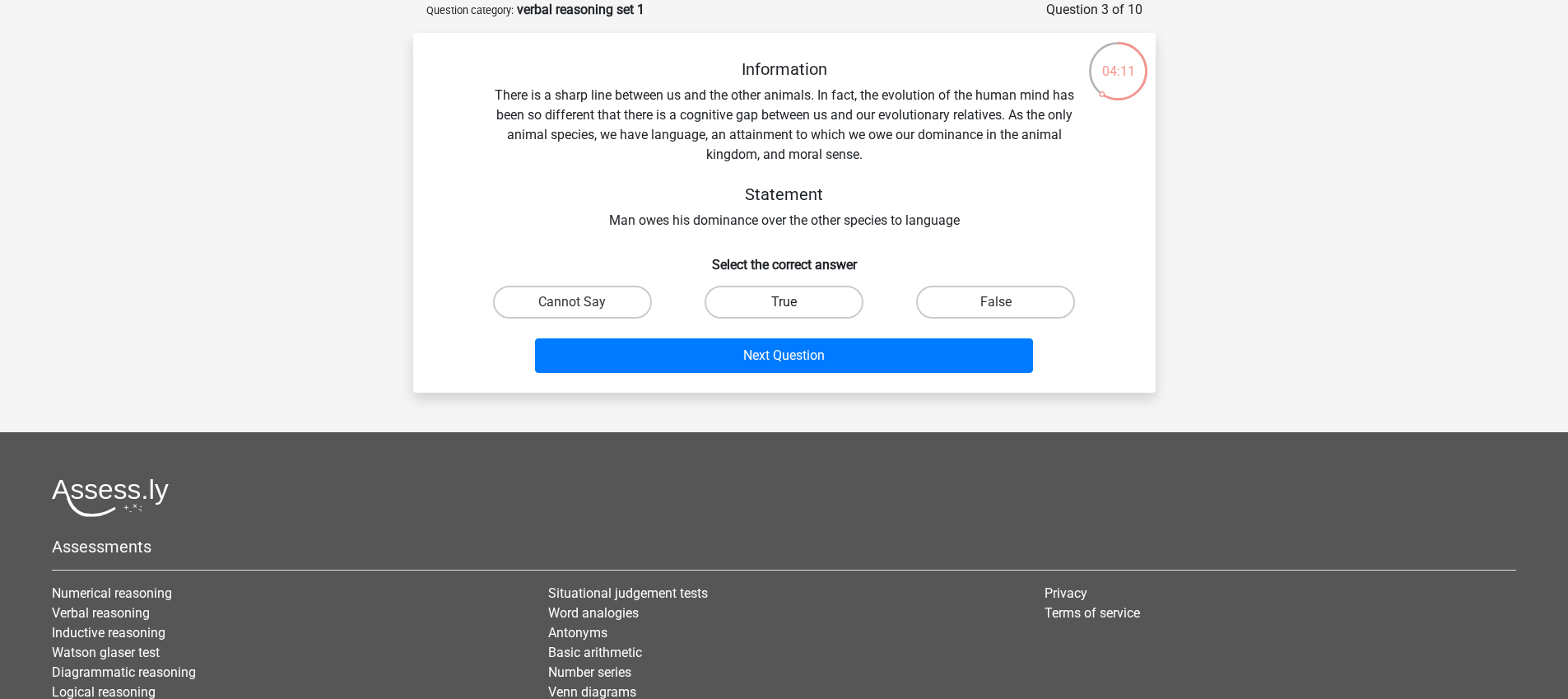
click at [772, 308] on label "True" at bounding box center [784, 302] width 158 height 33
click at [783, 308] on input "True" at bounding box center [788, 307] width 11 height 11
radio input "true"
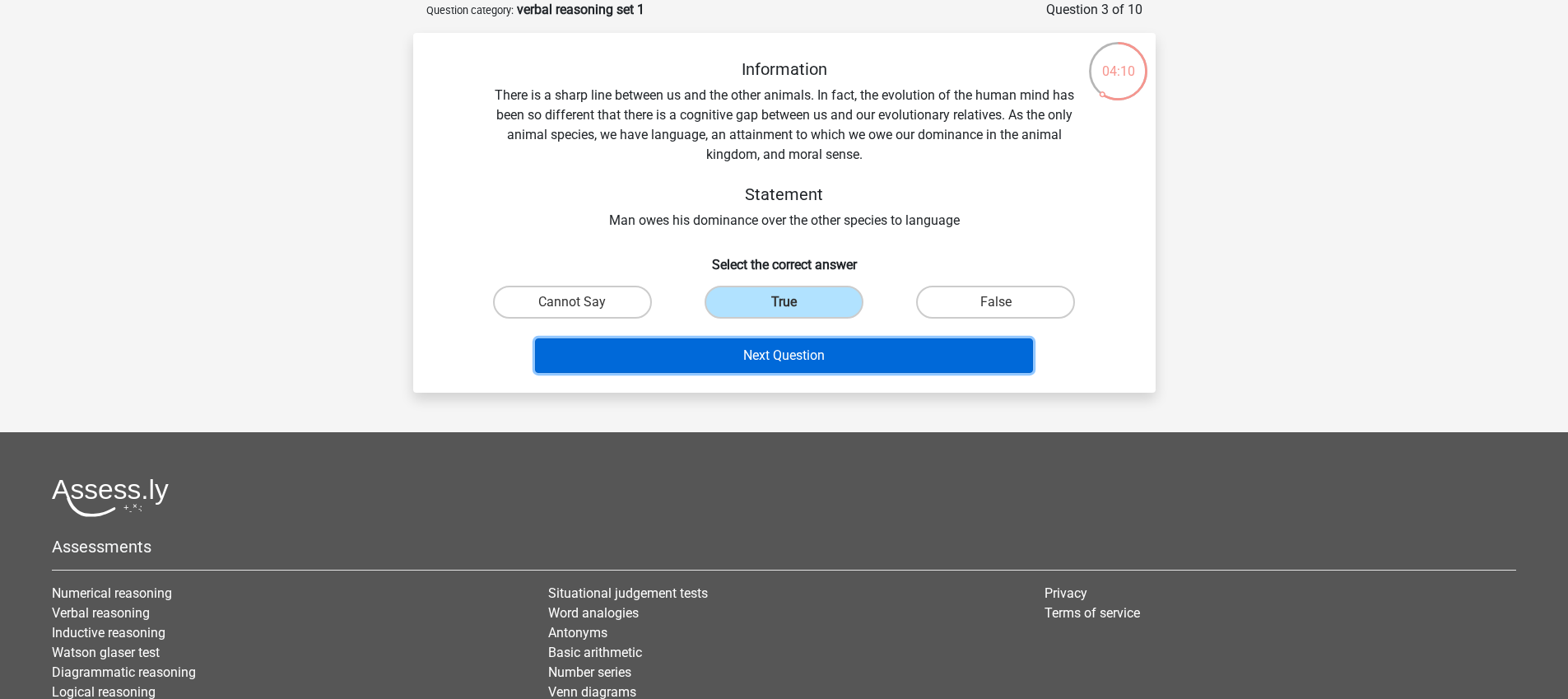
click at [780, 360] on button "Next Question" at bounding box center [783, 356] width 498 height 35
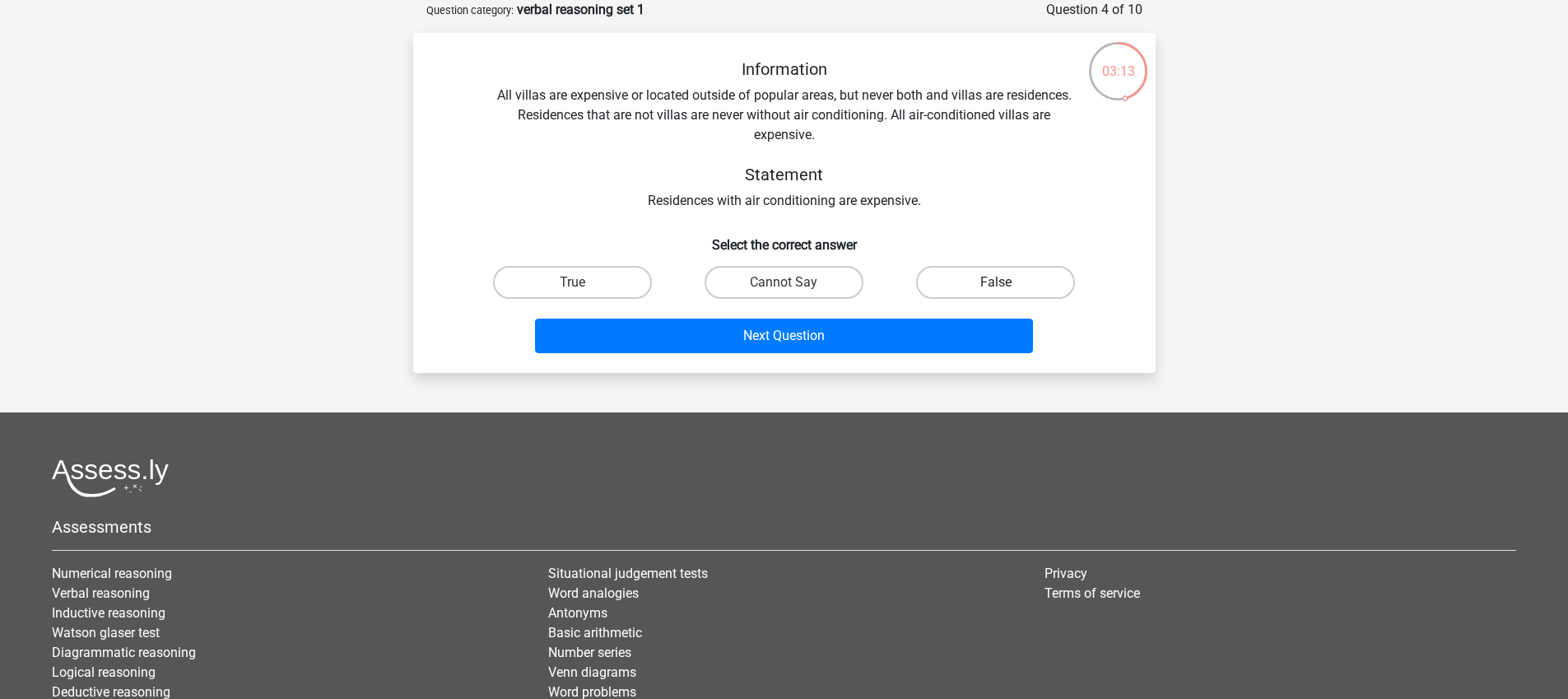
click at [1014, 287] on label "False" at bounding box center [995, 282] width 158 height 33
click at [1007, 287] on input "False" at bounding box center [1001, 287] width 11 height 11
radio input "true"
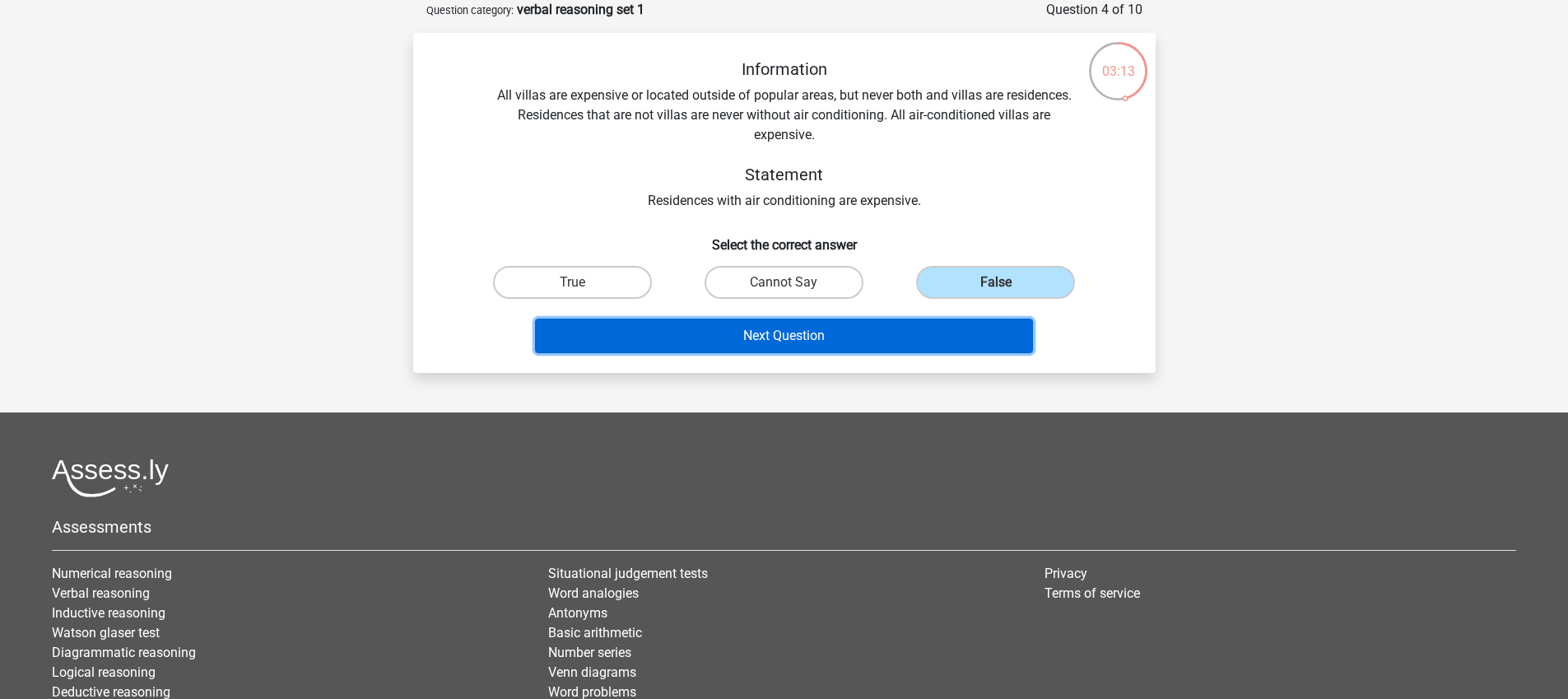
click at [850, 343] on button "Next Question" at bounding box center [783, 336] width 498 height 35
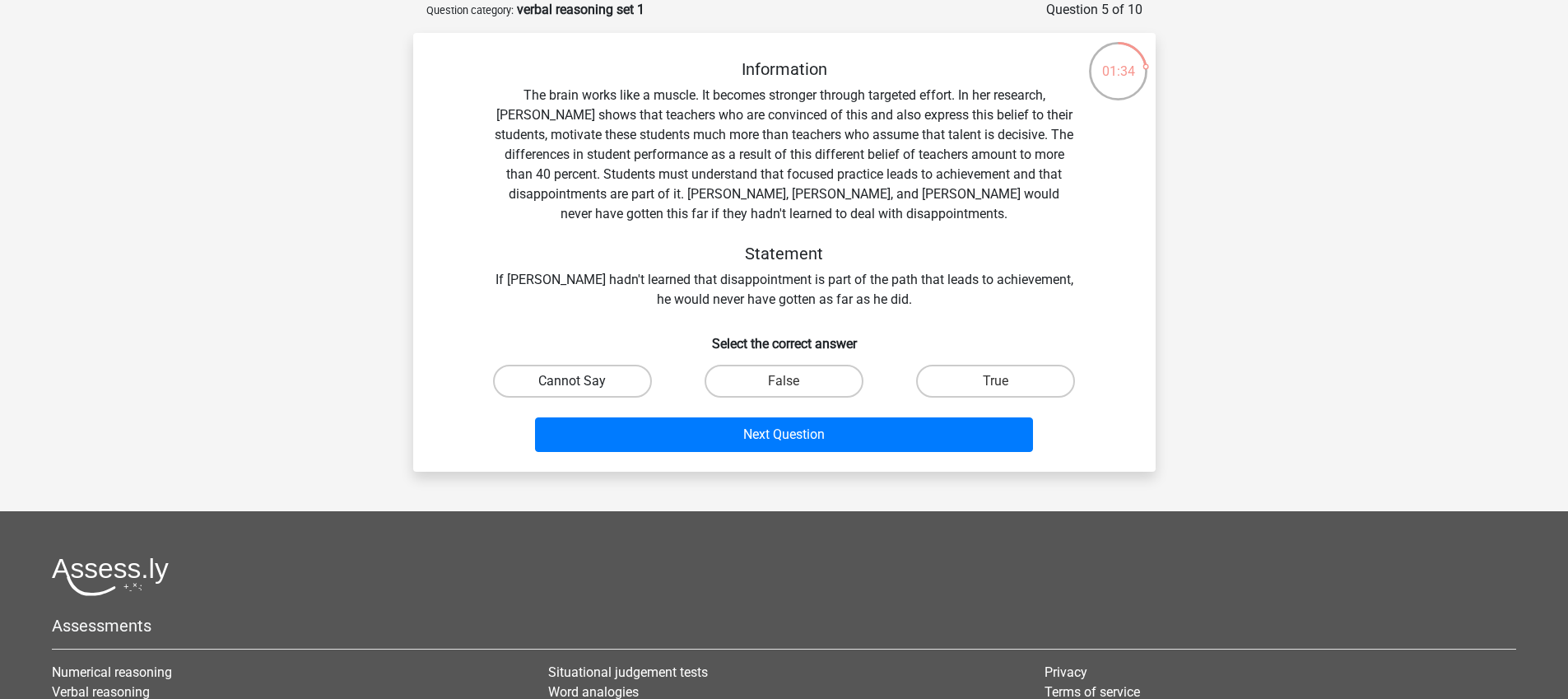
click at [590, 384] on label "Cannot Say" at bounding box center [572, 381] width 158 height 33
click at [583, 384] on input "Cannot Say" at bounding box center [577, 386] width 11 height 11
radio input "true"
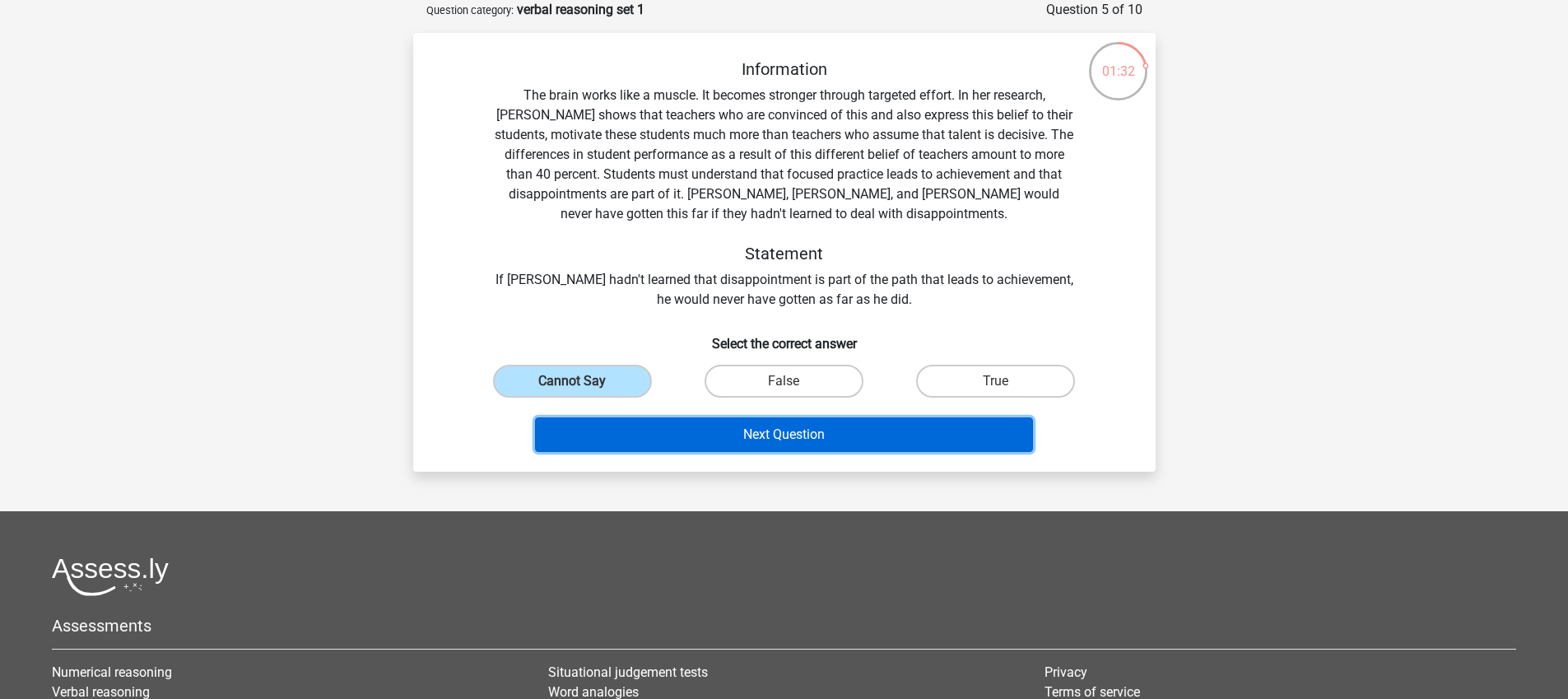
click at [782, 436] on button "Next Question" at bounding box center [783, 435] width 498 height 35
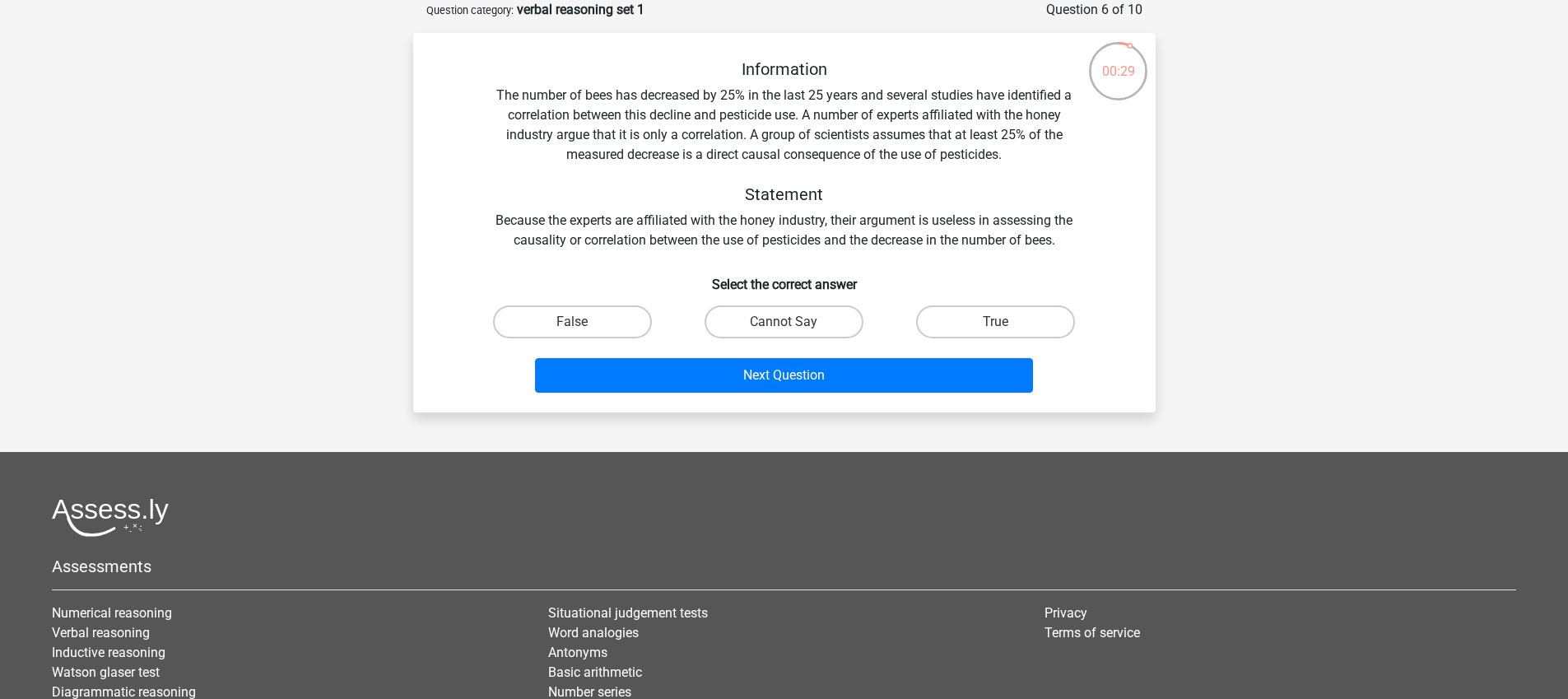
click at [783, 322] on input "Cannot Say" at bounding box center [788, 327] width 11 height 11
radio input "true"
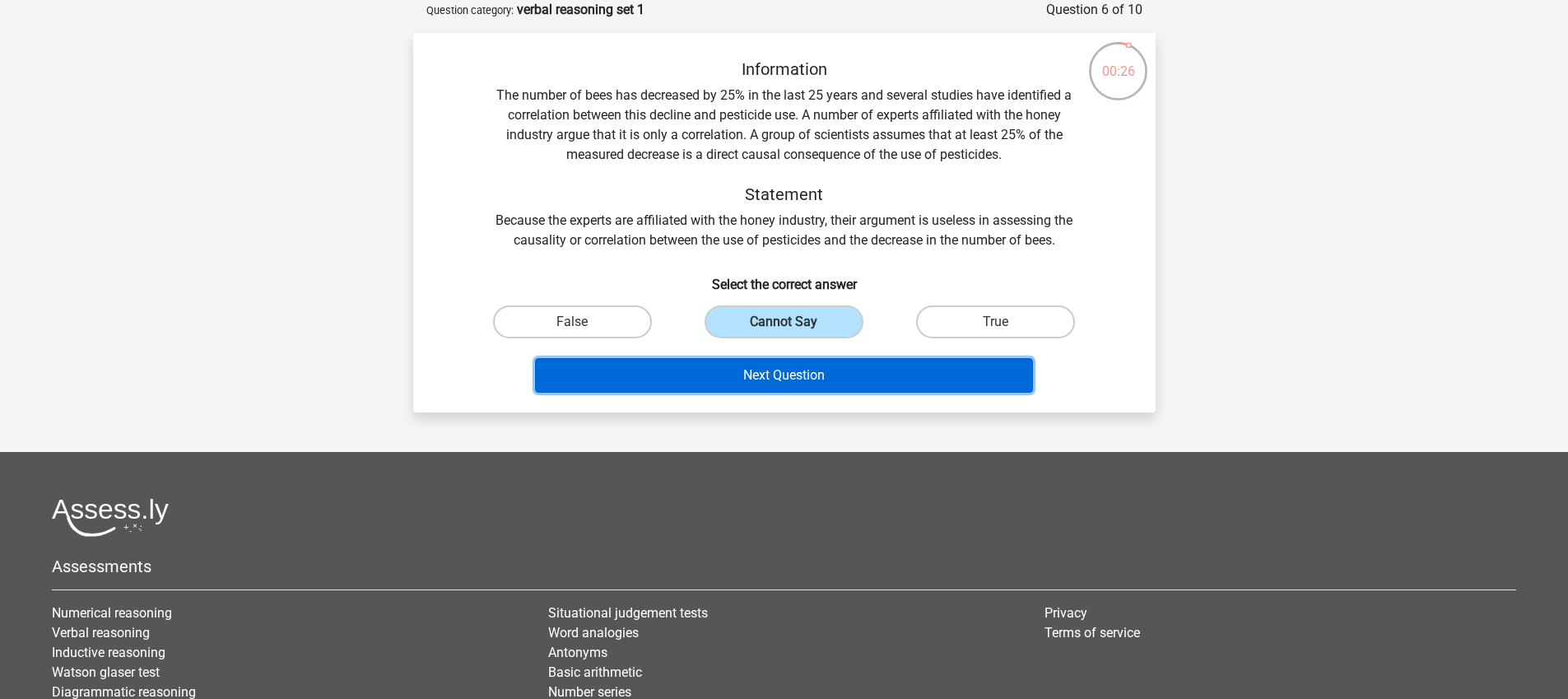
click at [782, 379] on button "Next Question" at bounding box center [783, 375] width 498 height 35
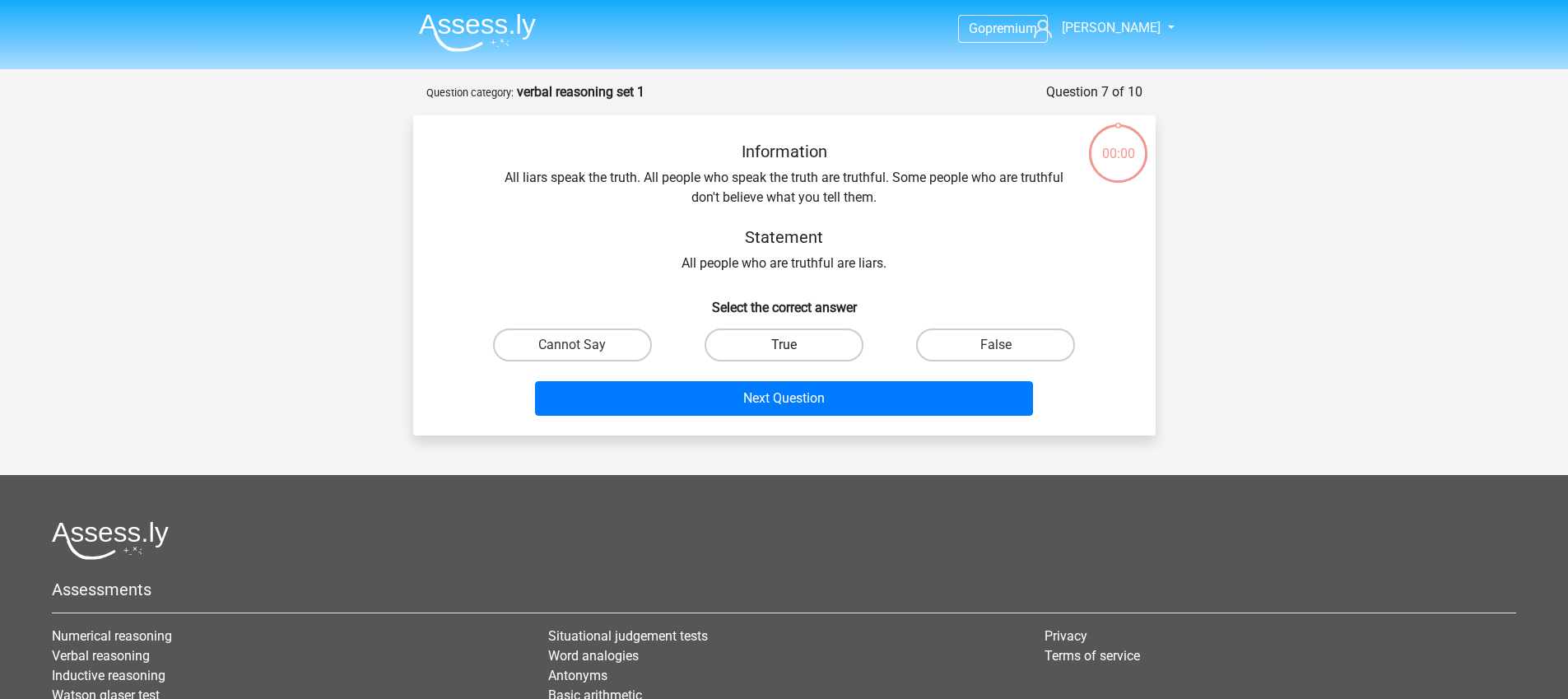
scroll to position [83, 0]
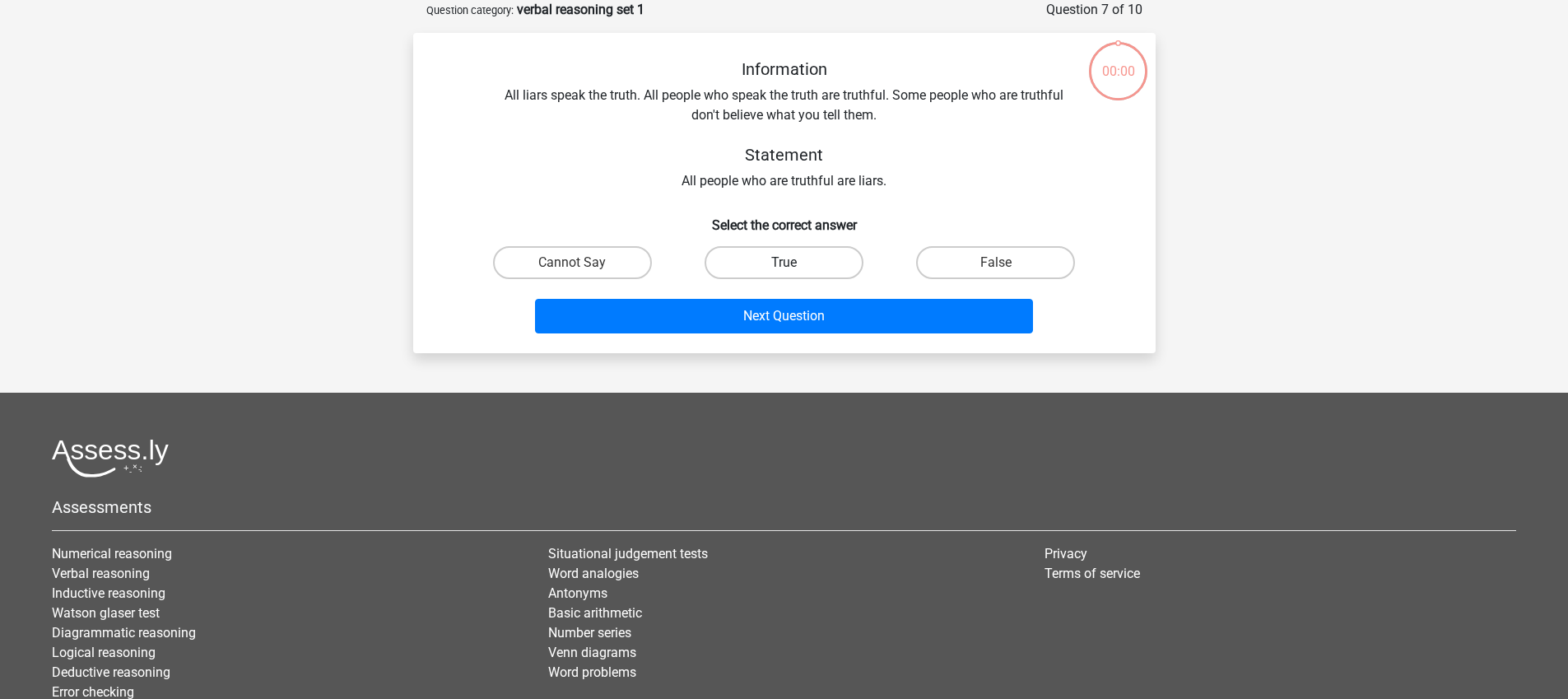
click at [782, 255] on label "True" at bounding box center [784, 262] width 158 height 33
click at [783, 262] on input "True" at bounding box center [788, 267] width 11 height 11
radio input "true"
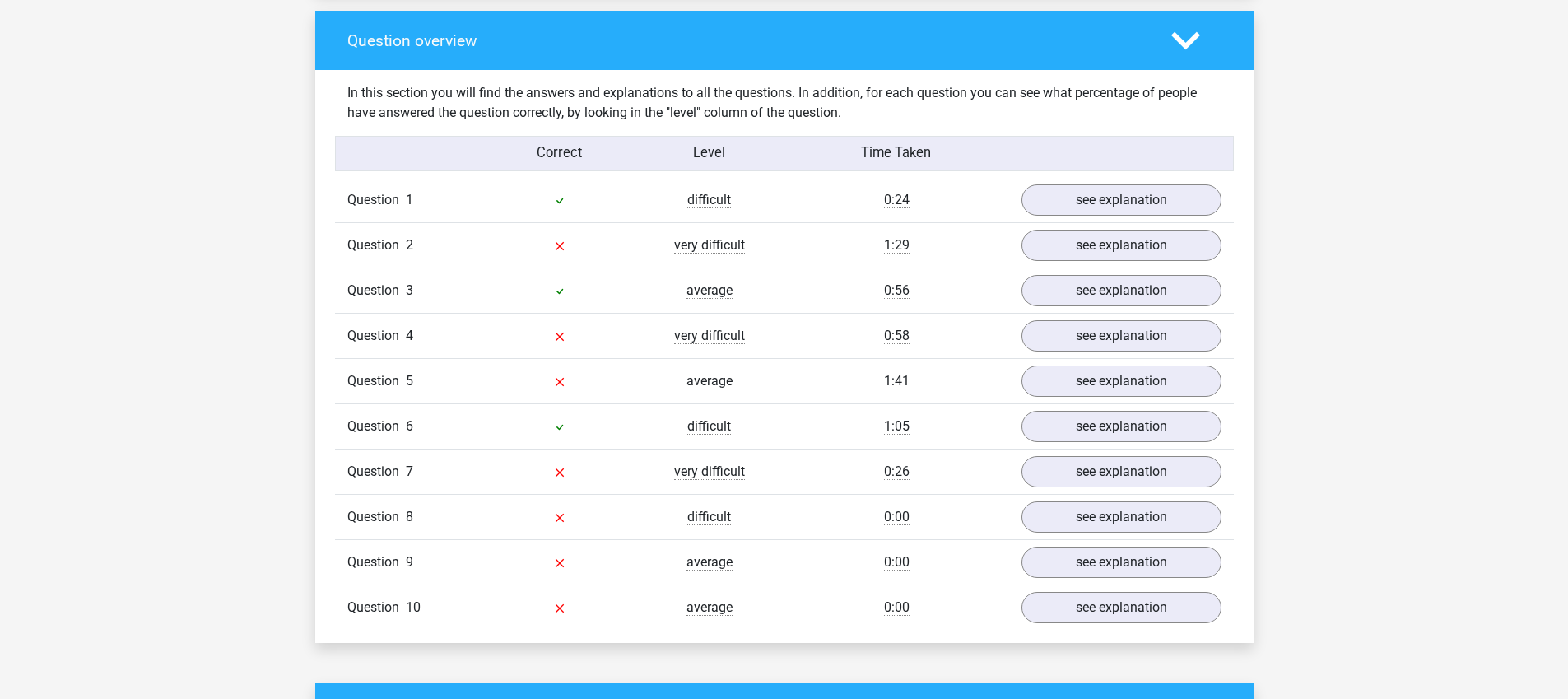
scroll to position [1209, 0]
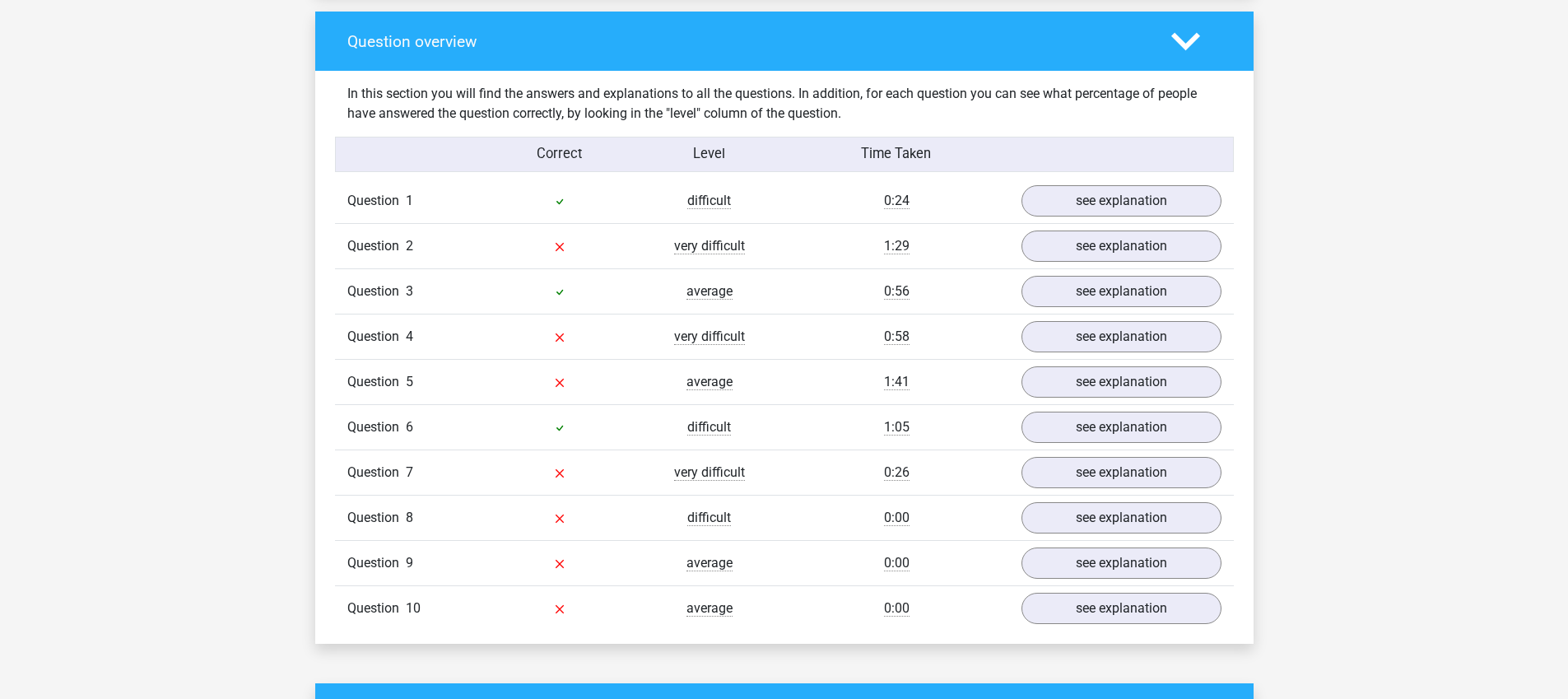
click at [1067, 224] on div "Question 2 very difficult 1:29 see explanation" at bounding box center [784, 245] width 899 height 45
click at [1047, 201] on link "see explanation" at bounding box center [1121, 201] width 229 height 36
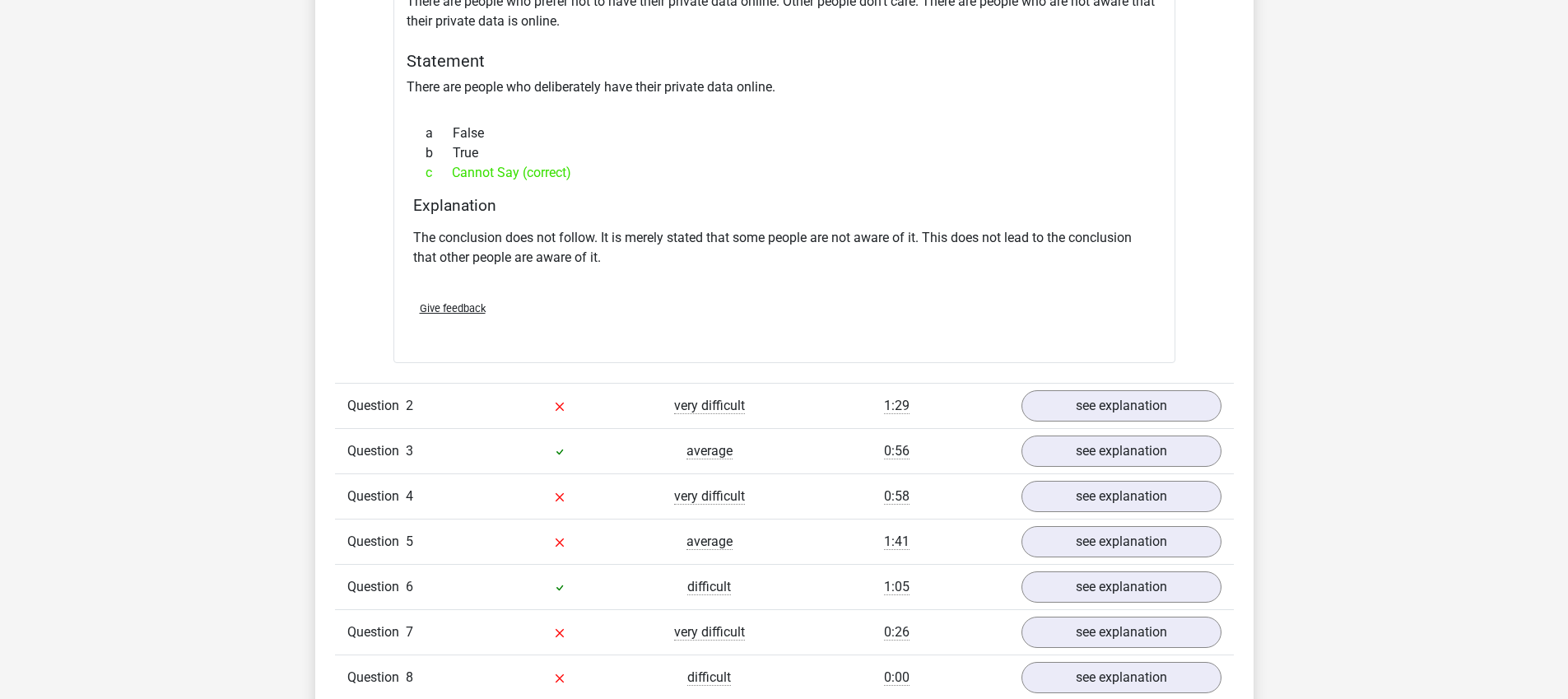
scroll to position [1564, 0]
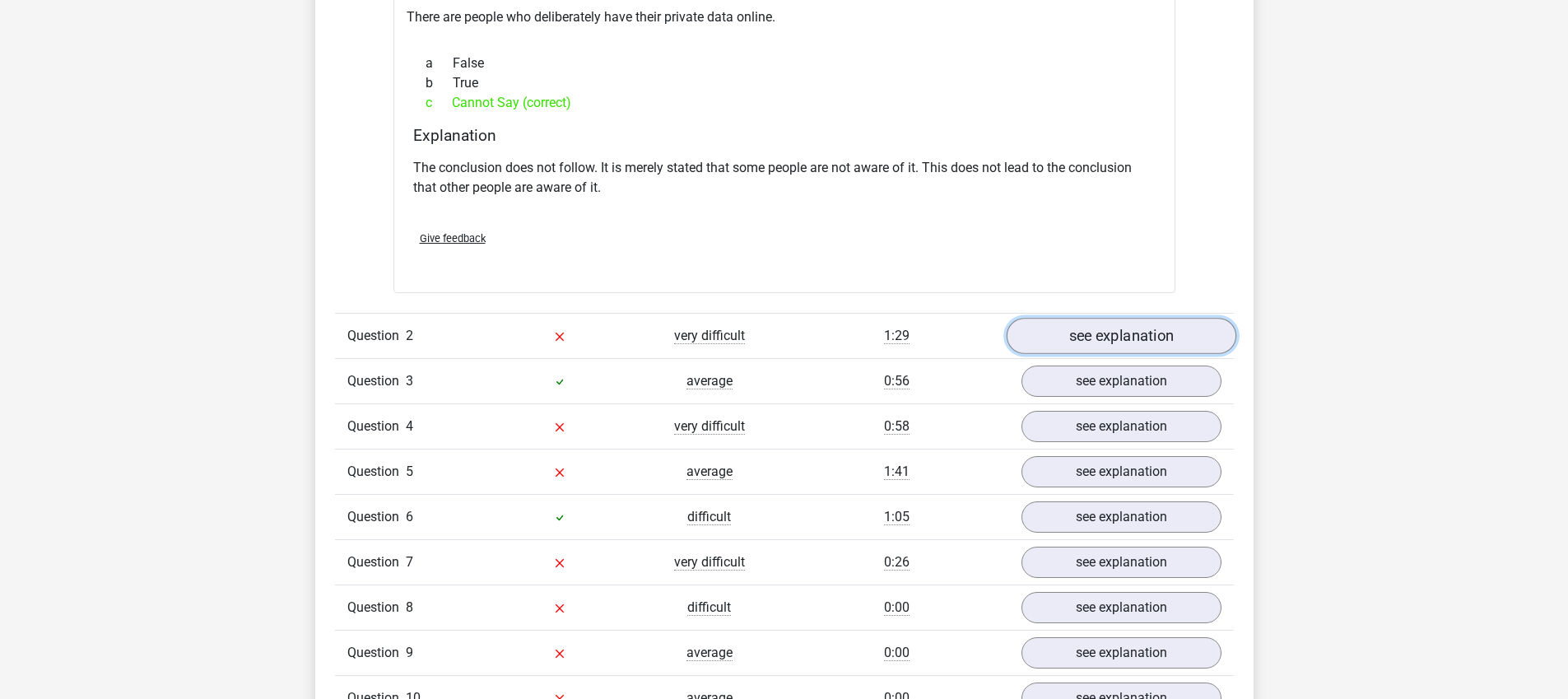
click at [1084, 339] on link "see explanation" at bounding box center [1121, 336] width 229 height 36
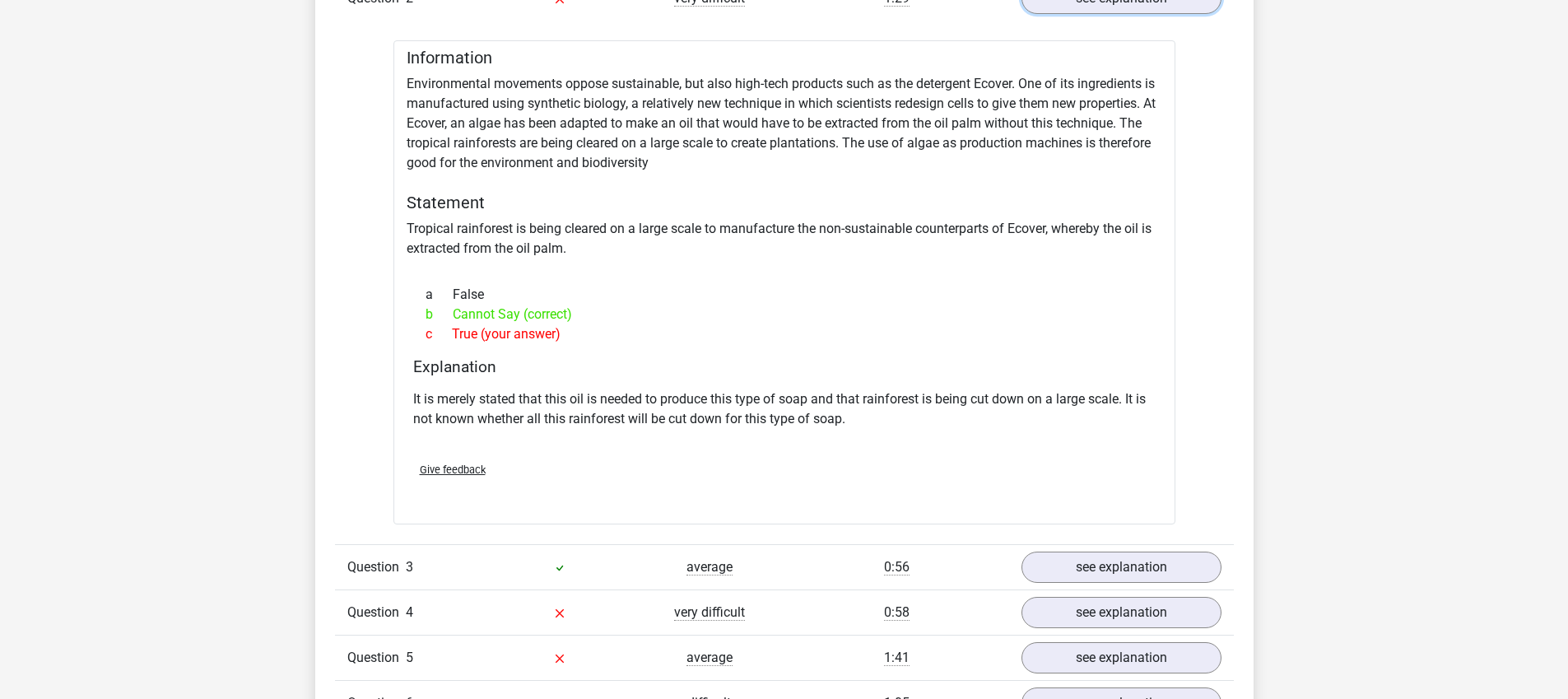
scroll to position [1926, 0]
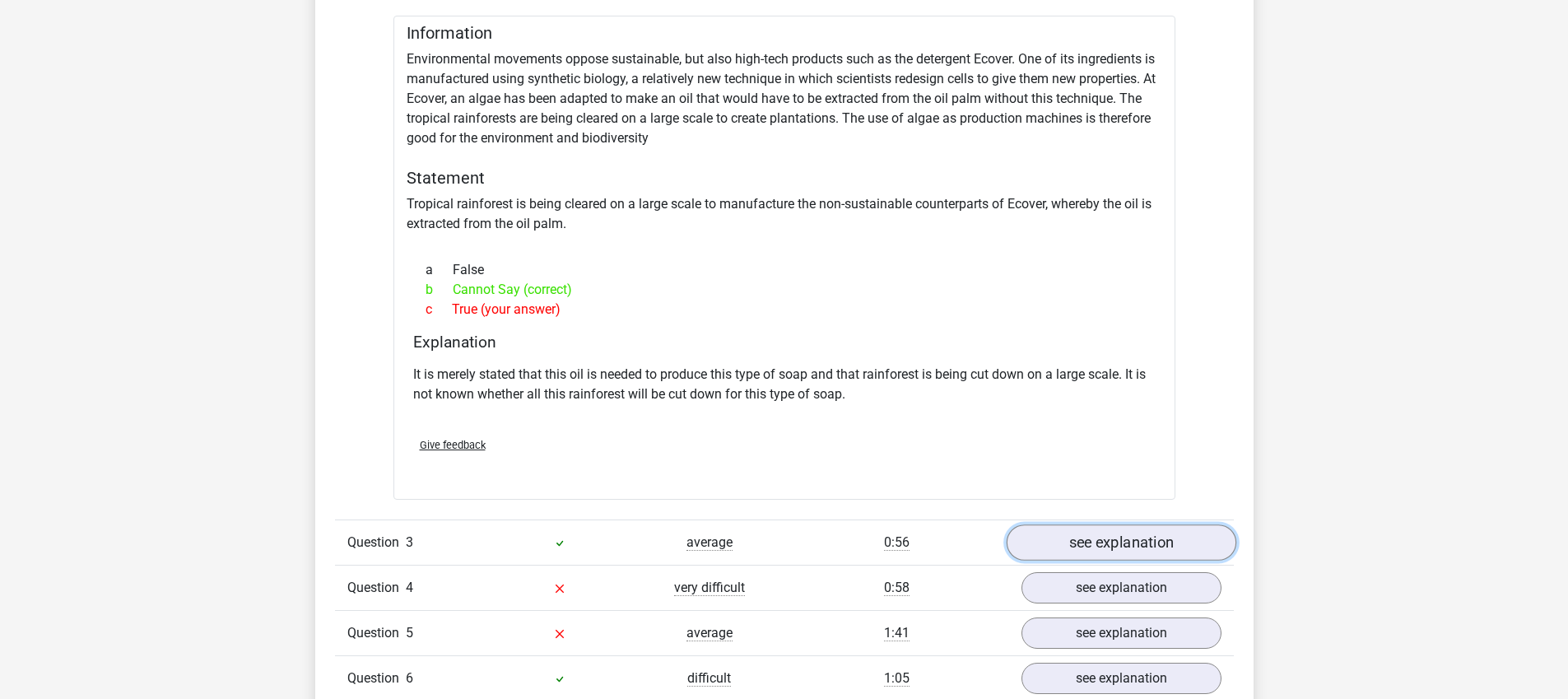
click at [1093, 545] on link "see explanation" at bounding box center [1121, 542] width 229 height 36
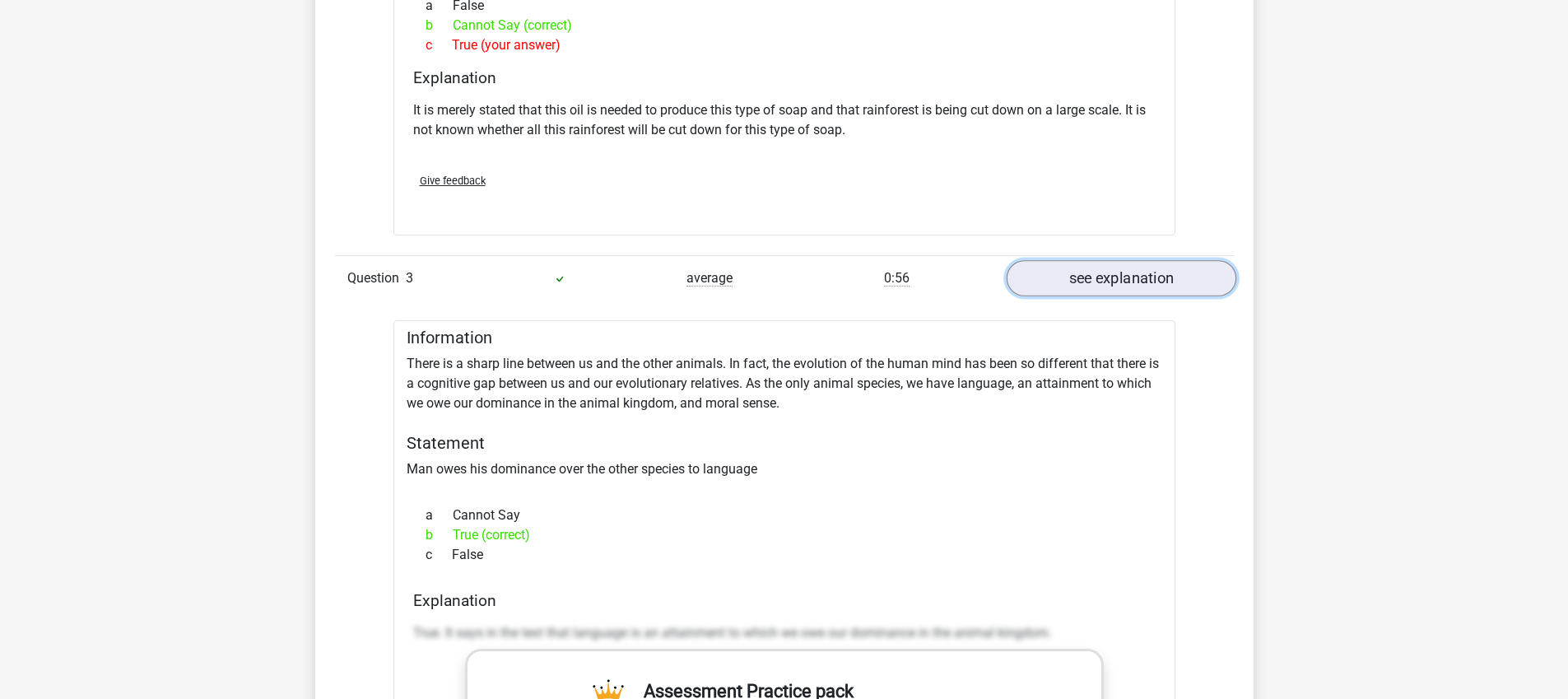
scroll to position [2208, 0]
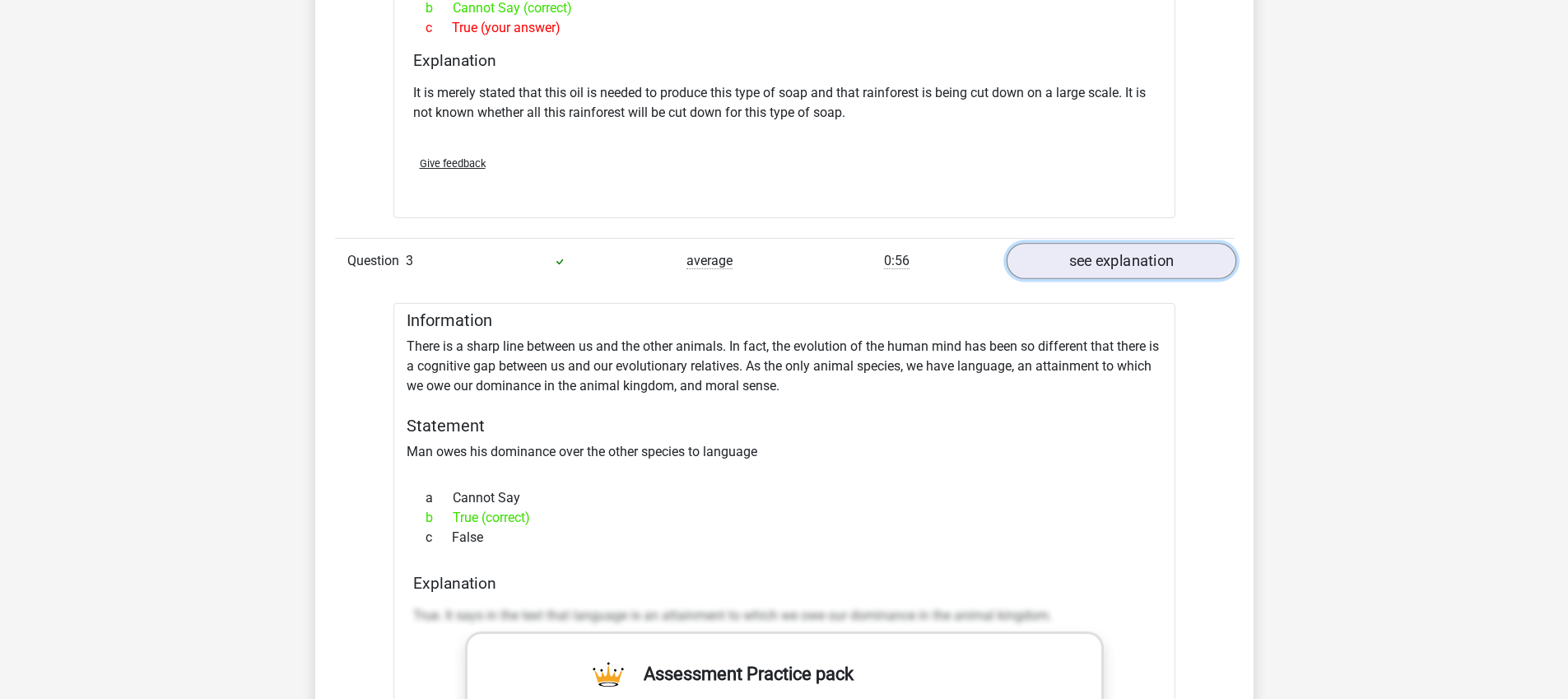
click at [1117, 259] on link "see explanation" at bounding box center [1121, 261] width 229 height 36
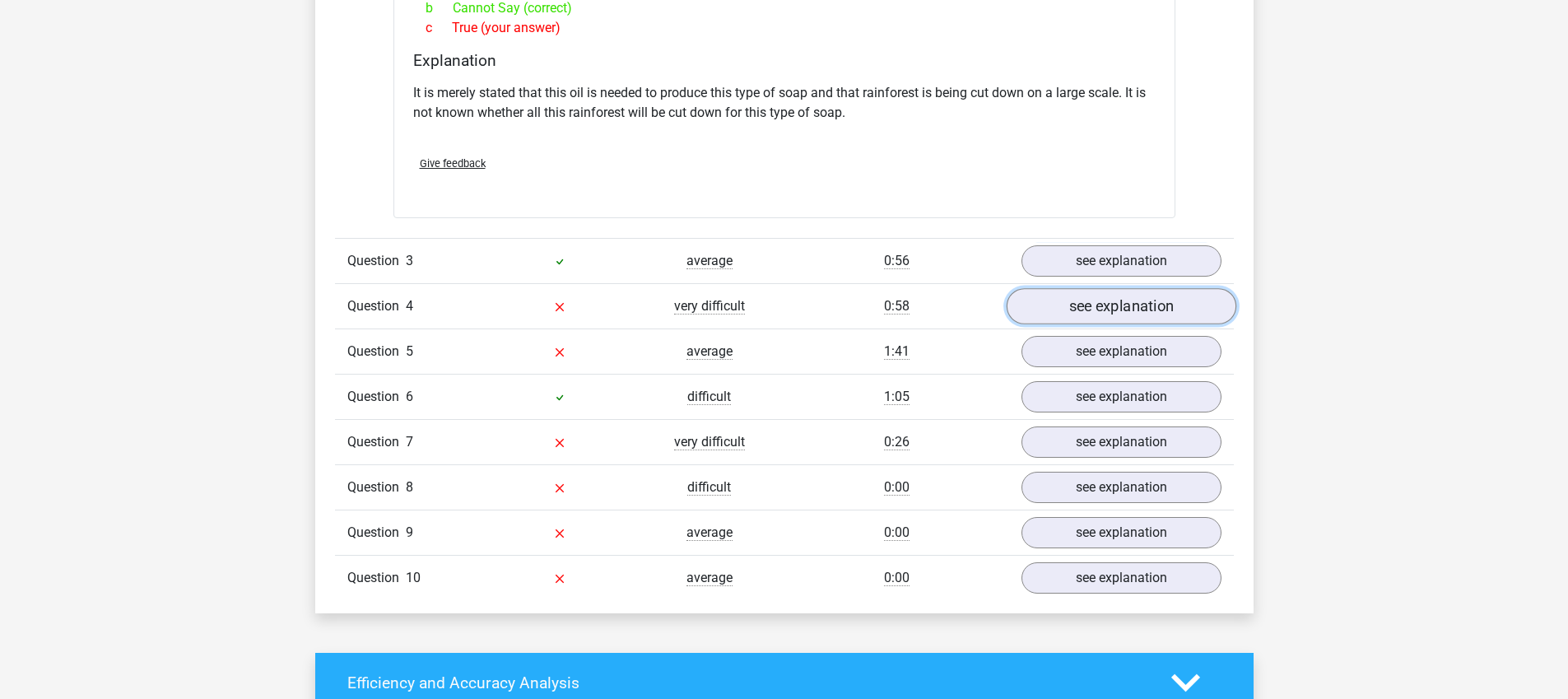
click at [1114, 312] on link "see explanation" at bounding box center [1121, 306] width 229 height 36
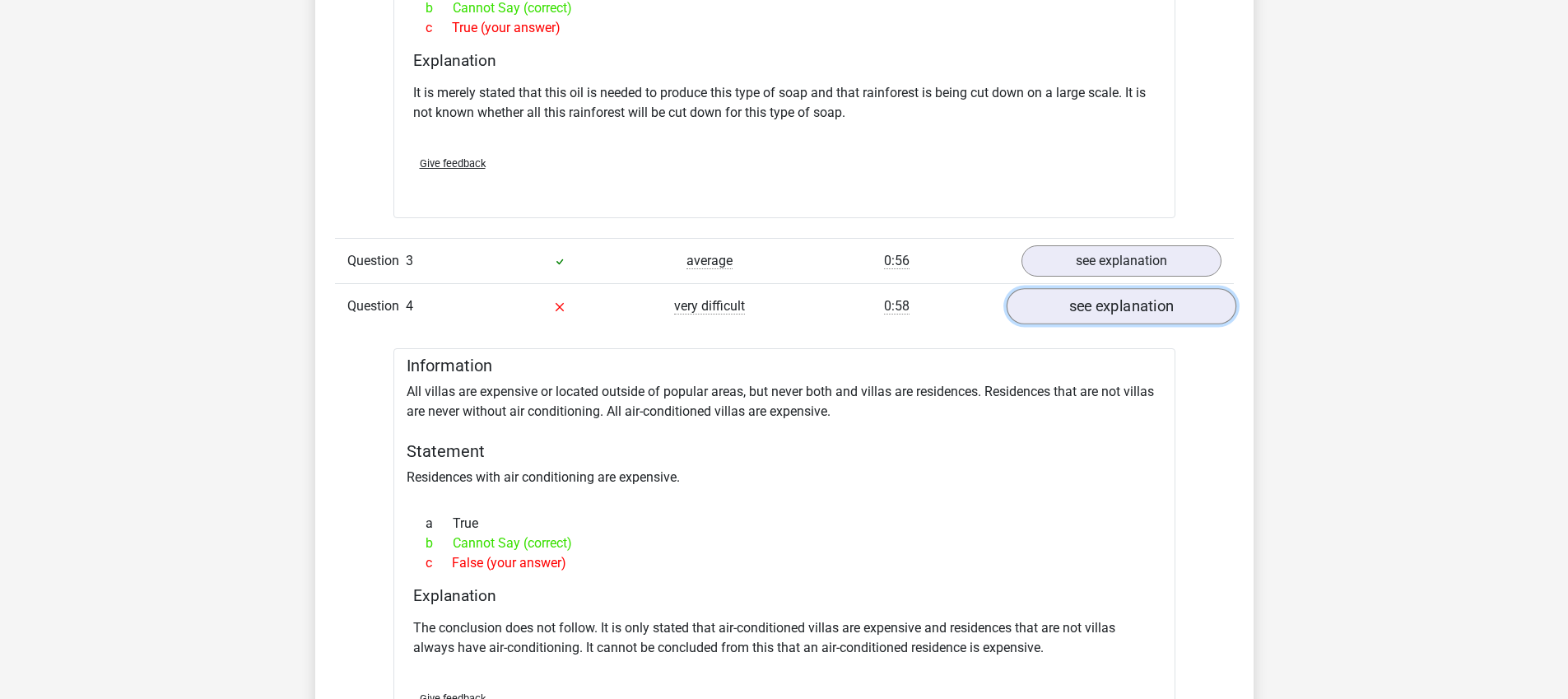
click at [1114, 312] on link "see explanation" at bounding box center [1121, 306] width 229 height 36
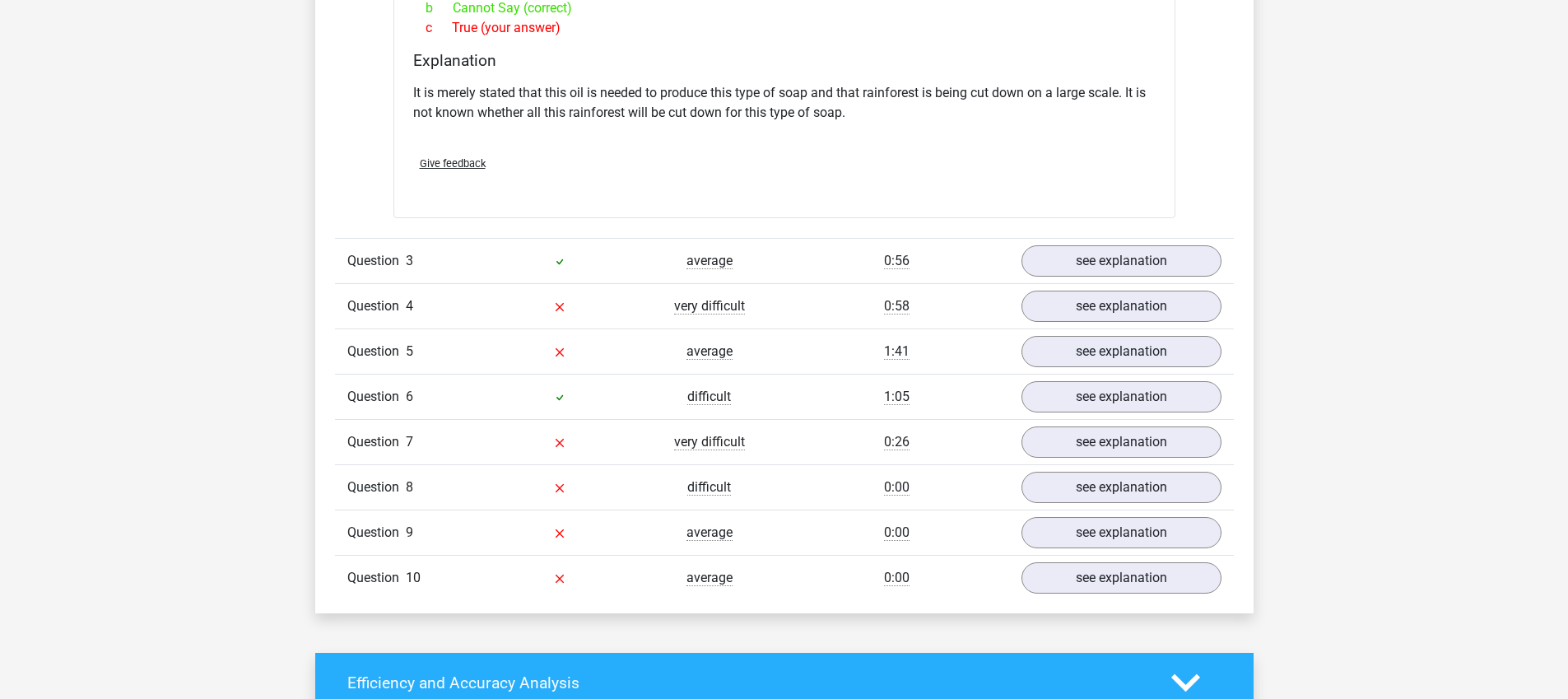
click at [1112, 368] on div "Question 5 average 1:41 see explanation" at bounding box center [784, 351] width 899 height 45
click at [1113, 360] on link "see explanation" at bounding box center [1121, 352] width 229 height 36
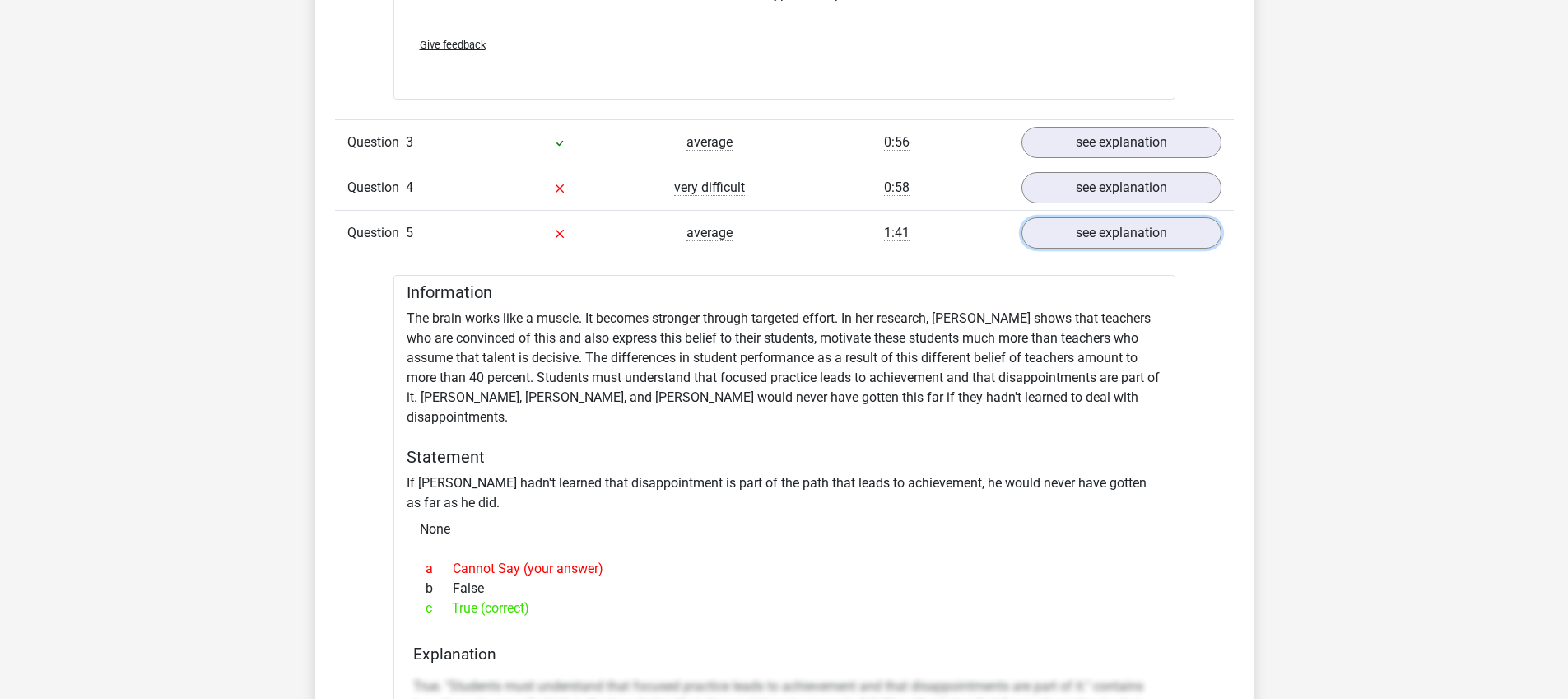
scroll to position [2327, 0]
click at [1079, 229] on link "see explanation" at bounding box center [1121, 232] width 229 height 36
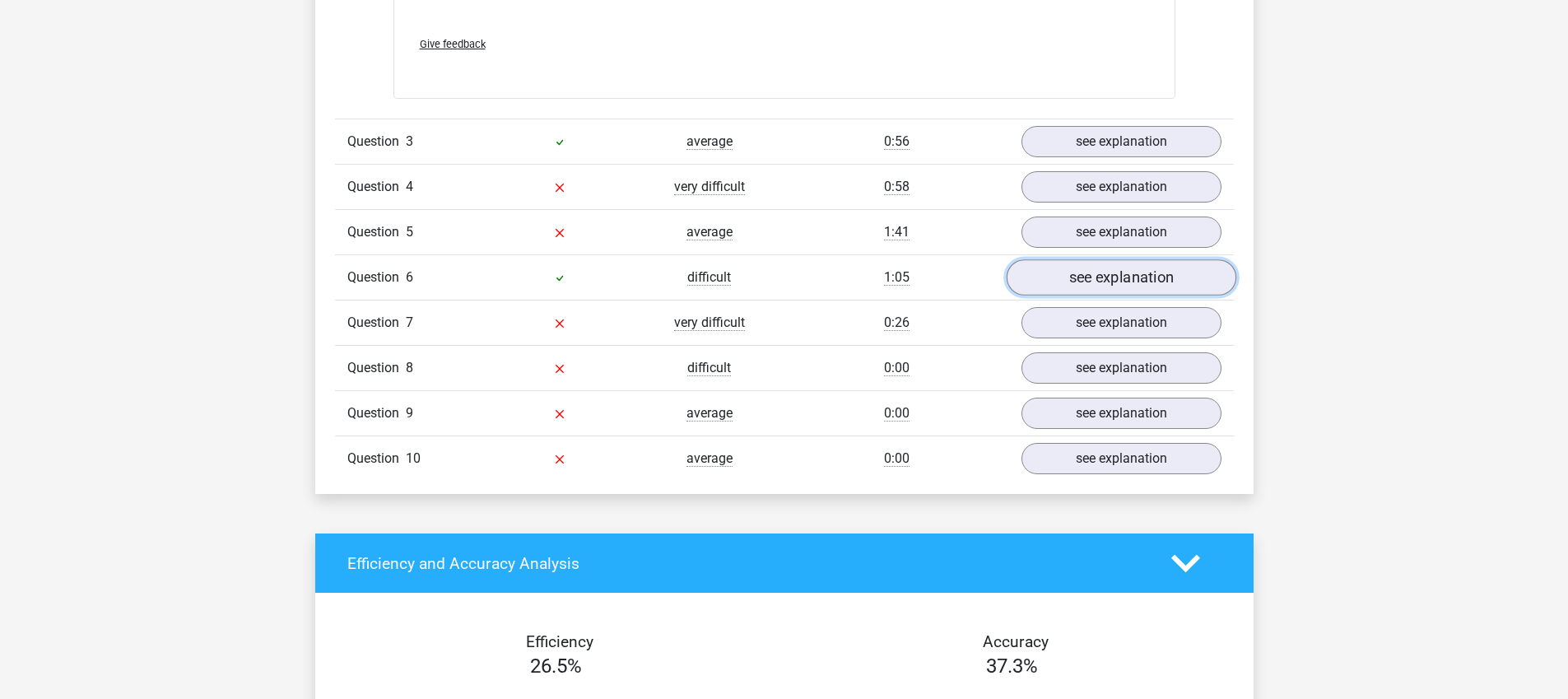
click at [1075, 271] on link "see explanation" at bounding box center [1121, 277] width 229 height 36
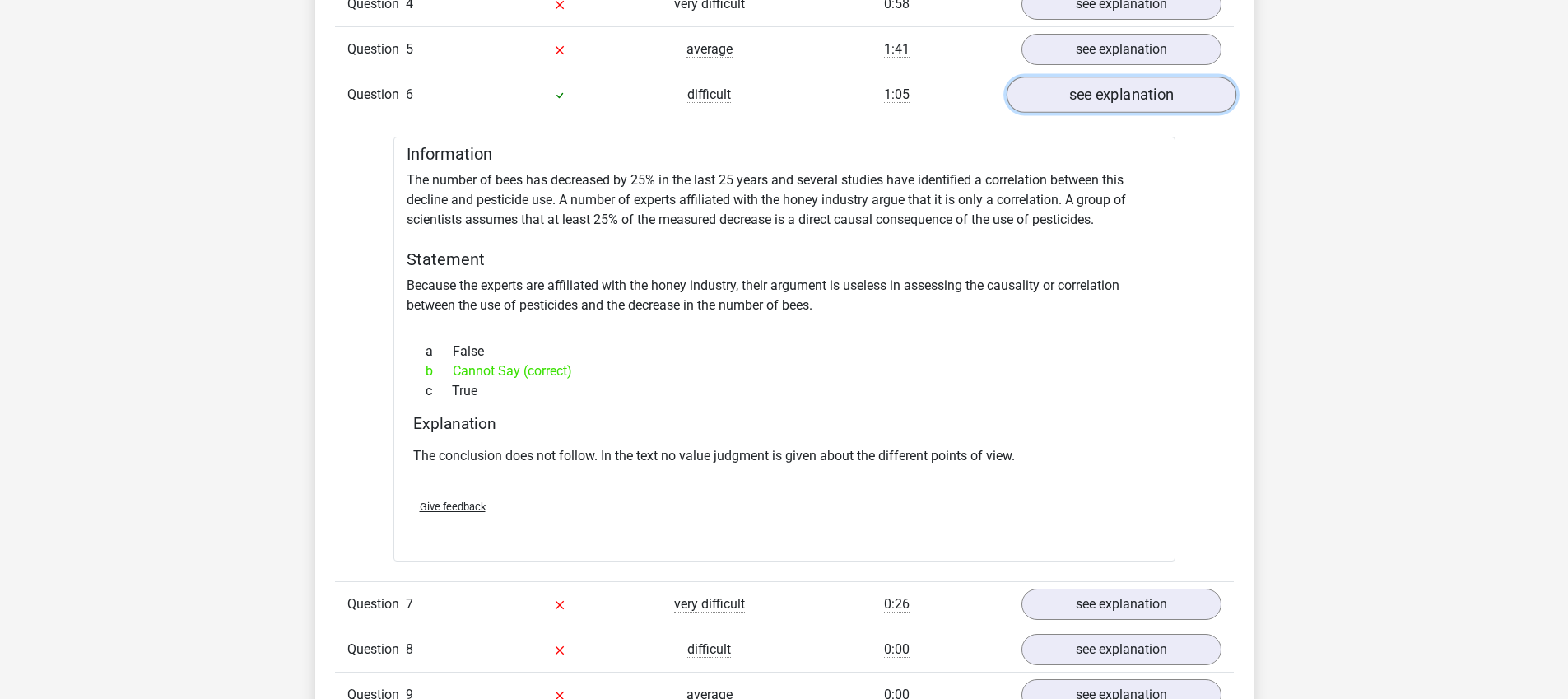
scroll to position [2478, 0]
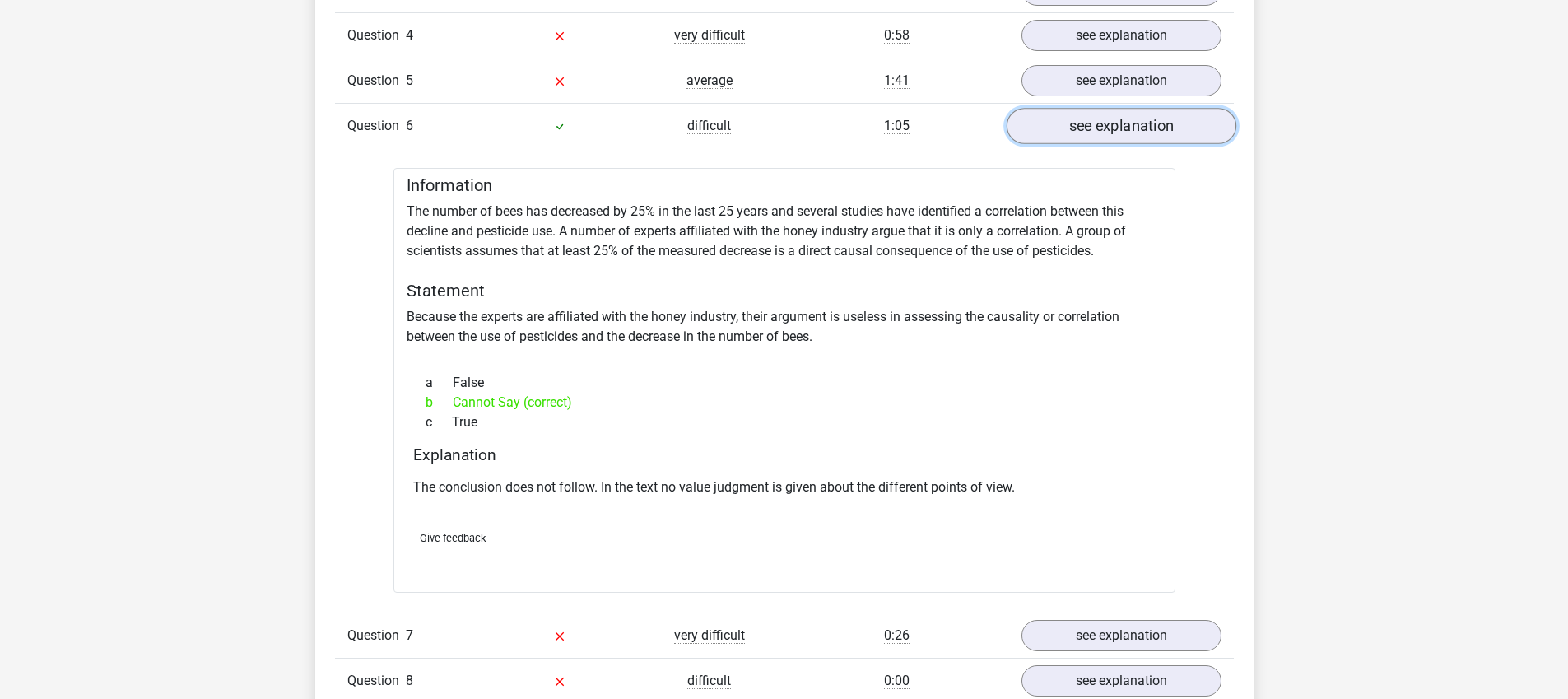
click at [1083, 129] on link "see explanation" at bounding box center [1121, 126] width 229 height 36
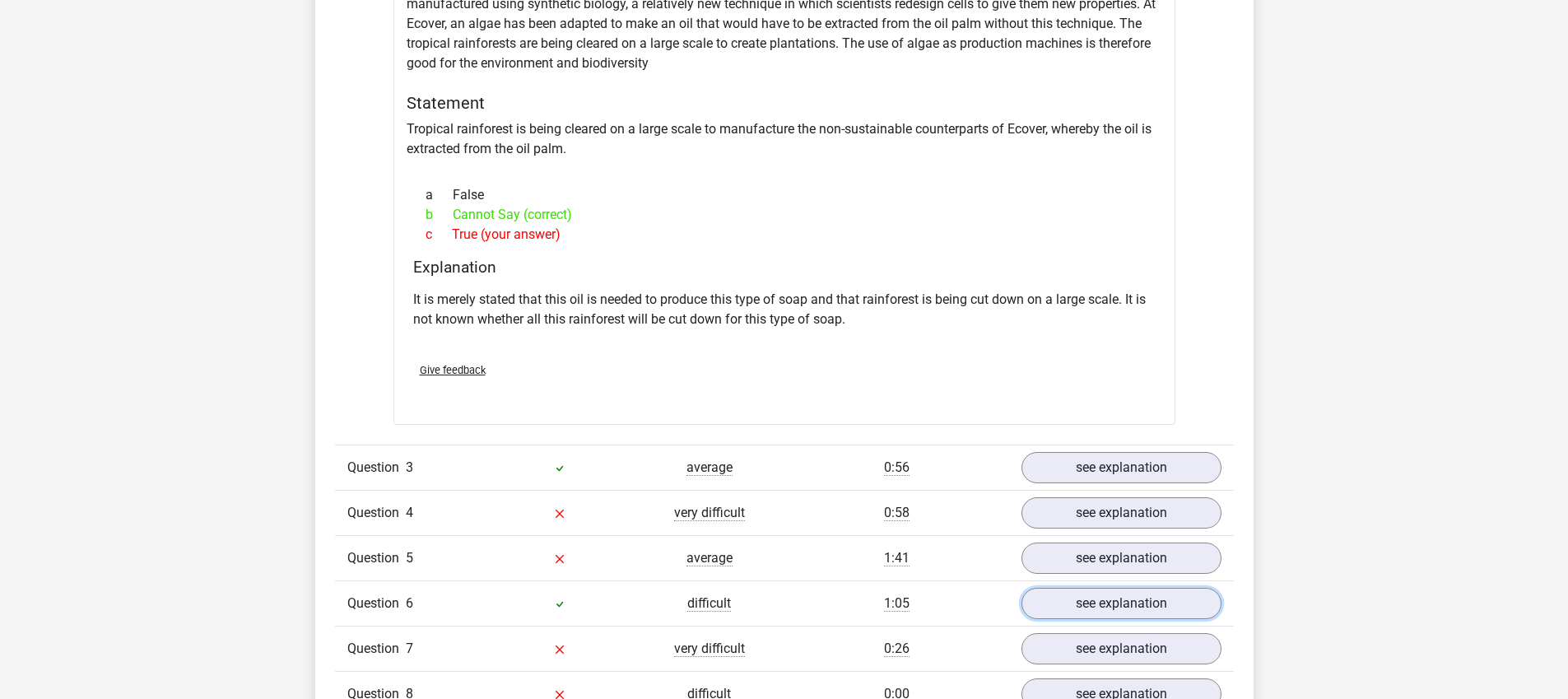
scroll to position [1996, 0]
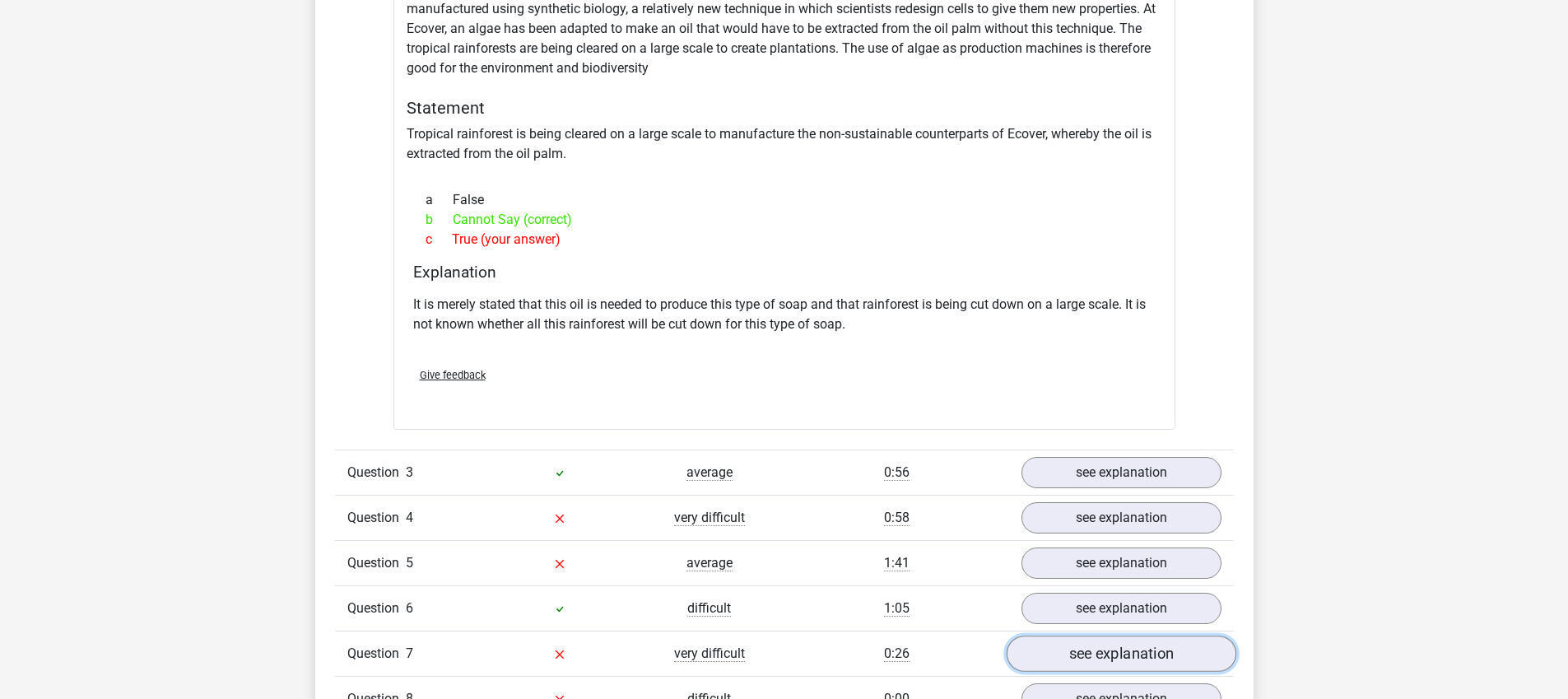
click at [1146, 650] on link "see explanation" at bounding box center [1121, 654] width 229 height 36
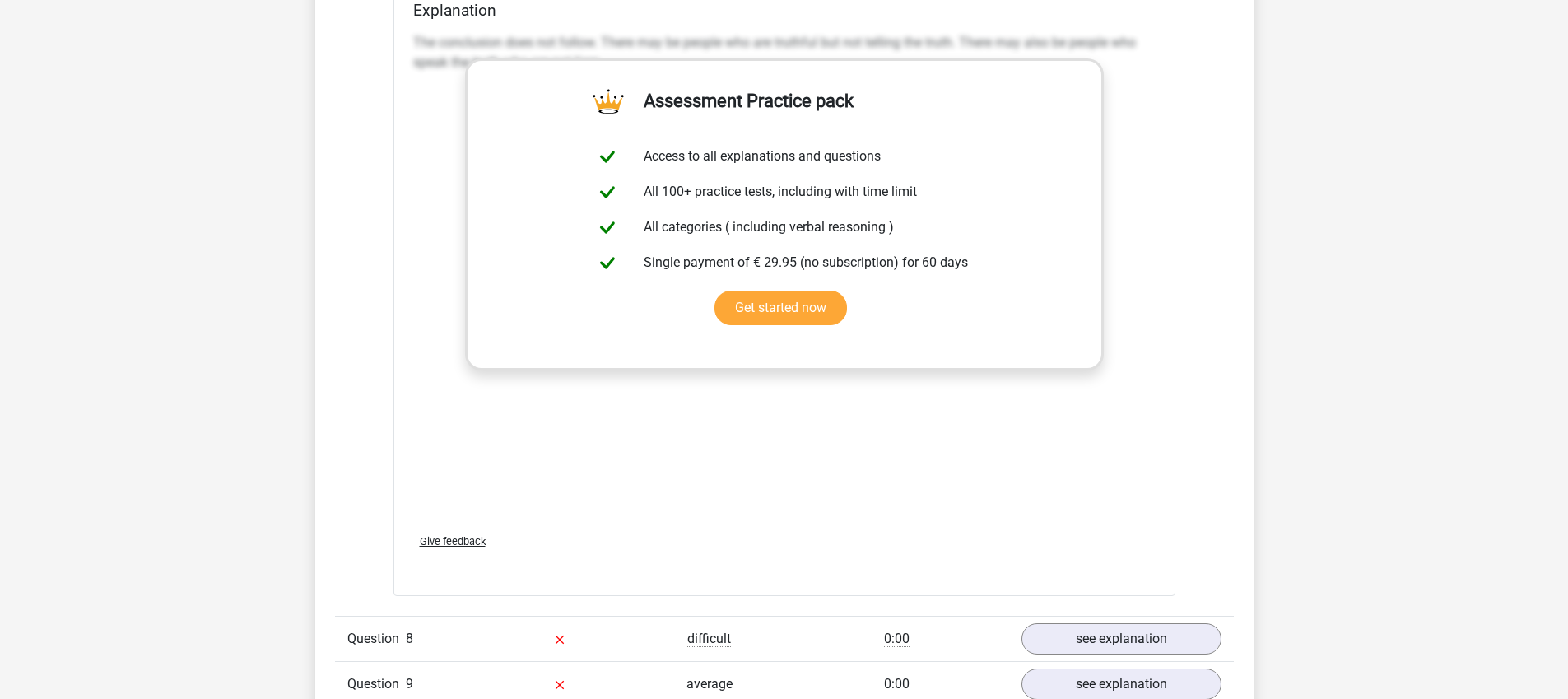
scroll to position [3032, 0]
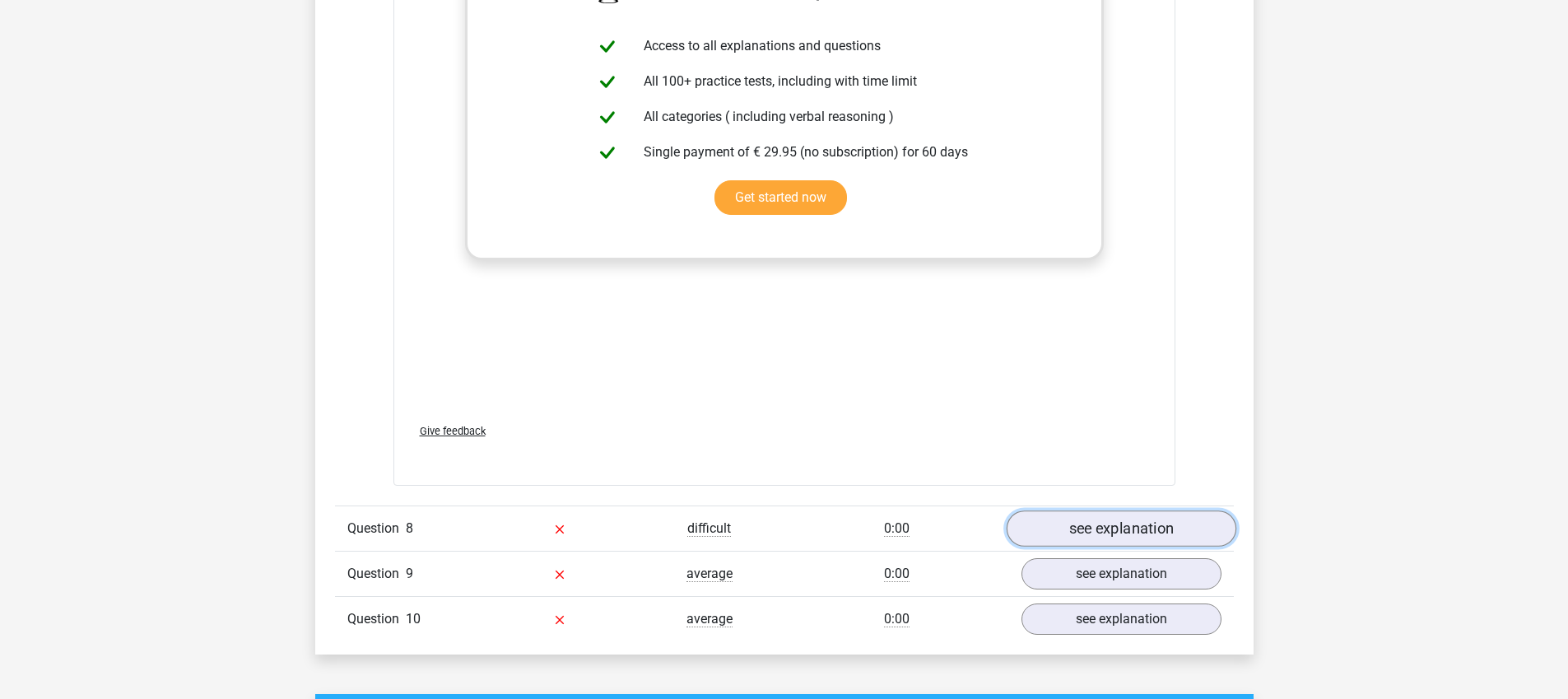
click at [1070, 528] on link "see explanation" at bounding box center [1121, 529] width 229 height 36
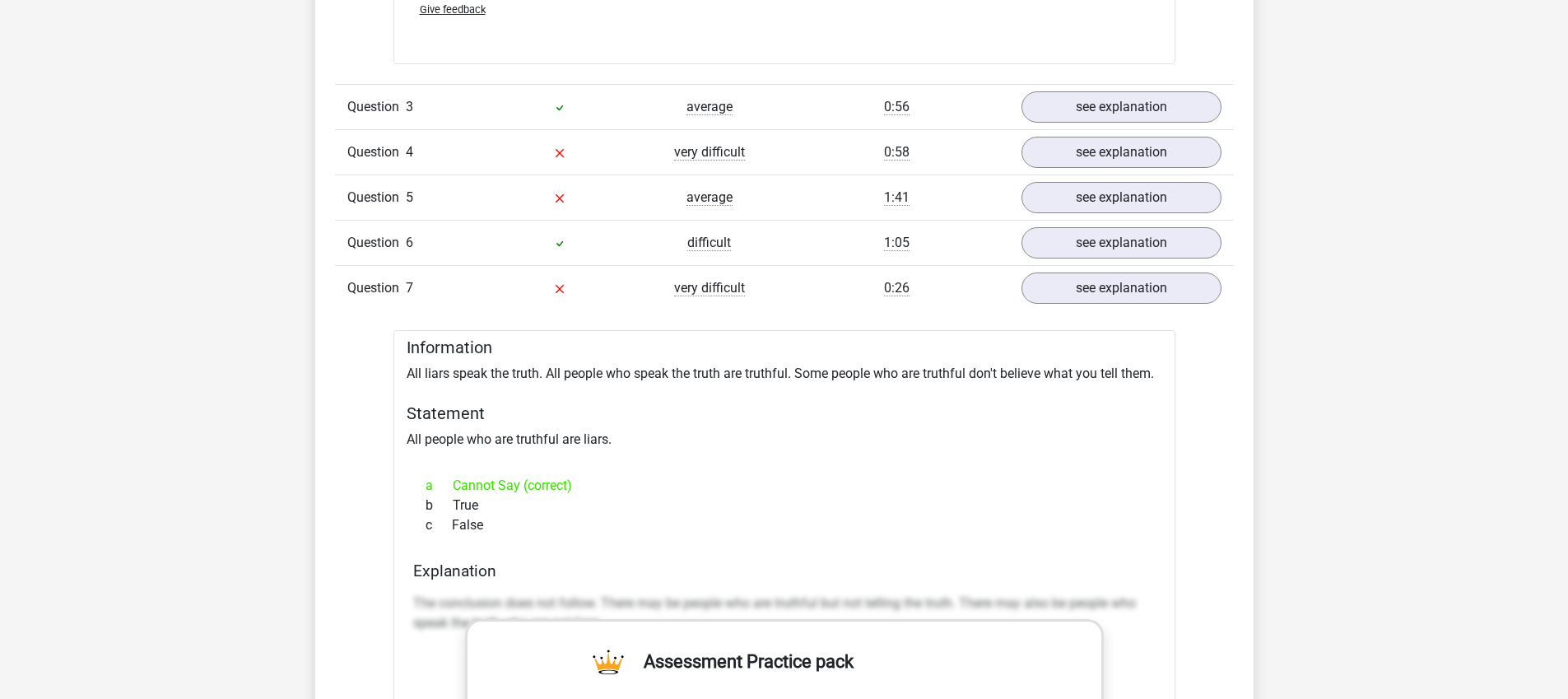
scroll to position [2672, 0]
